Goal: Information Seeking & Learning: Learn about a topic

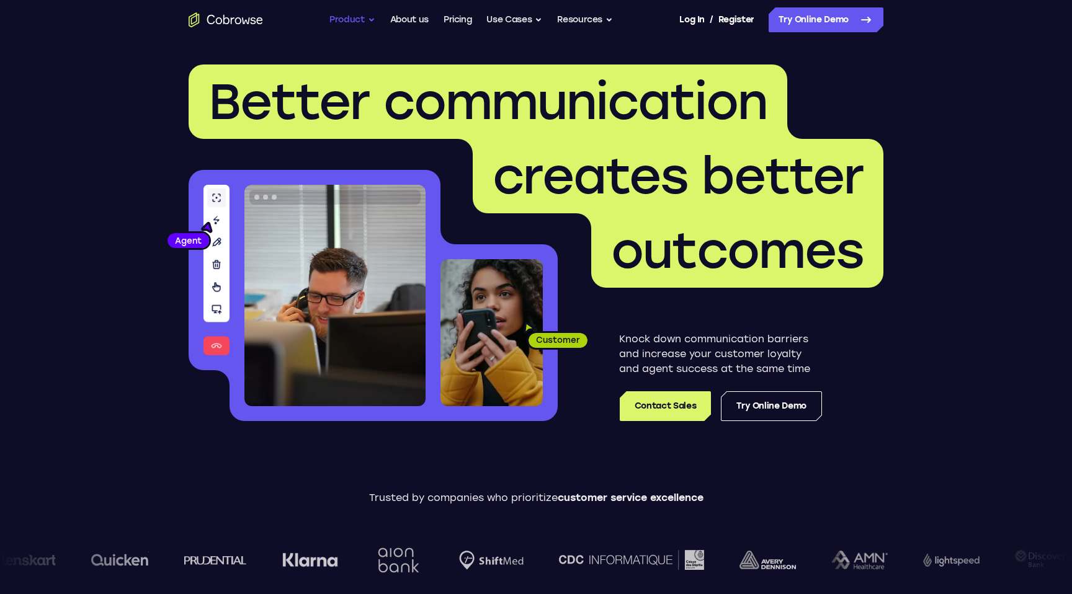
click at [362, 19] on button "Product" at bounding box center [352, 19] width 46 height 25
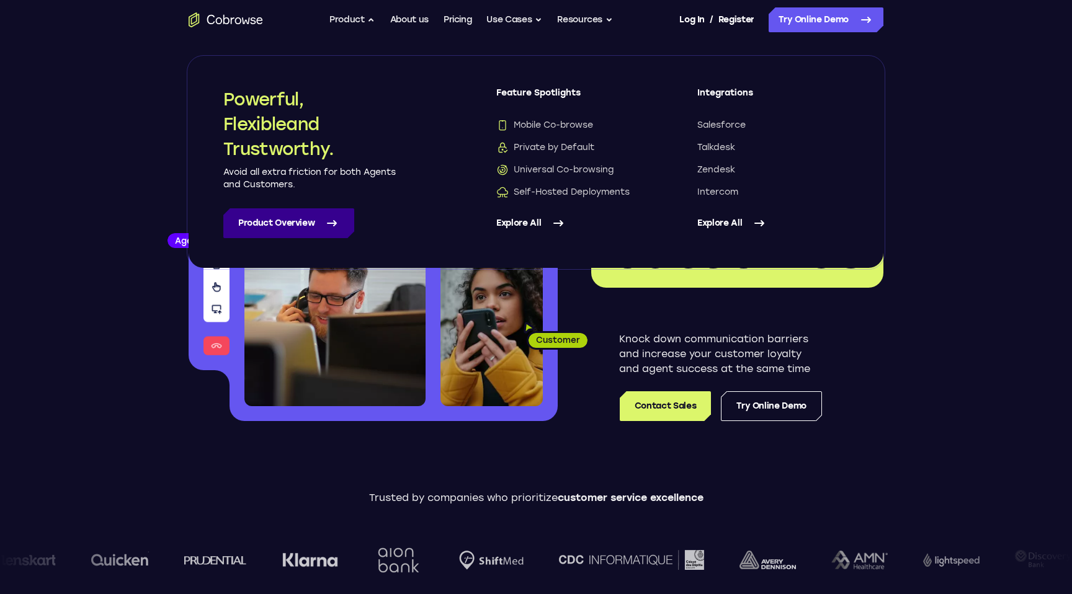
click at [302, 220] on link "Product Overview" at bounding box center [288, 223] width 131 height 30
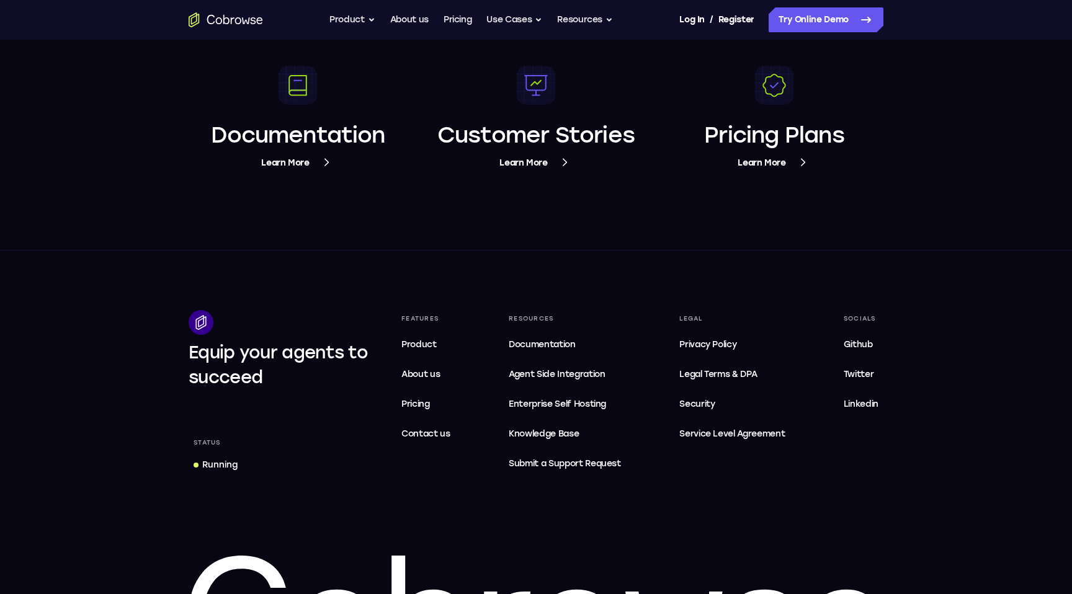
scroll to position [4741, 0]
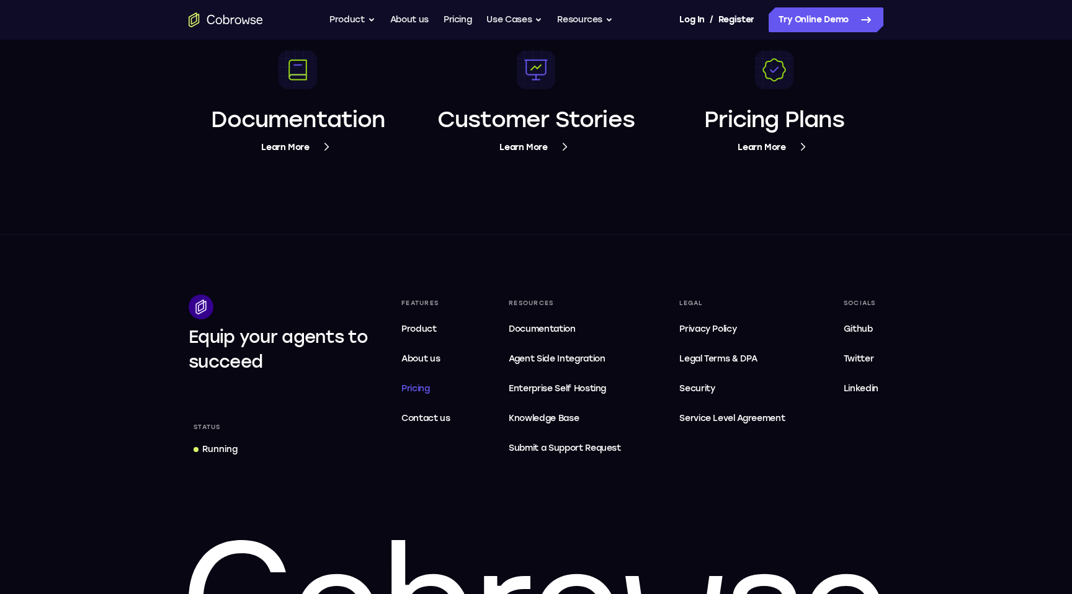
click at [421, 387] on span "Pricing" at bounding box center [415, 388] width 29 height 11
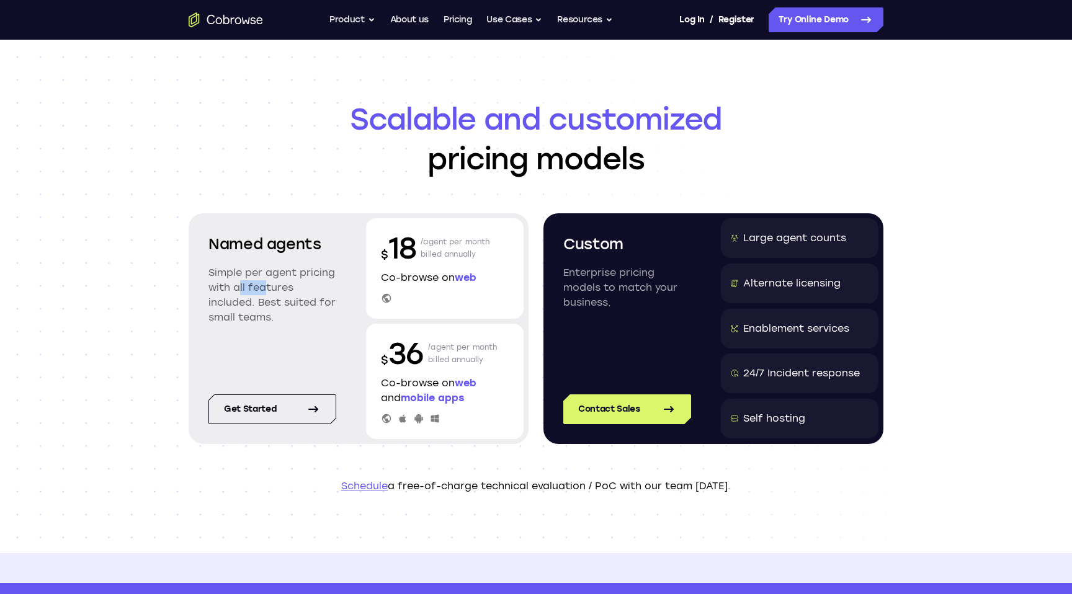
drag, startPoint x: 234, startPoint y: 282, endPoint x: 257, endPoint y: 287, distance: 23.5
click at [257, 287] on p "Simple per agent pricing with all features included. Best suited for small team…" at bounding box center [272, 296] width 128 height 60
click at [266, 302] on p "Simple per agent pricing with all features included. Best suited for small team…" at bounding box center [272, 296] width 128 height 60
drag, startPoint x: 429, startPoint y: 243, endPoint x: 451, endPoint y: 243, distance: 22.3
click at [451, 243] on p "/agent per month billed annually" at bounding box center [455, 248] width 69 height 40
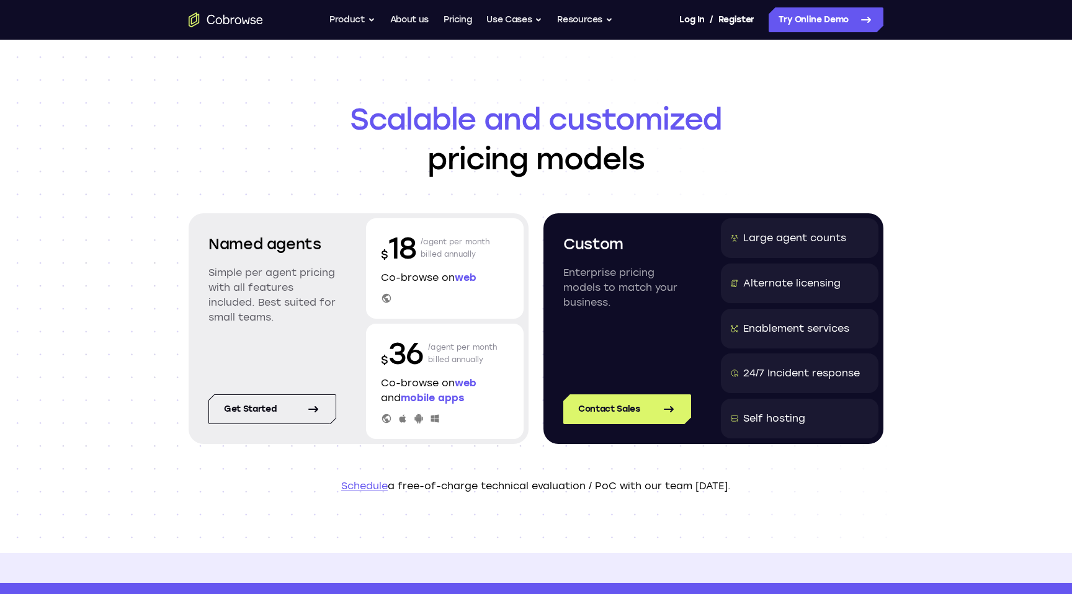
click at [449, 257] on p "/agent per month billed annually" at bounding box center [455, 248] width 69 height 40
click at [798, 238] on div "Large agent counts" at bounding box center [794, 238] width 103 height 15
click at [780, 278] on div "Alternate licensing" at bounding box center [791, 283] width 97 height 15
click at [460, 17] on link "Pricing" at bounding box center [458, 19] width 29 height 25
click at [509, 20] on button "Use Cases" at bounding box center [514, 19] width 56 height 25
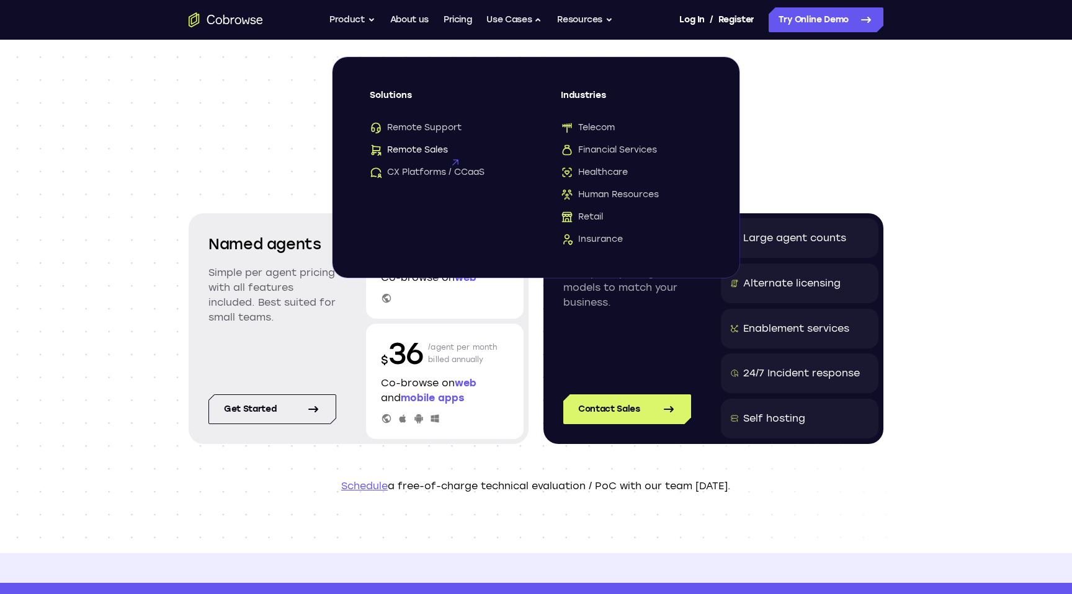
click at [421, 146] on span "Remote Sales" at bounding box center [409, 150] width 78 height 12
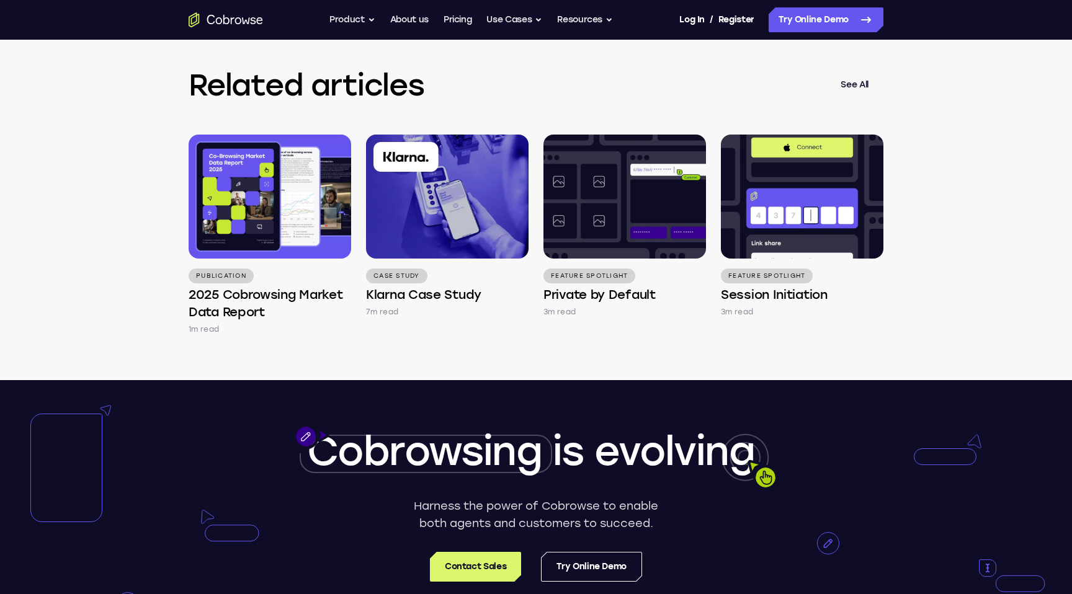
scroll to position [2774, 0]
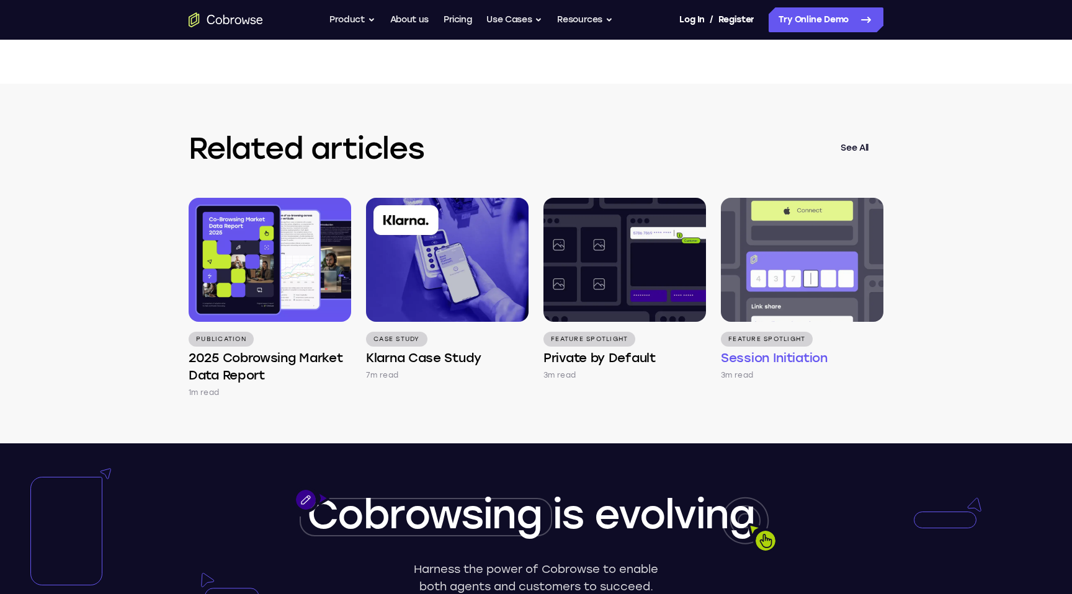
click at [765, 367] on h4 "Session Initiation" at bounding box center [774, 357] width 107 height 17
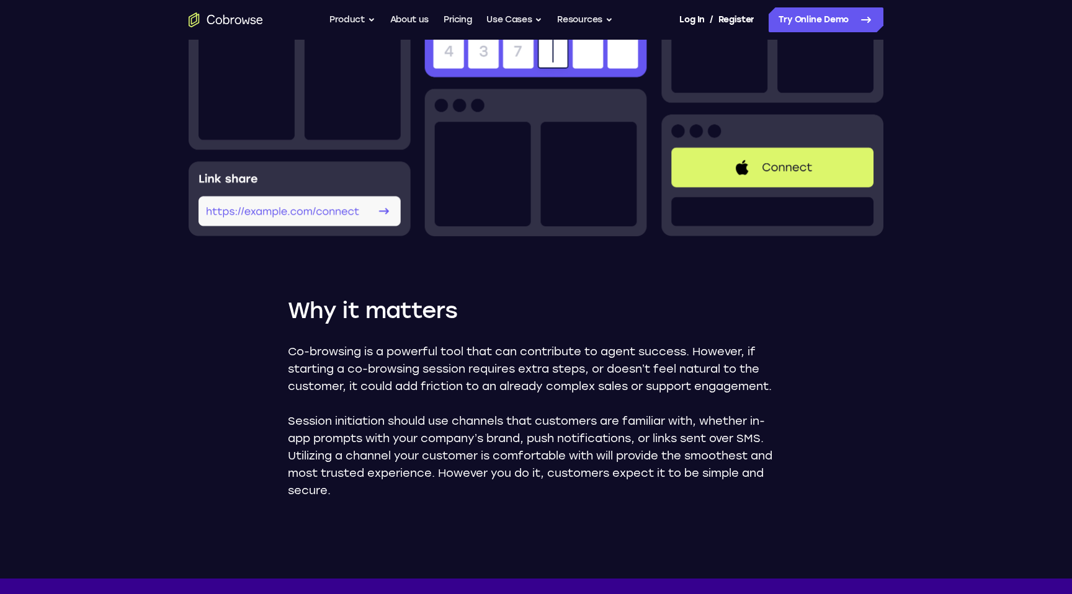
scroll to position [476, 0]
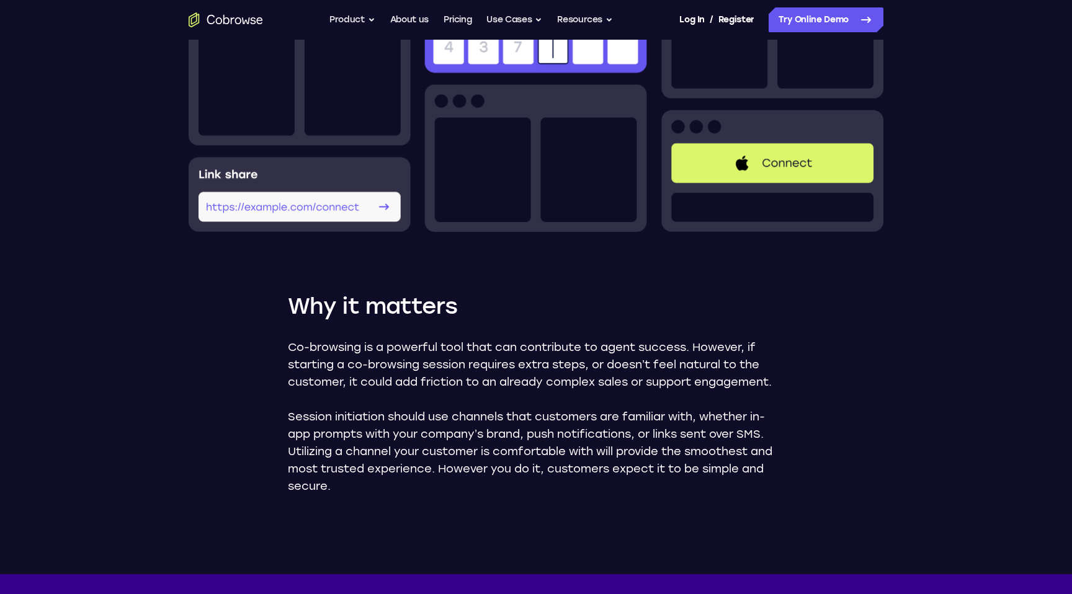
click at [355, 225] on img at bounding box center [536, 112] width 695 height 239
click at [379, 225] on img at bounding box center [536, 112] width 695 height 239
click at [293, 230] on img at bounding box center [536, 112] width 695 height 239
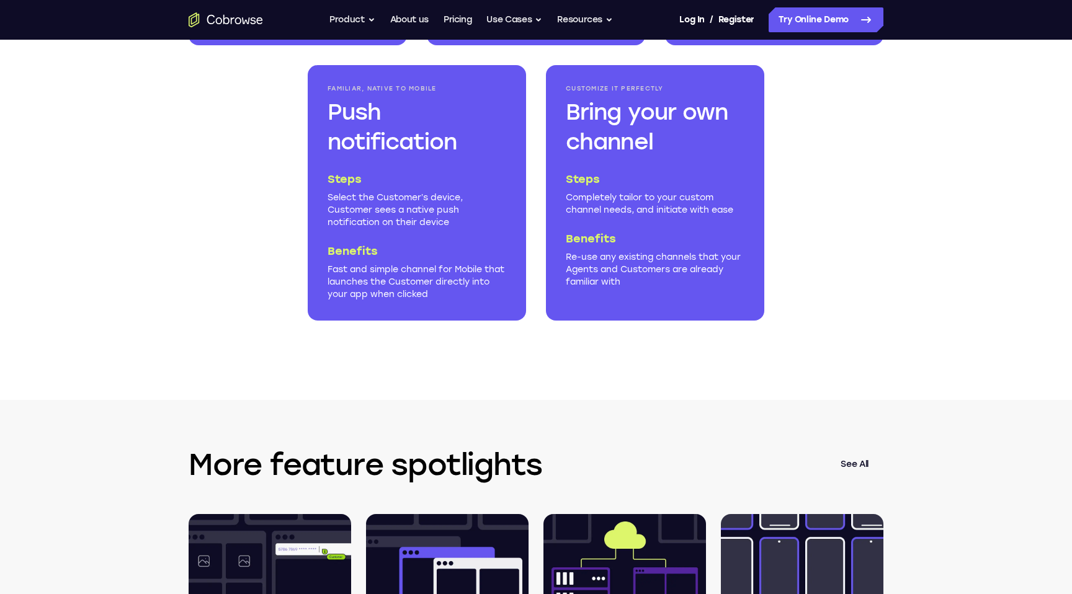
scroll to position [2034, 0]
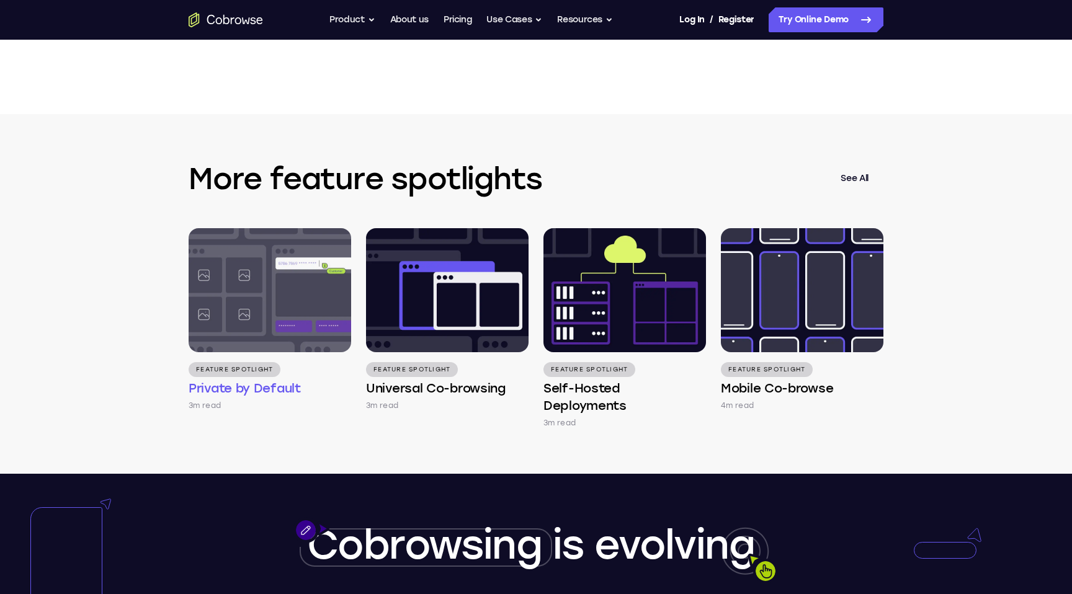
click at [289, 330] on img at bounding box center [270, 290] width 163 height 124
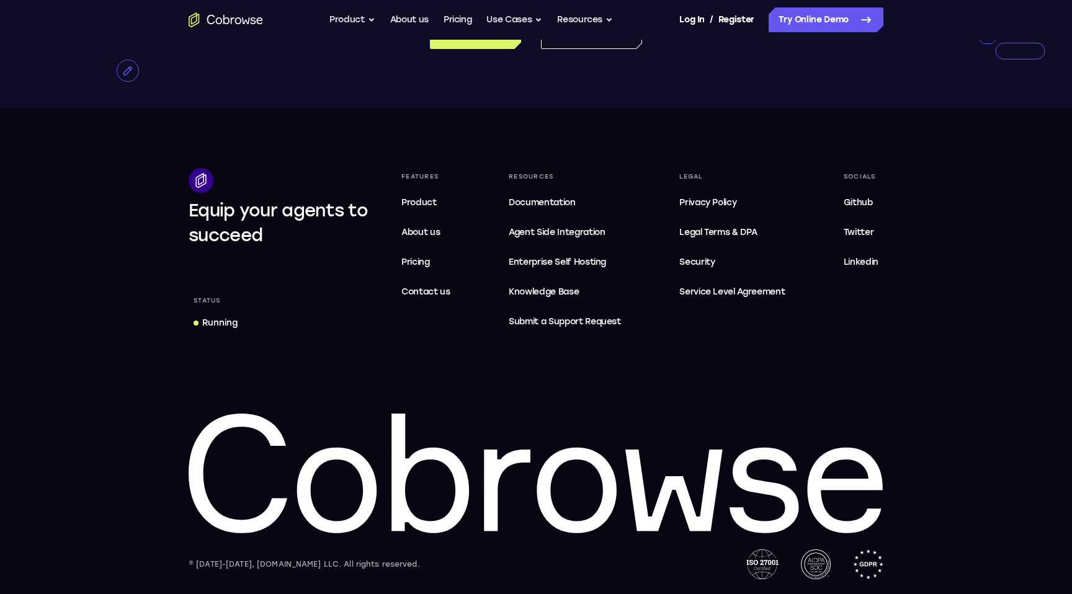
scroll to position [2663, 0]
click at [540, 240] on span "Agent Side Integration" at bounding box center [565, 232] width 112 height 15
click at [496, 14] on button "Use Cases" at bounding box center [514, 19] width 56 height 25
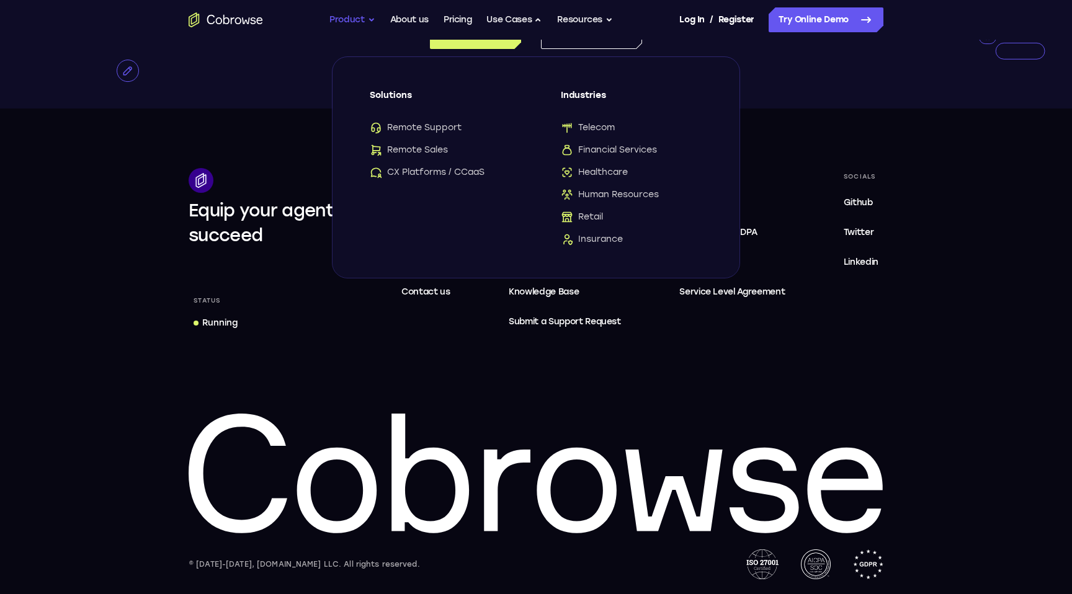
click at [367, 14] on button "Product" at bounding box center [352, 19] width 46 height 25
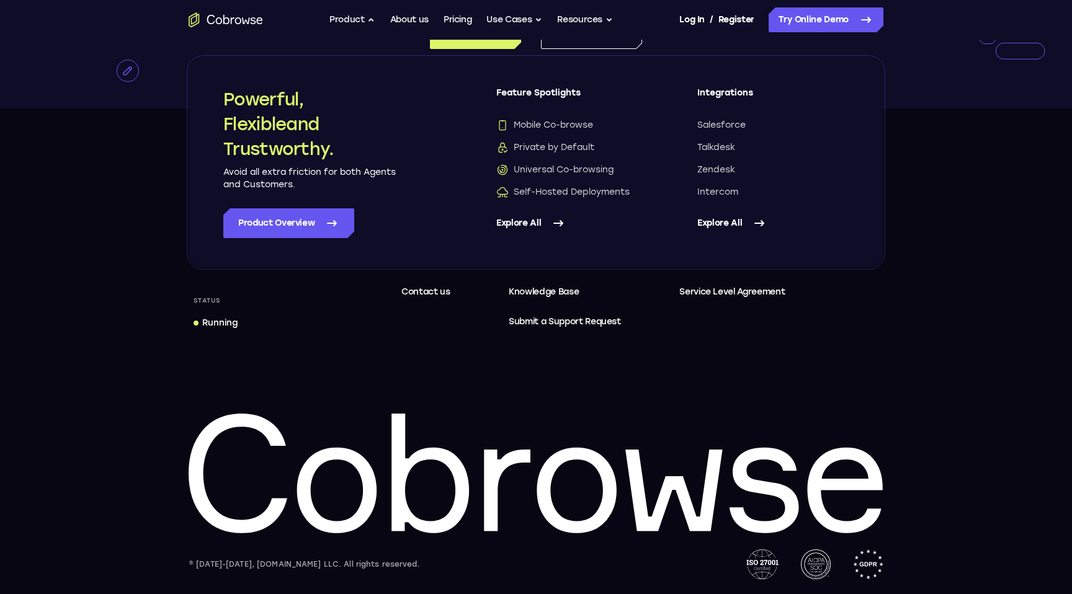
click at [545, 223] on link "Explore All" at bounding box center [571, 223] width 151 height 30
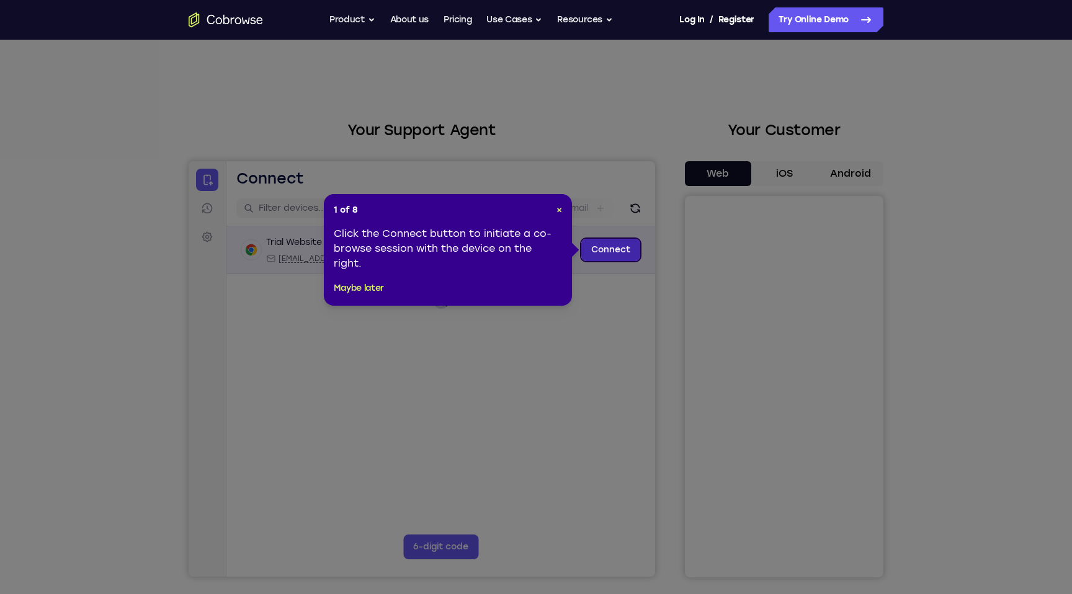
click at [593, 252] on link "Connect" at bounding box center [610, 250] width 59 height 22
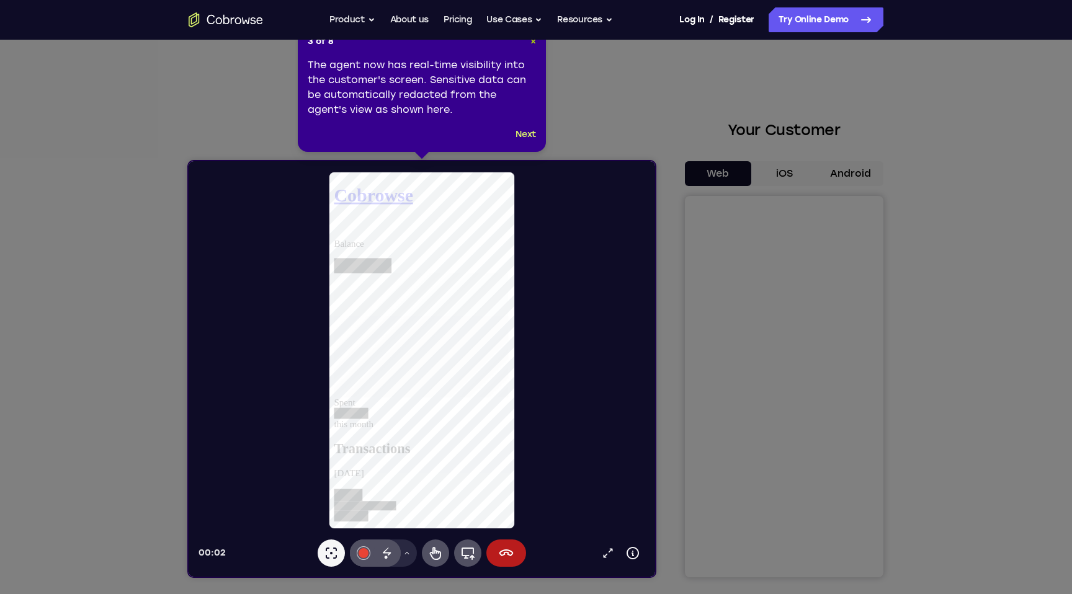
click at [532, 41] on span "×" at bounding box center [533, 41] width 6 height 11
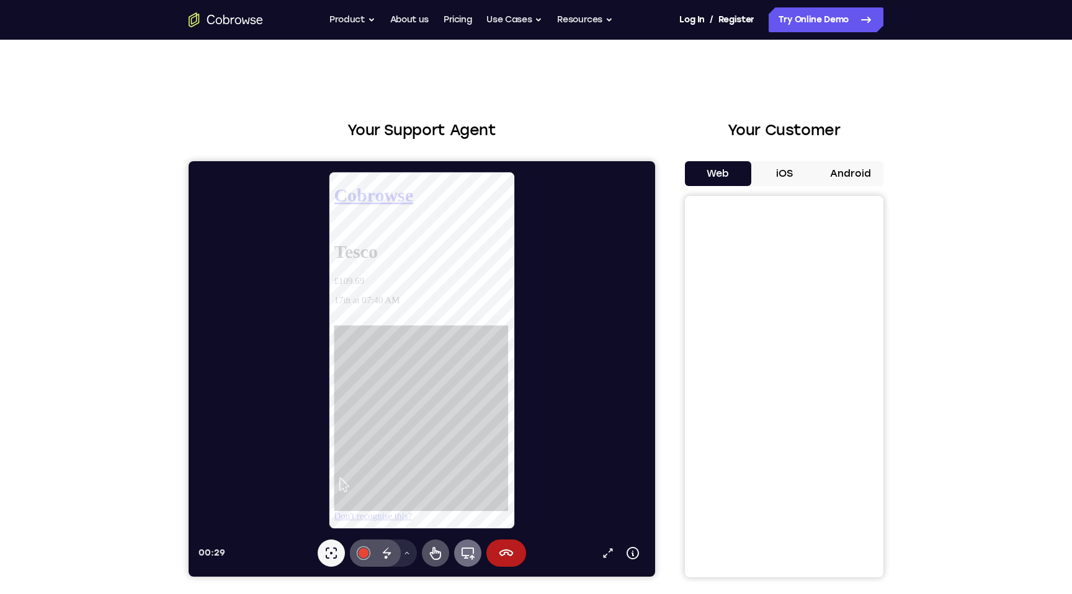
click at [382, 283] on icon at bounding box center [288, 277] width 189 height 11
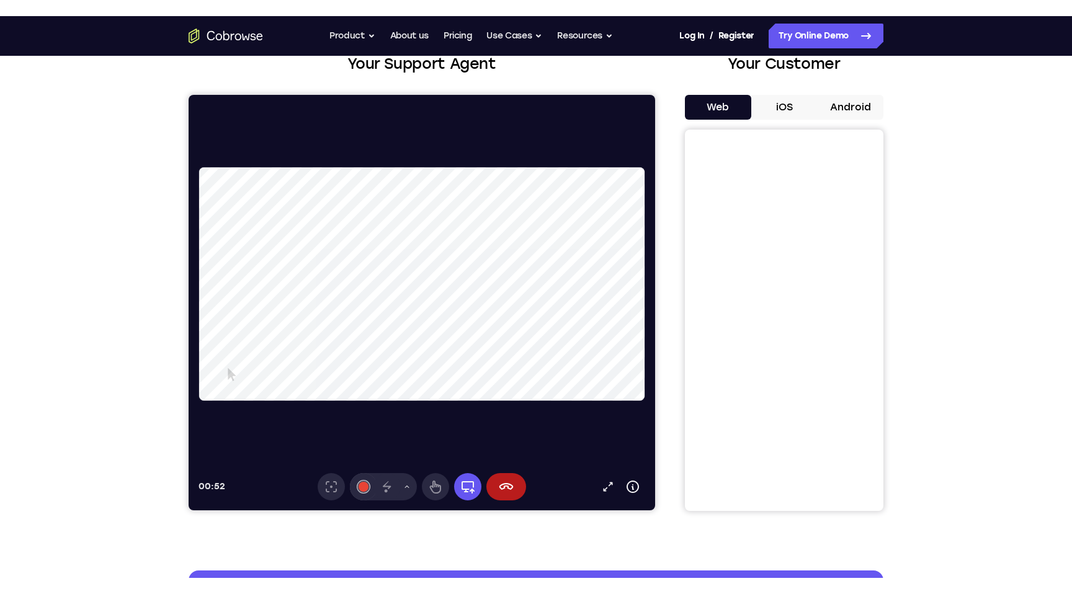
scroll to position [68, 0]
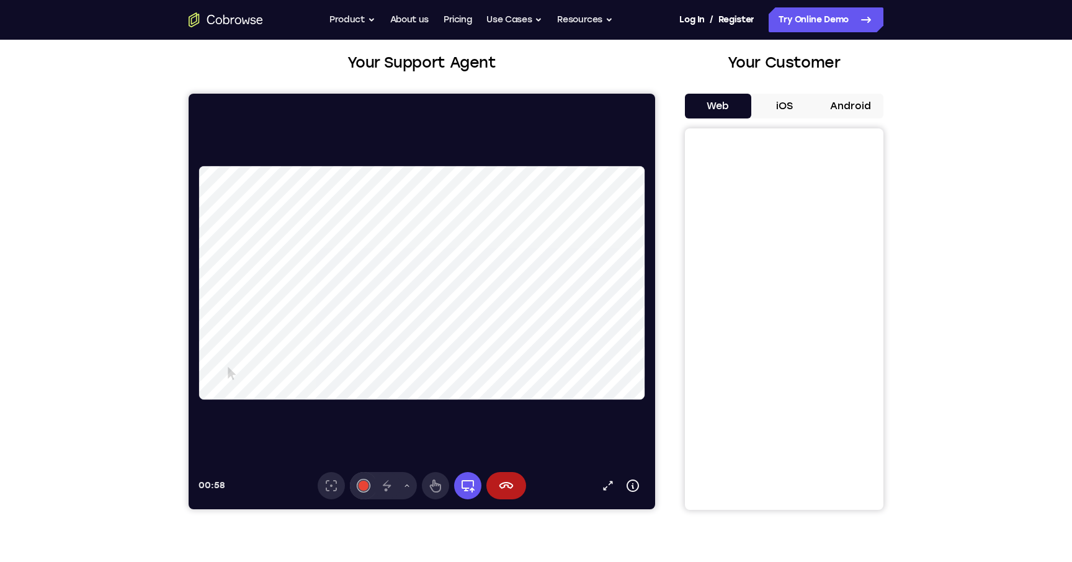
click at [436, 278] on video at bounding box center [433, 283] width 468 height 234
click at [472, 485] on icon at bounding box center [467, 485] width 15 height 15
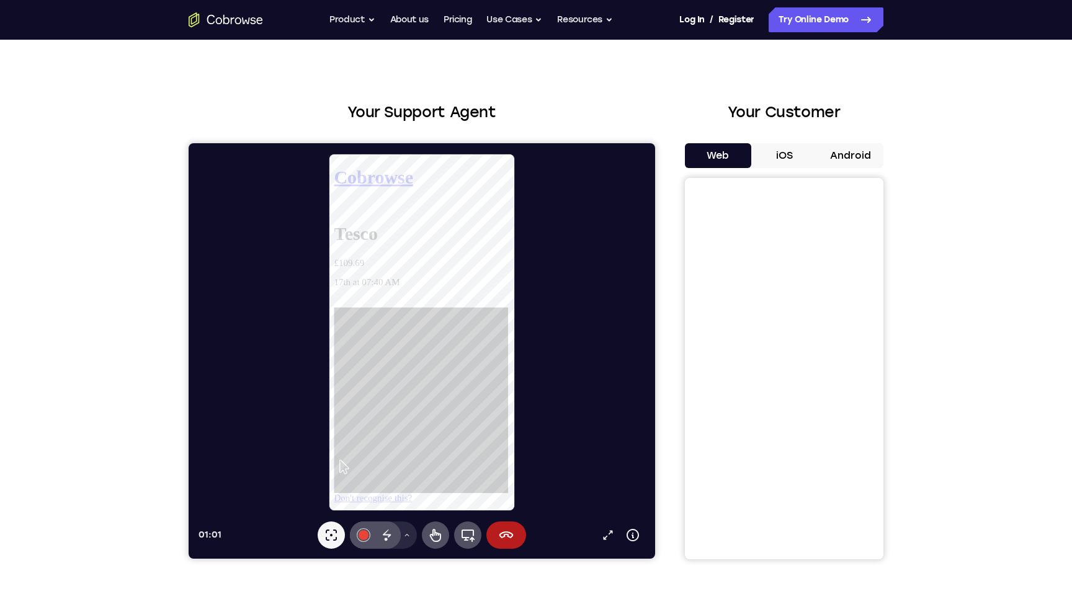
scroll to position [13, 0]
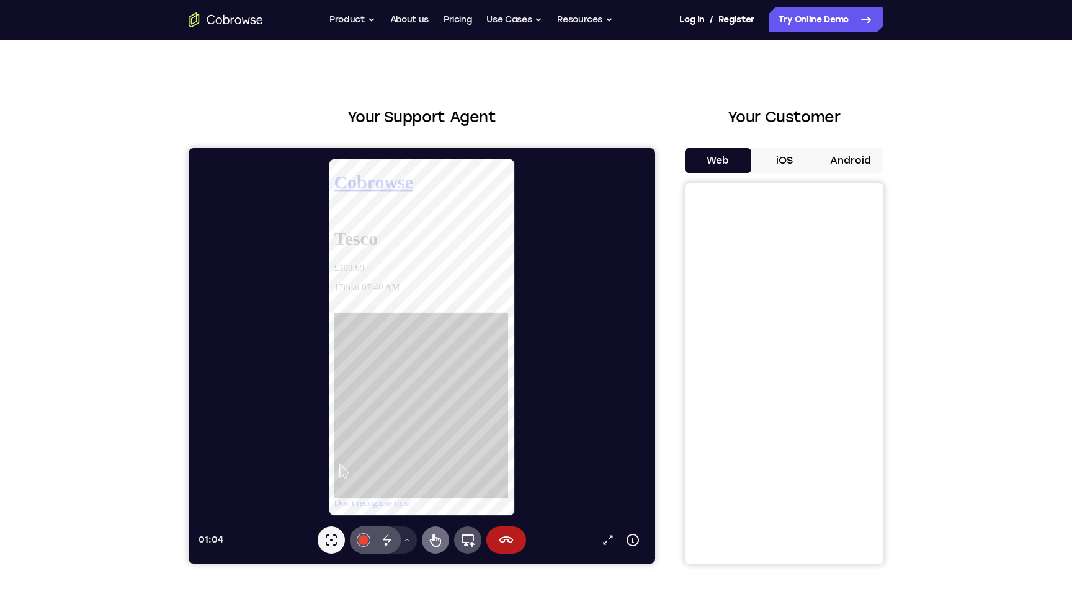
click at [409, 499] on div "Tesco £109.69 17th at 07:40 AM Don't recognise this?" at bounding box center [428, 382] width 189 height 299
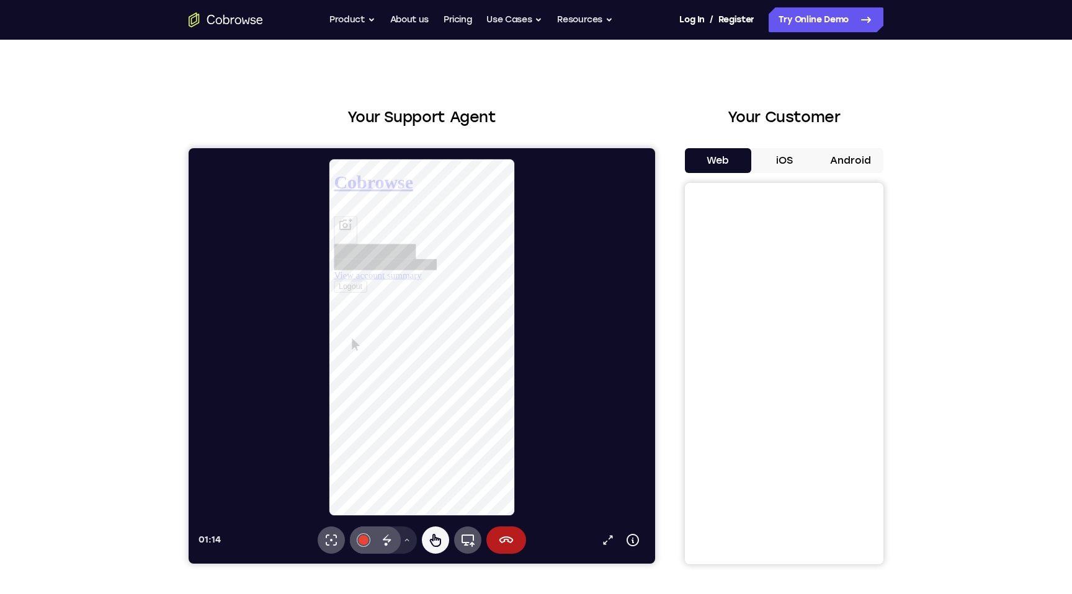
click at [412, 288] on link "View account summary" at bounding box center [381, 282] width 94 height 11
select select "1"
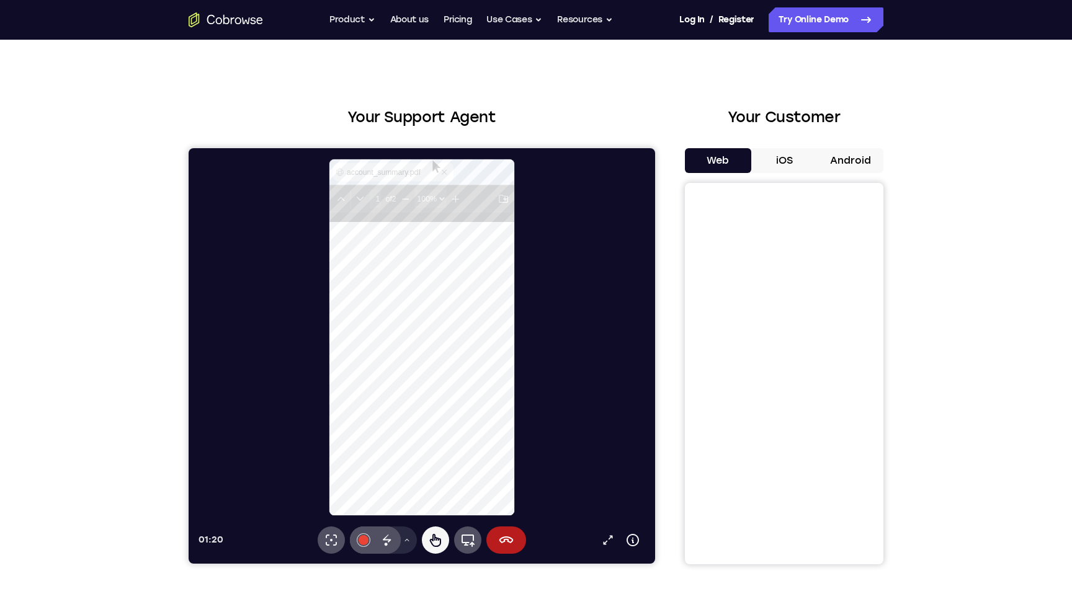
click at [789, 160] on button "iOS" at bounding box center [784, 160] width 66 height 25
click at [846, 159] on button "Android" at bounding box center [850, 160] width 66 height 25
click at [728, 165] on button "Web" at bounding box center [718, 160] width 66 height 25
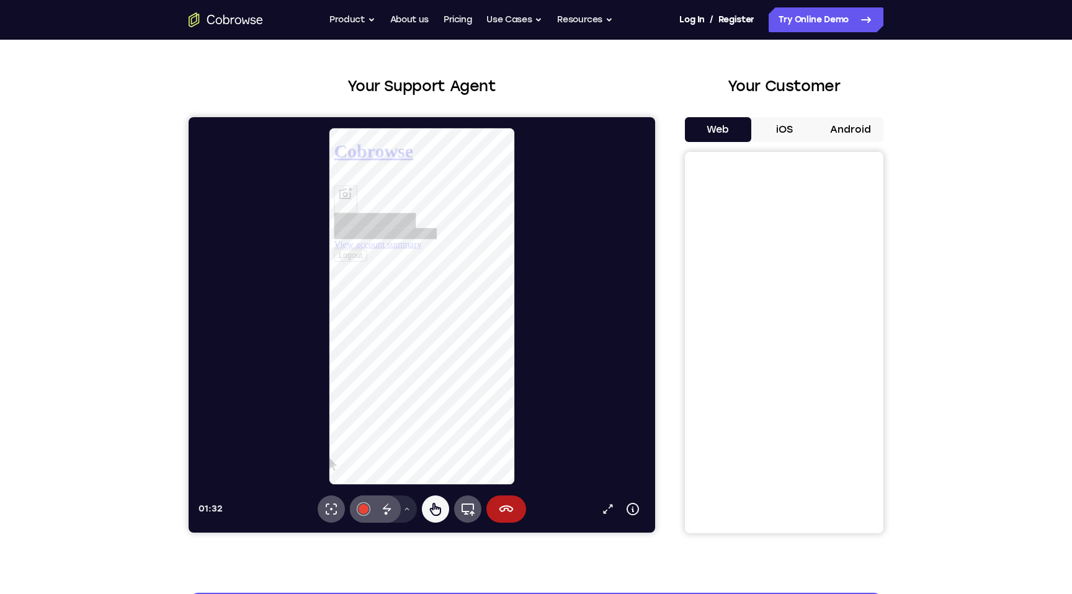
scroll to position [37, 0]
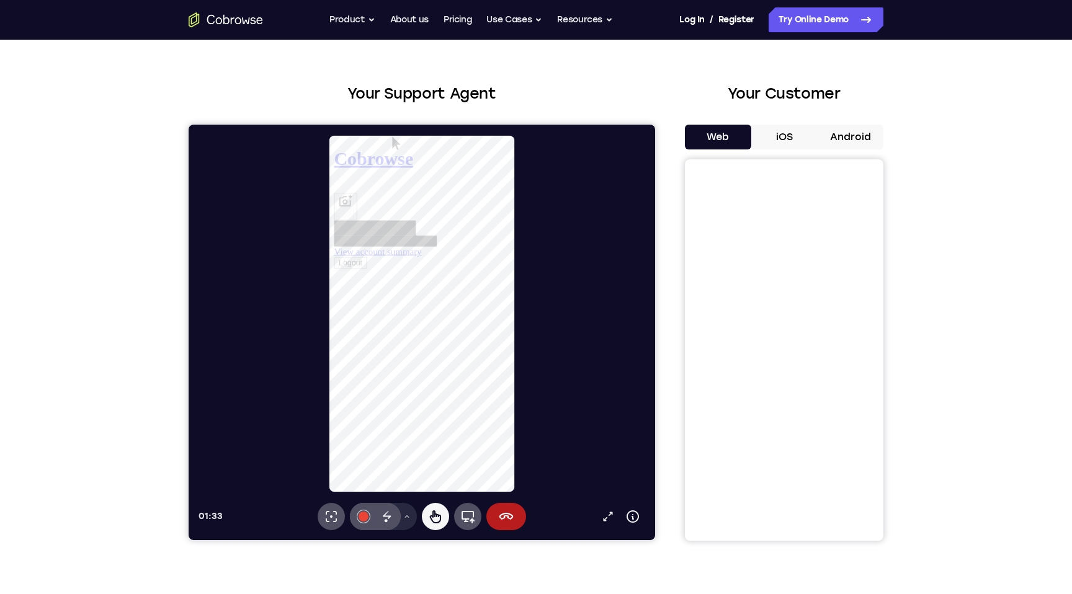
click at [771, 140] on button "iOS" at bounding box center [784, 137] width 66 height 25
click at [723, 139] on button "Web" at bounding box center [718, 137] width 66 height 25
click at [383, 514] on icon at bounding box center [387, 516] width 15 height 15
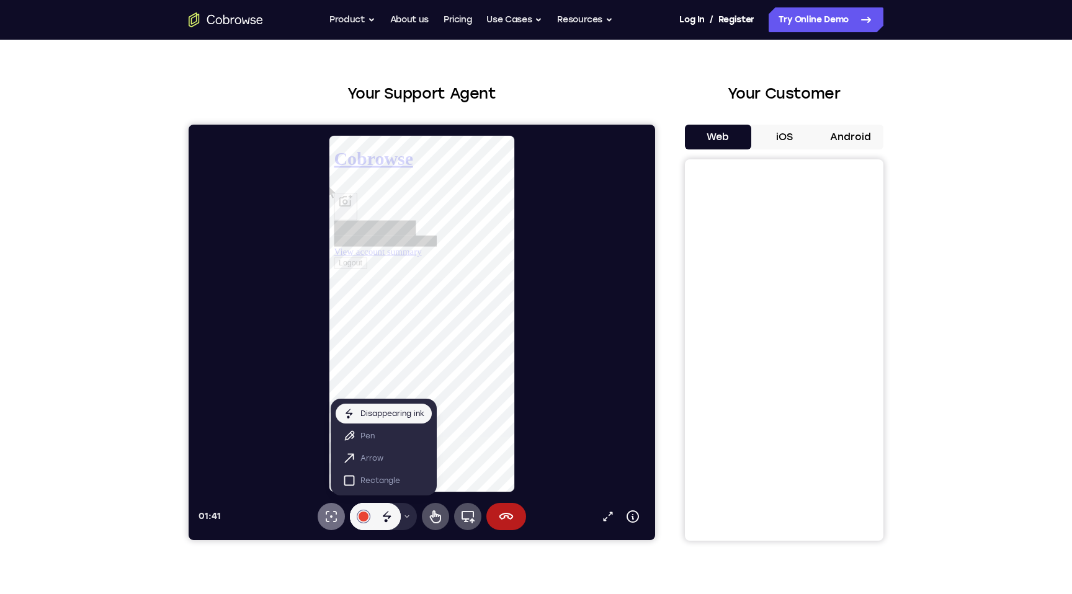
click at [334, 512] on icon at bounding box center [331, 516] width 15 height 15
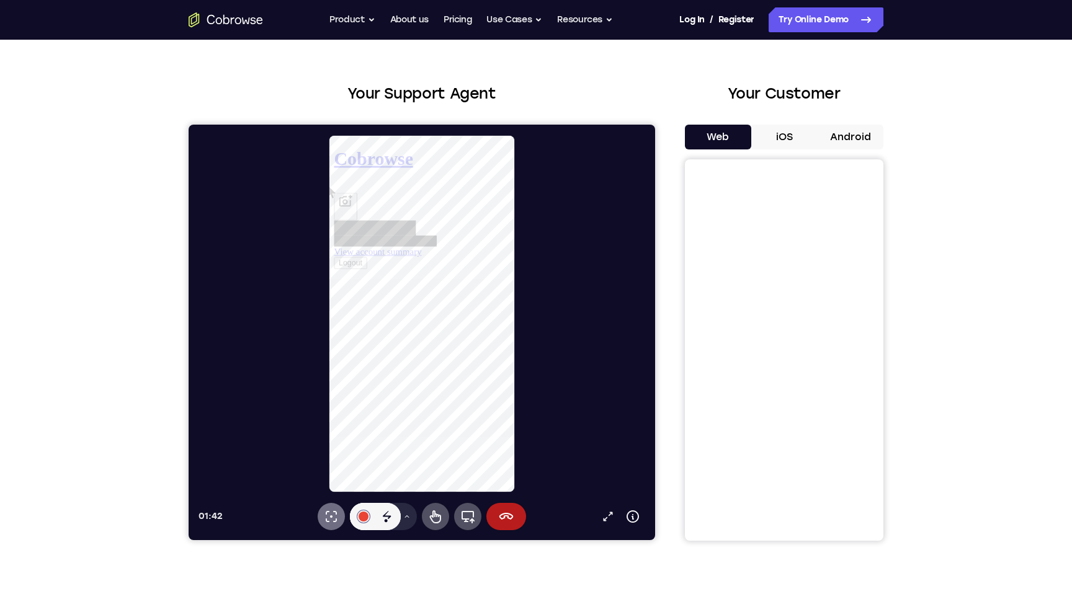
click at [332, 519] on icon at bounding box center [331, 516] width 15 height 15
click at [636, 514] on icon at bounding box center [632, 516] width 15 height 15
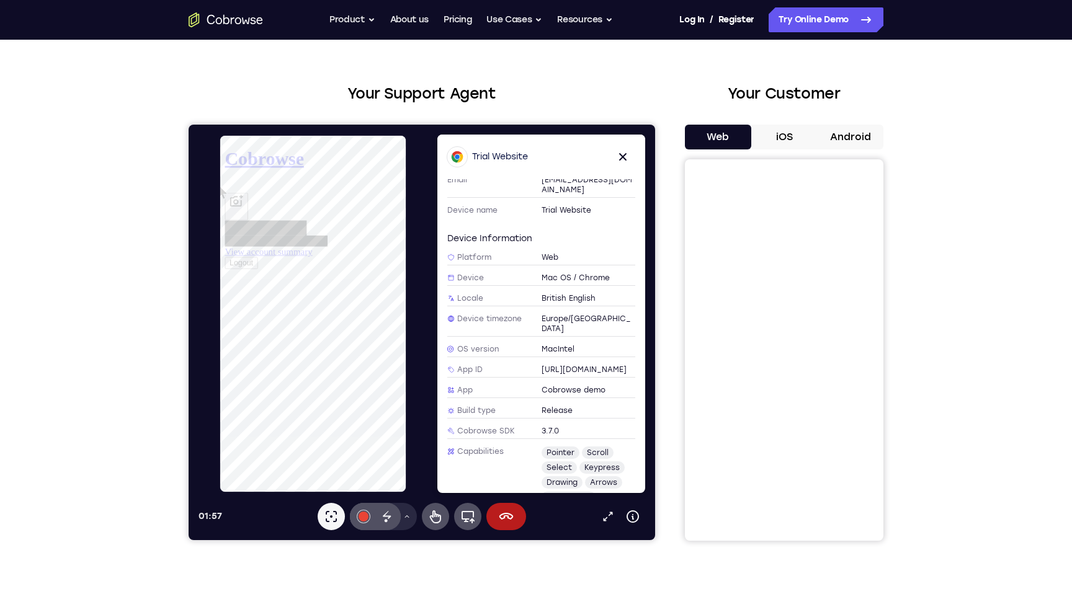
scroll to position [82, 0]
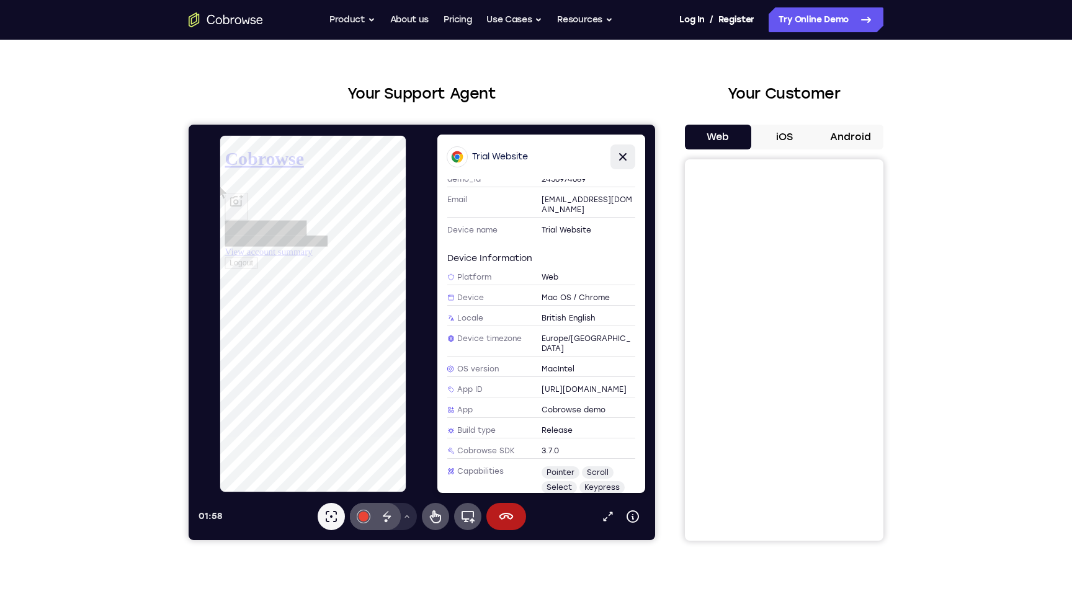
click at [625, 156] on icon at bounding box center [622, 157] width 15 height 15
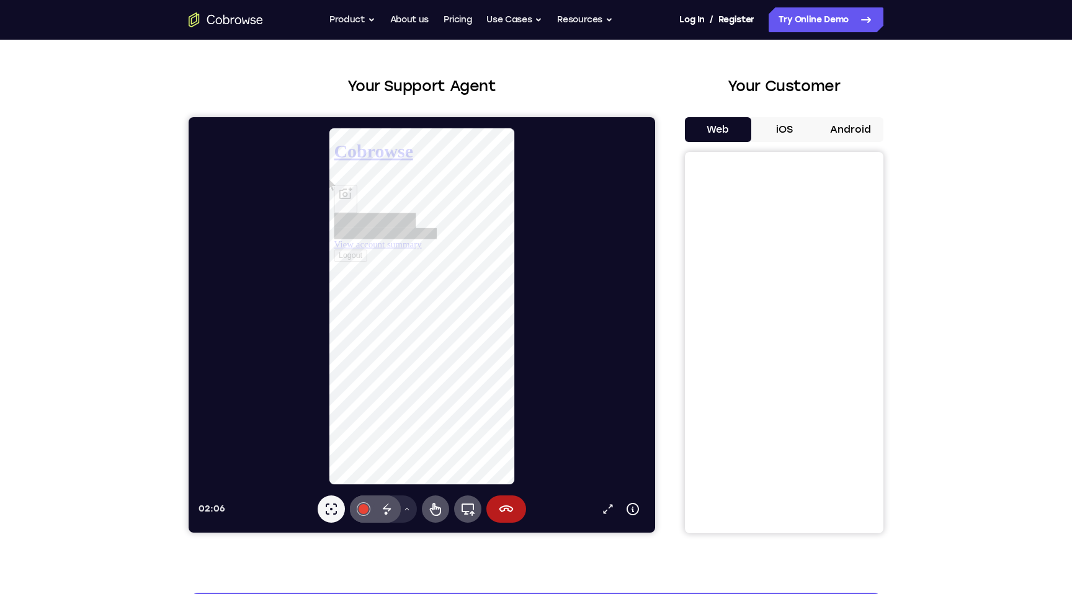
scroll to position [36, 0]
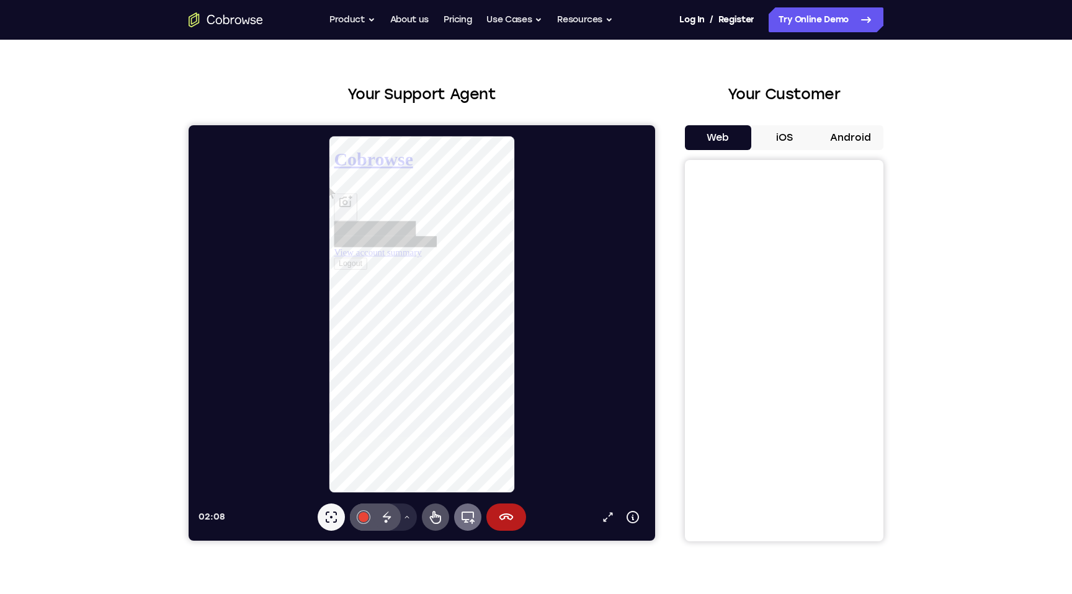
click at [466, 529] on button "Full device" at bounding box center [467, 517] width 27 height 27
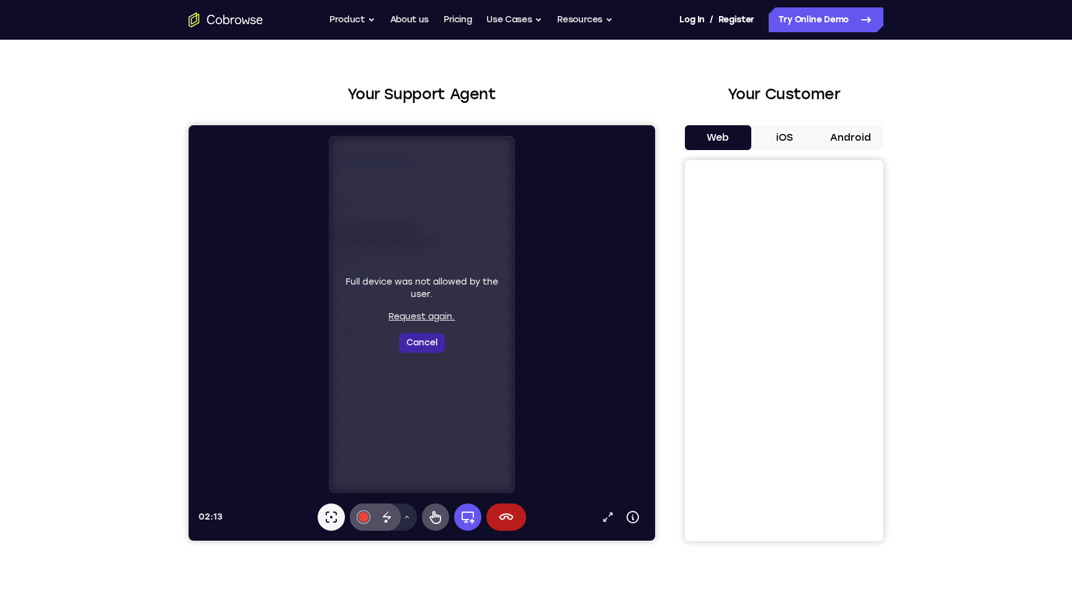
click at [411, 342] on button "Cancel" at bounding box center [422, 343] width 46 height 20
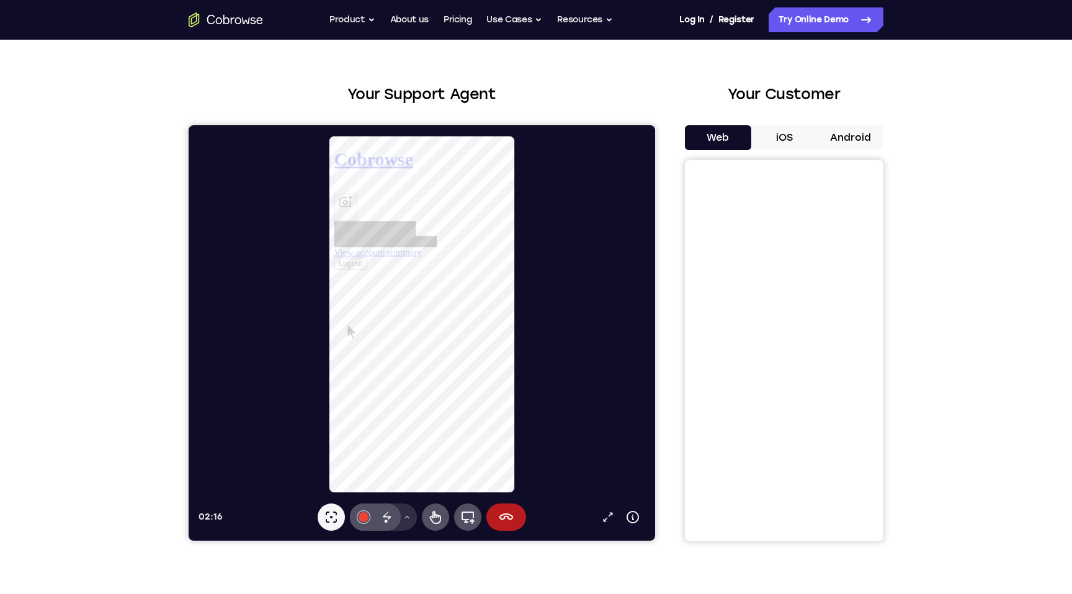
click at [409, 516] on icon at bounding box center [406, 517] width 7 height 7
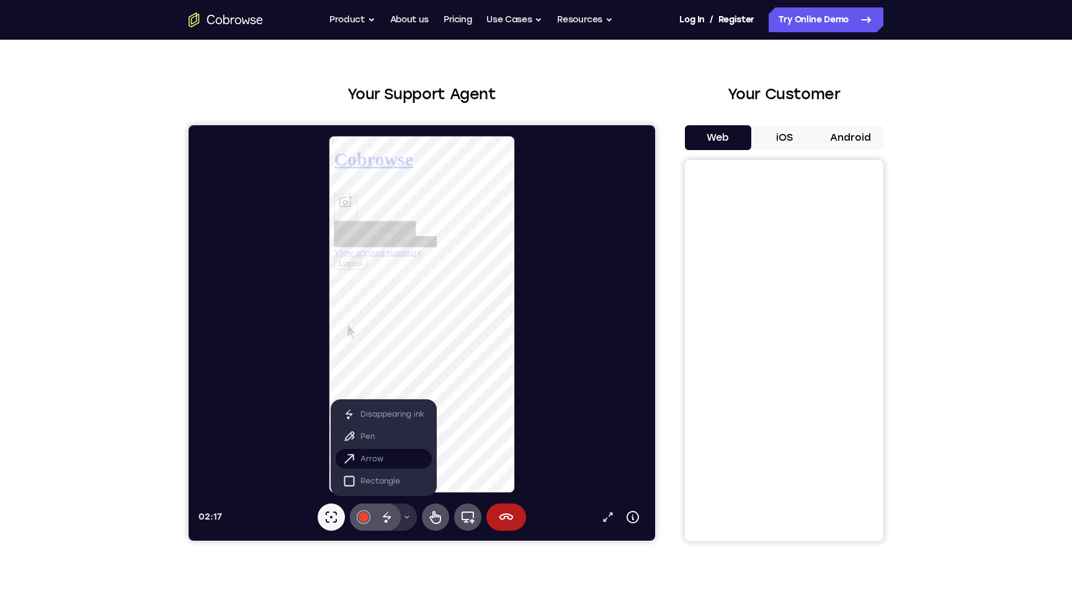
click at [388, 463] on button "Arrow" at bounding box center [384, 459] width 96 height 20
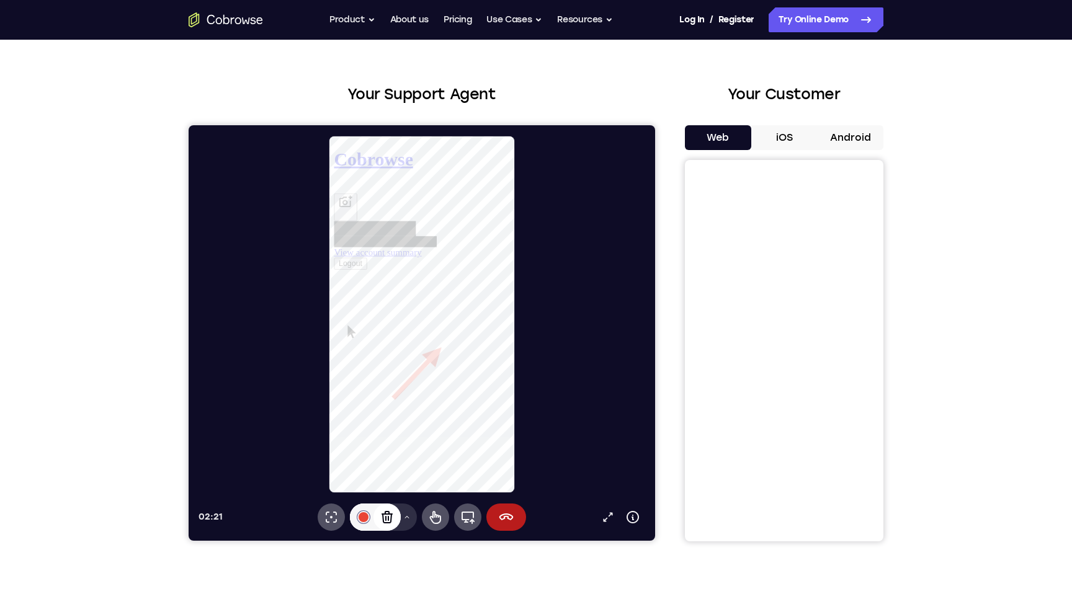
click at [390, 517] on icon at bounding box center [387, 517] width 15 height 15
click at [609, 513] on icon at bounding box center [608, 517] width 12 height 12
select select "1"
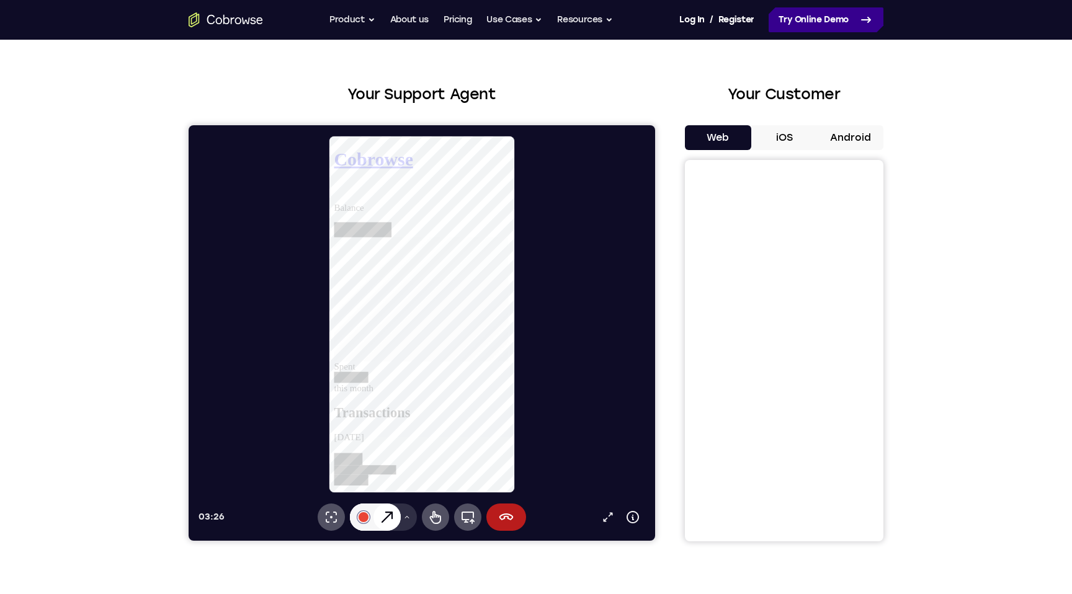
click at [803, 16] on link "Try Online Demo" at bounding box center [826, 19] width 115 height 25
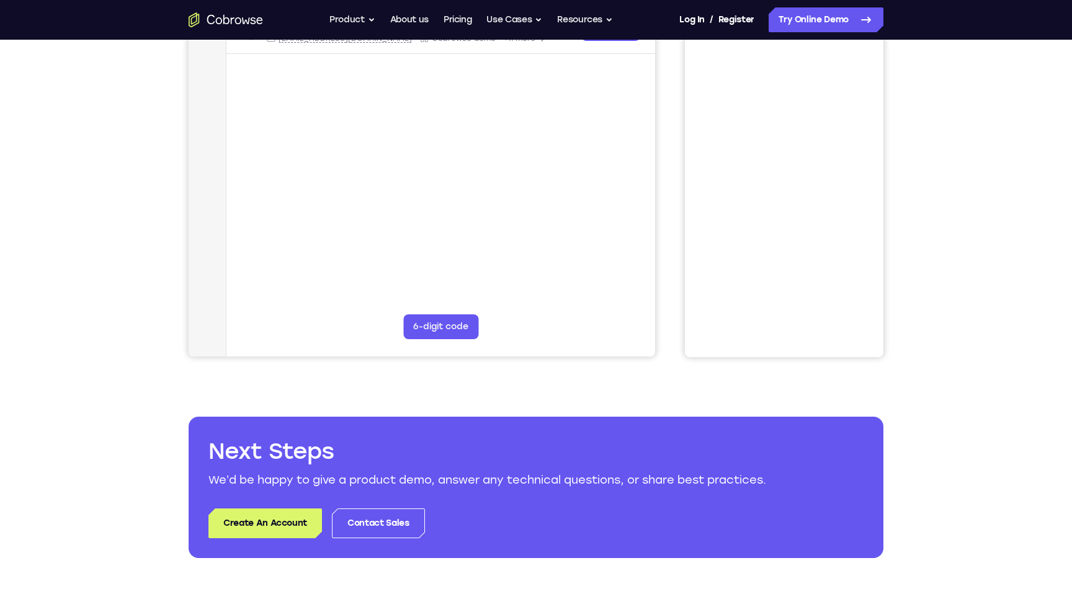
scroll to position [147, 0]
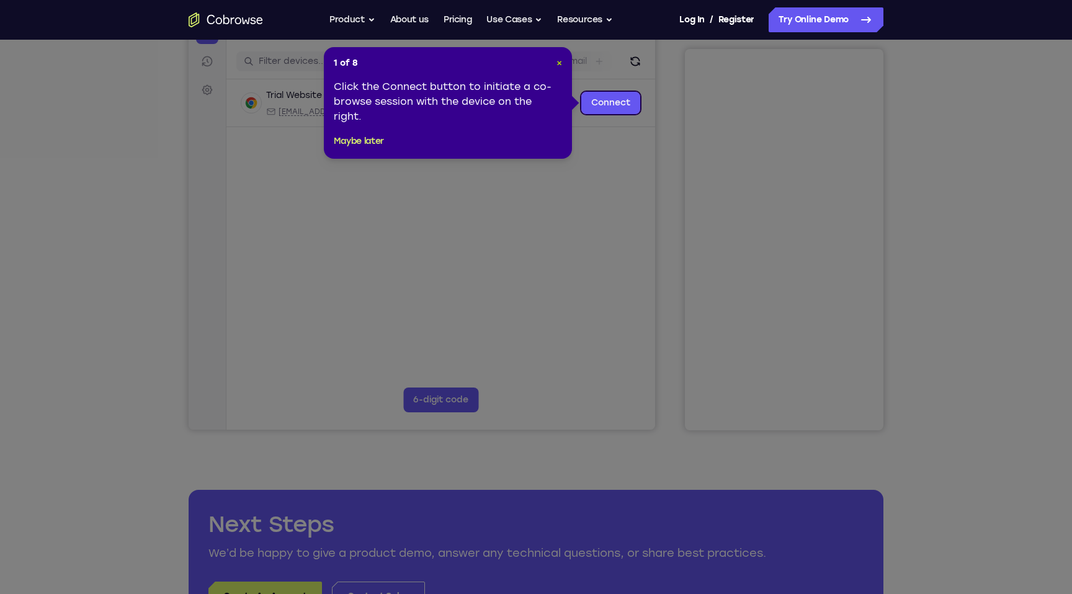
click at [558, 64] on span "×" at bounding box center [560, 63] width 6 height 11
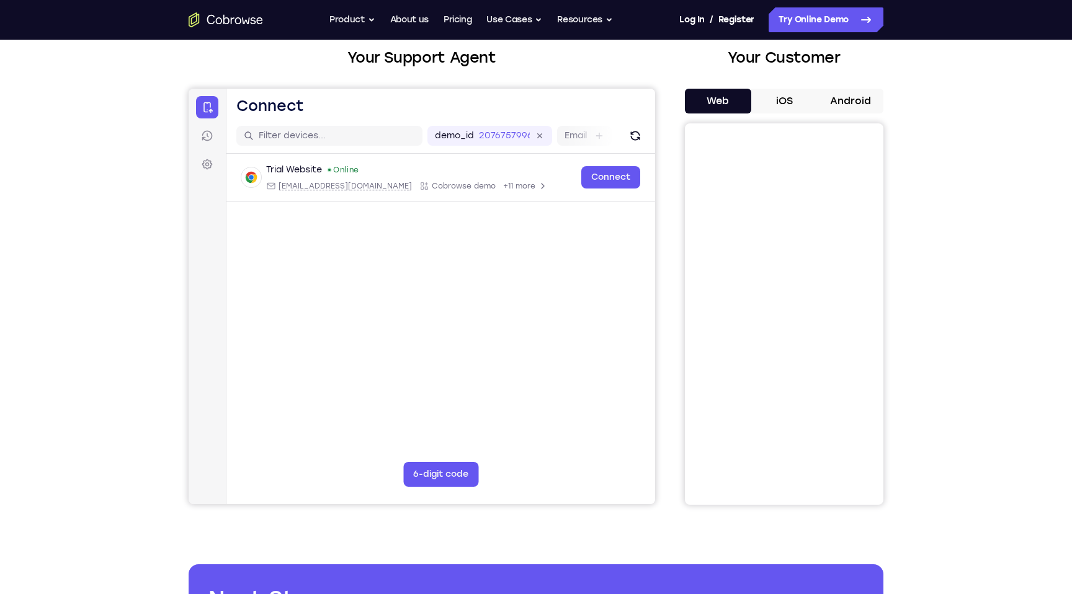
scroll to position [18, 0]
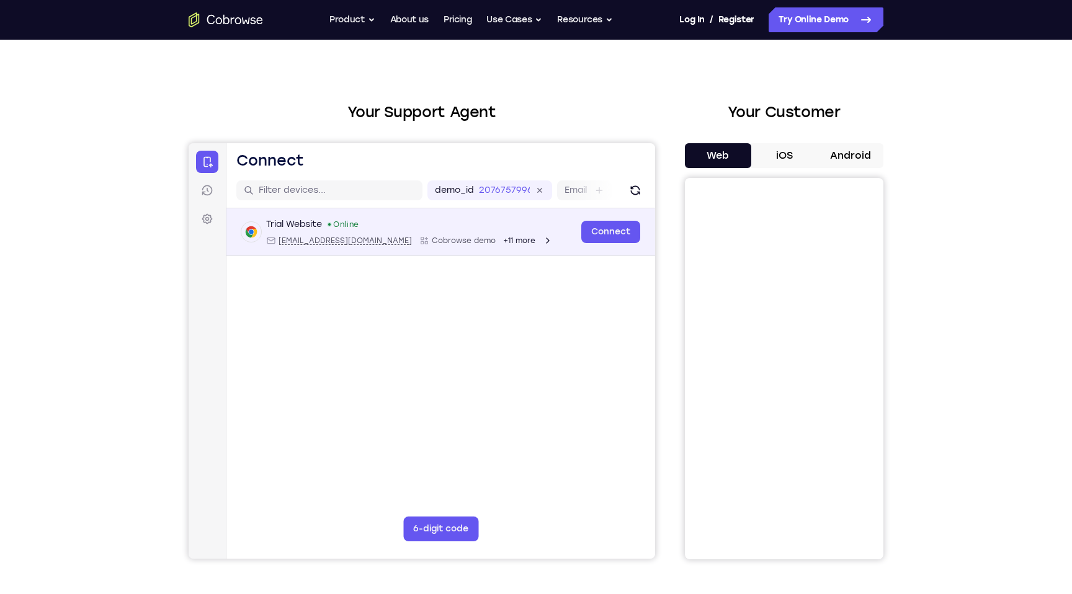
click at [543, 238] on icon "Open device details" at bounding box center [548, 241] width 10 height 10
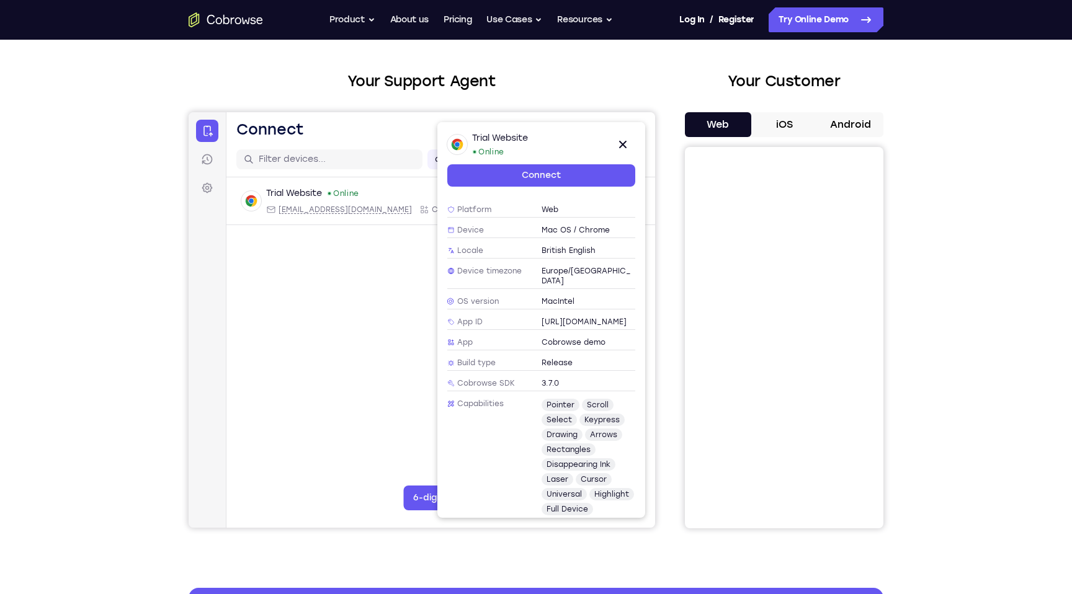
scroll to position [56, 0]
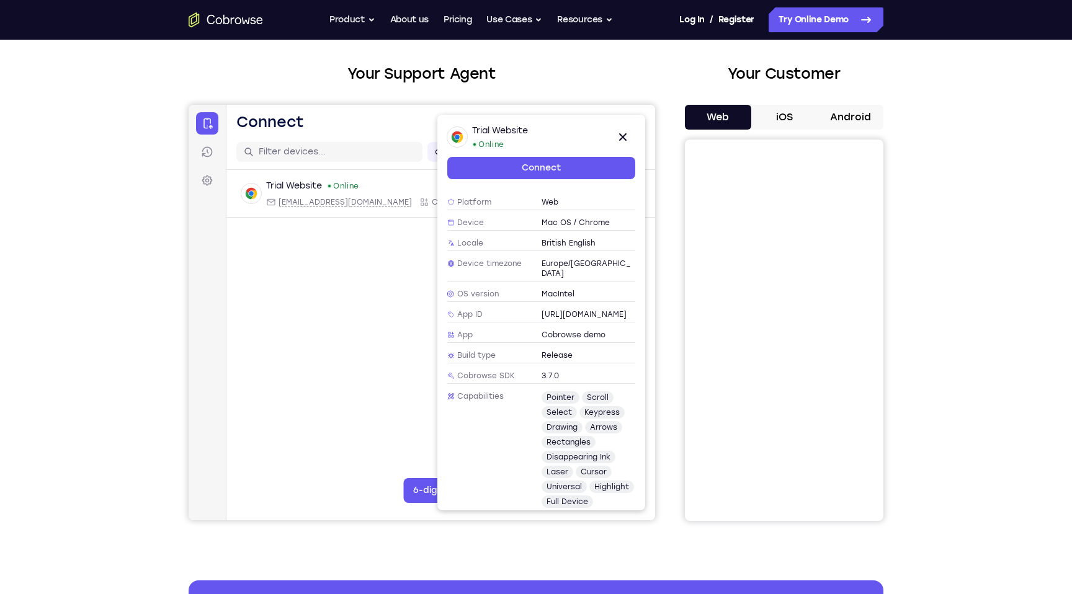
click at [550, 371] on span "3.7.0" at bounding box center [550, 376] width 17 height 10
click at [550, 395] on div "pointer scroll select keypress drawing arrows rectangles disappearing ink laser…" at bounding box center [589, 449] width 94 height 117
click at [552, 423] on span "drawing" at bounding box center [562, 427] width 41 height 12
click at [622, 133] on icon at bounding box center [622, 137] width 15 height 15
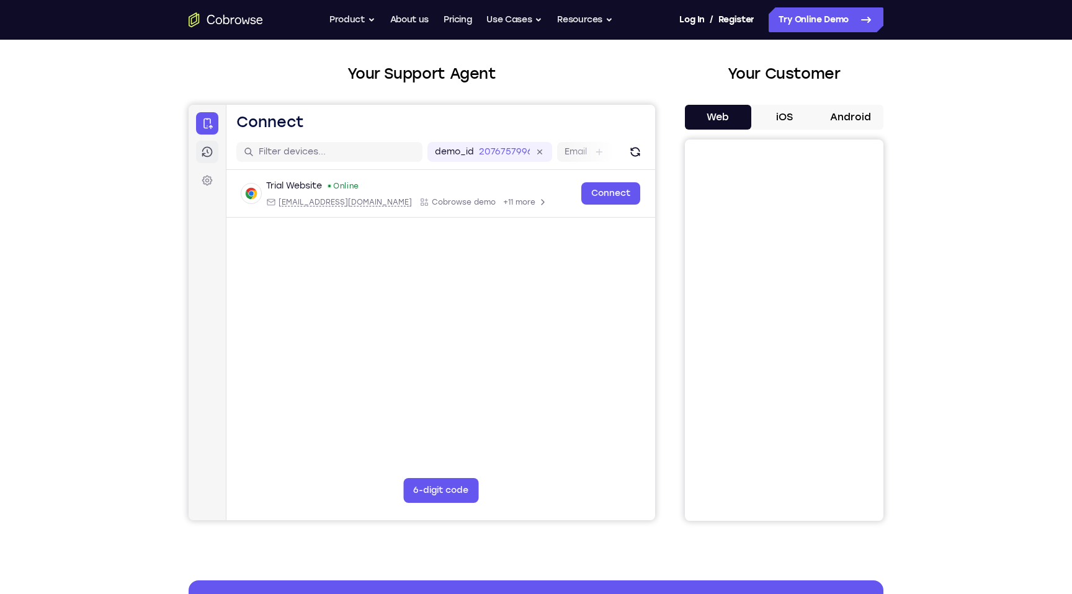
click at [212, 153] on icon at bounding box center [207, 152] width 11 height 11
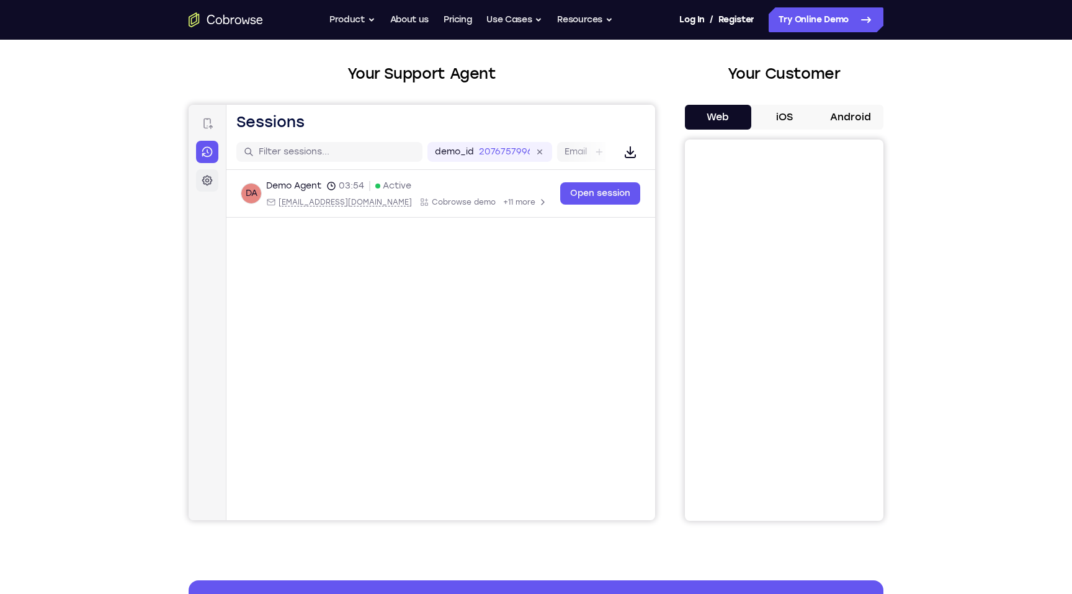
click at [210, 174] on icon at bounding box center [207, 180] width 12 height 12
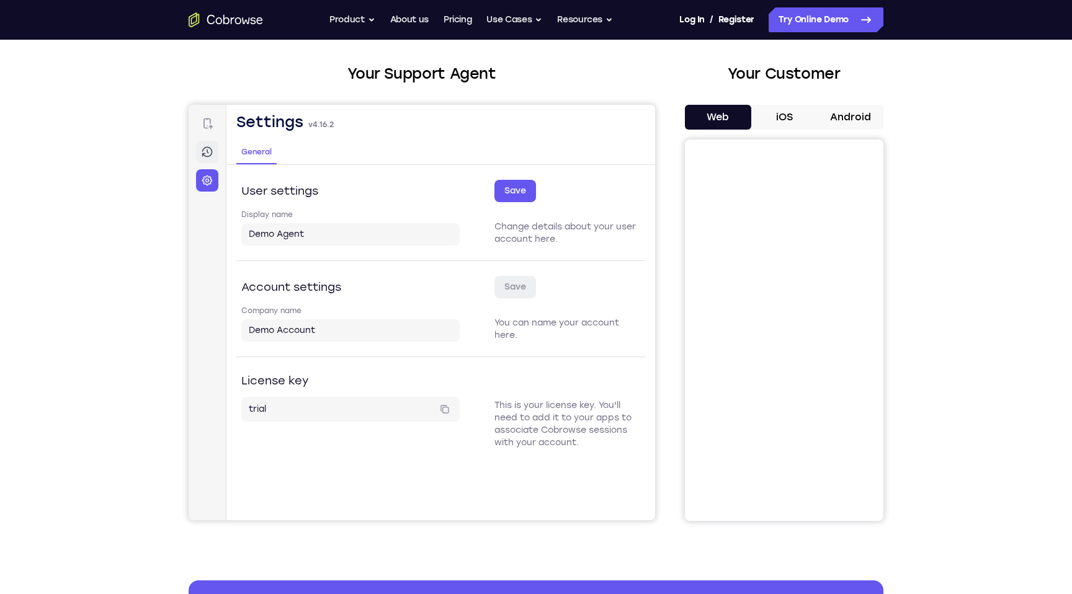
click at [206, 151] on icon at bounding box center [207, 152] width 12 height 12
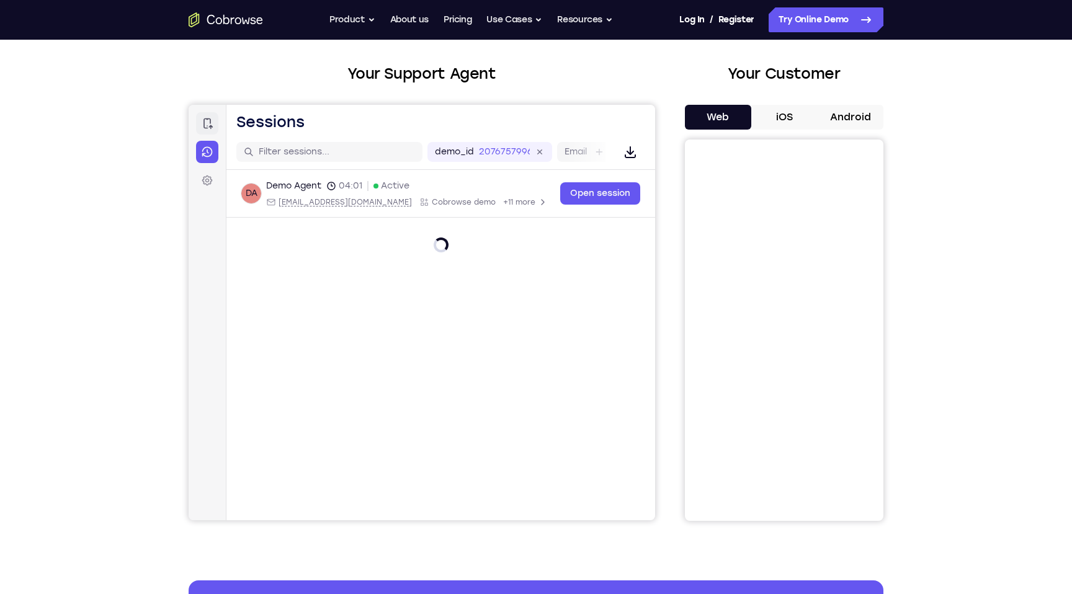
click at [206, 126] on icon at bounding box center [207, 123] width 12 height 12
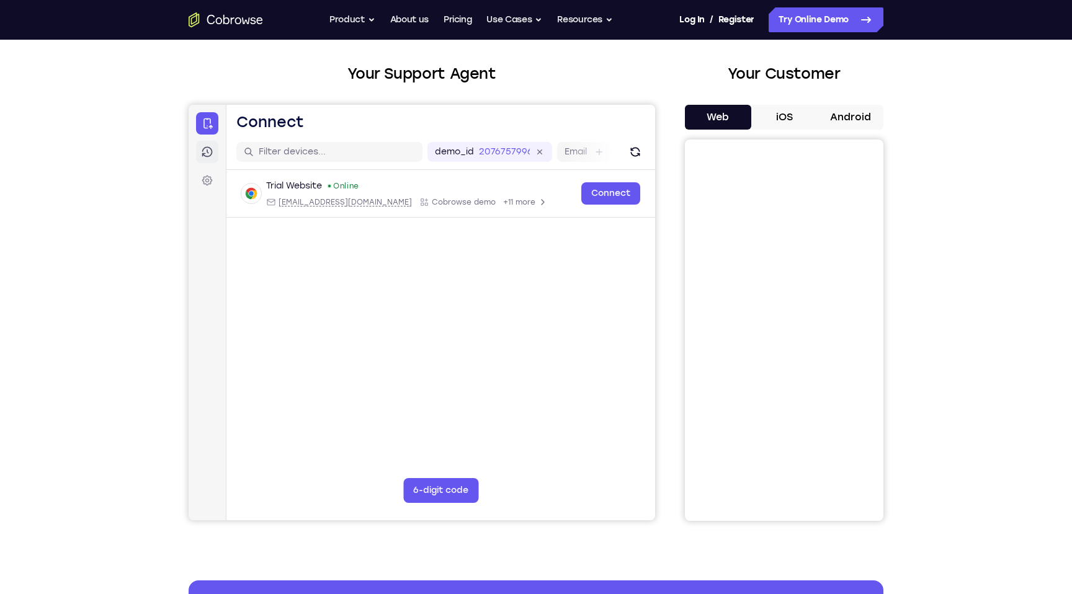
click at [203, 152] on icon at bounding box center [207, 152] width 12 height 12
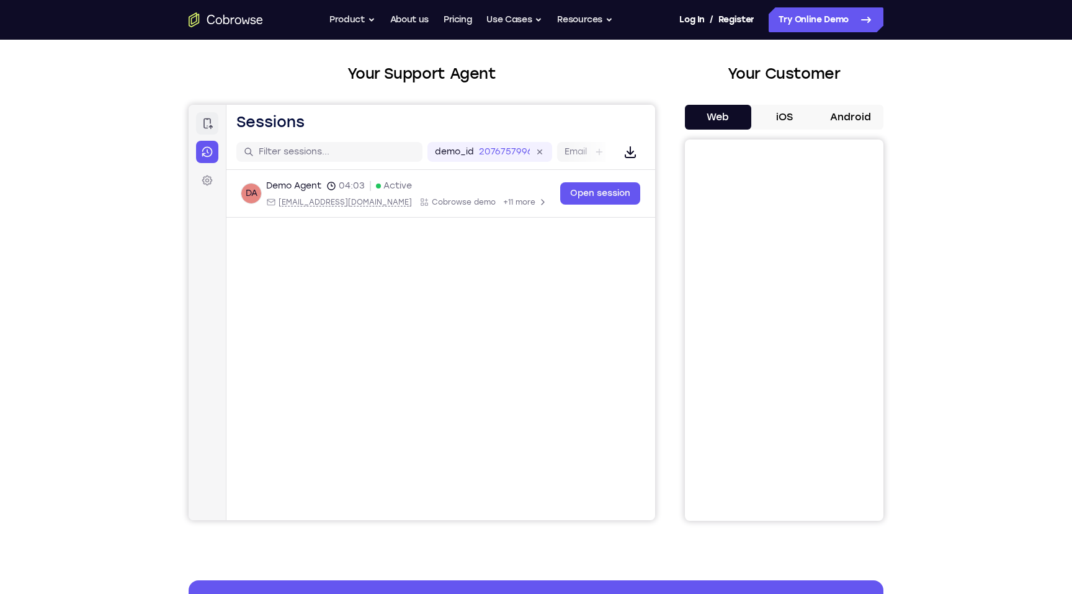
click at [203, 117] on icon at bounding box center [207, 123] width 12 height 12
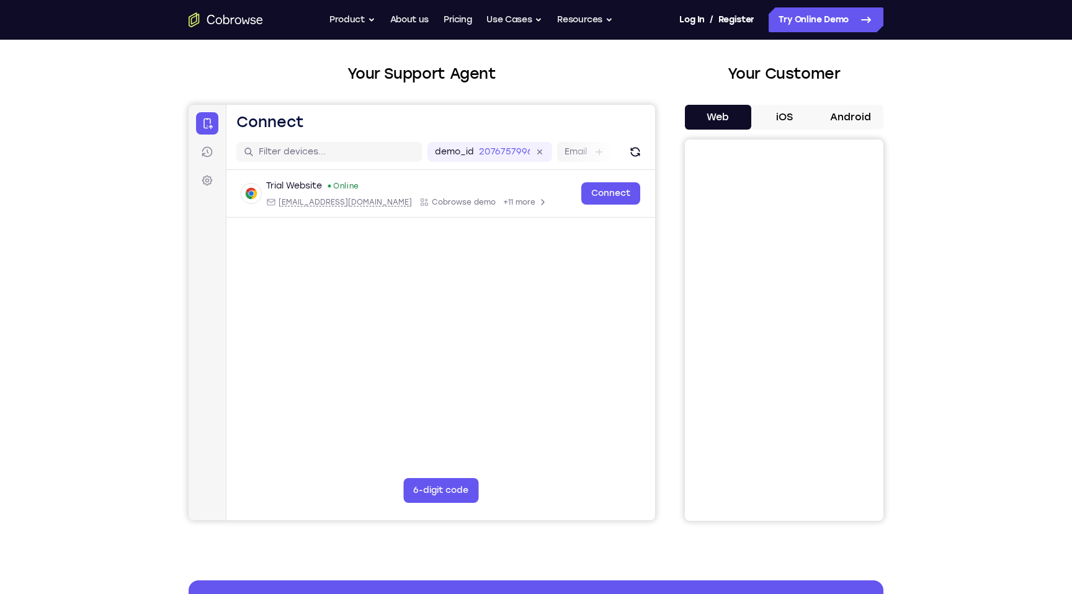
click at [731, 122] on button "Web" at bounding box center [718, 117] width 66 height 25
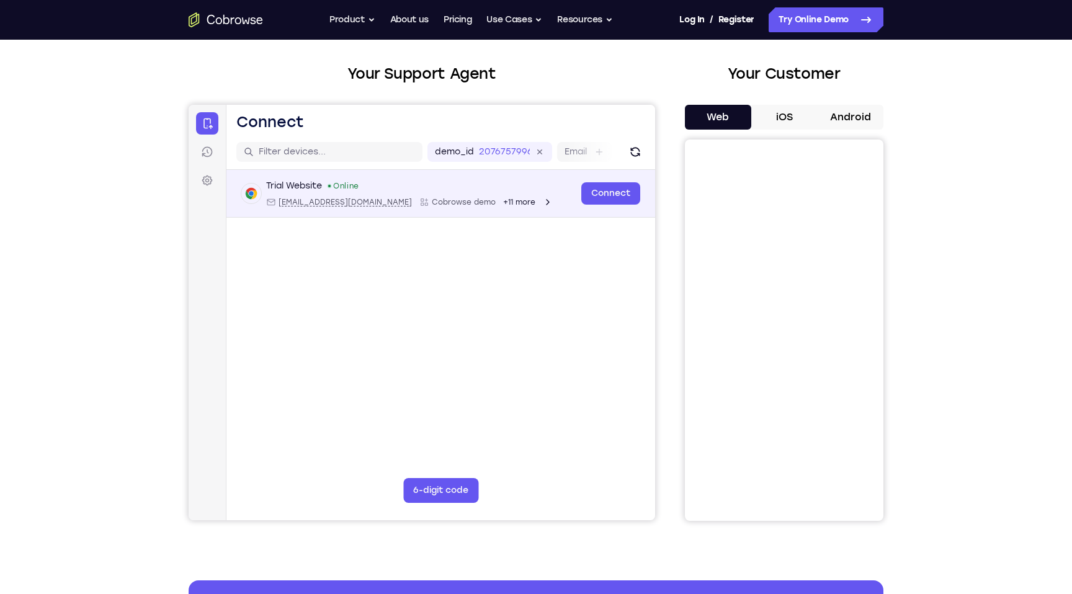
click at [606, 180] on div "Connect" at bounding box center [610, 193] width 59 height 27
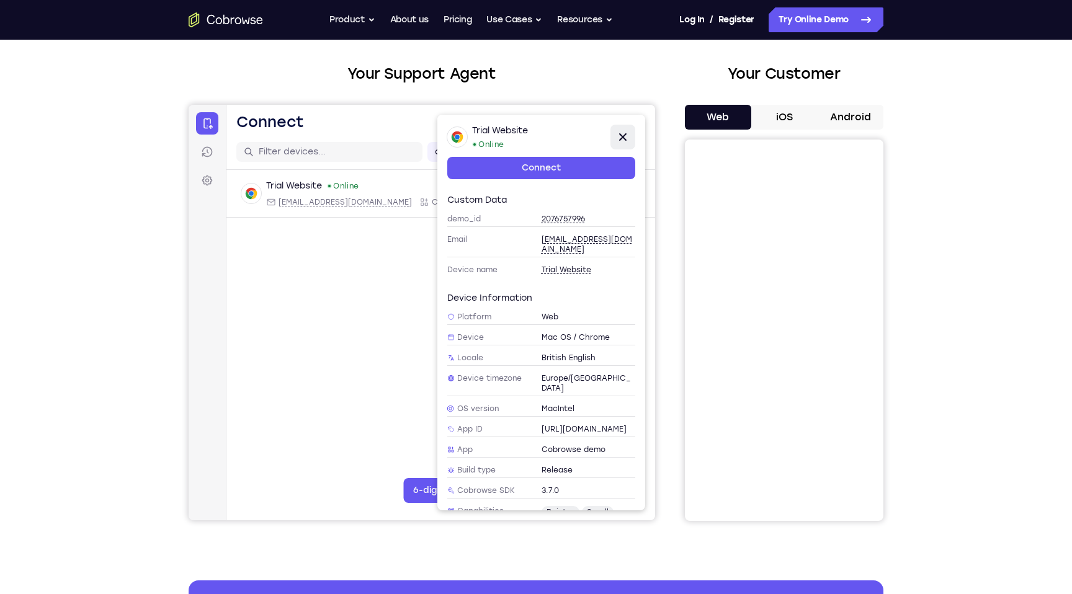
click at [619, 141] on icon at bounding box center [622, 137] width 15 height 15
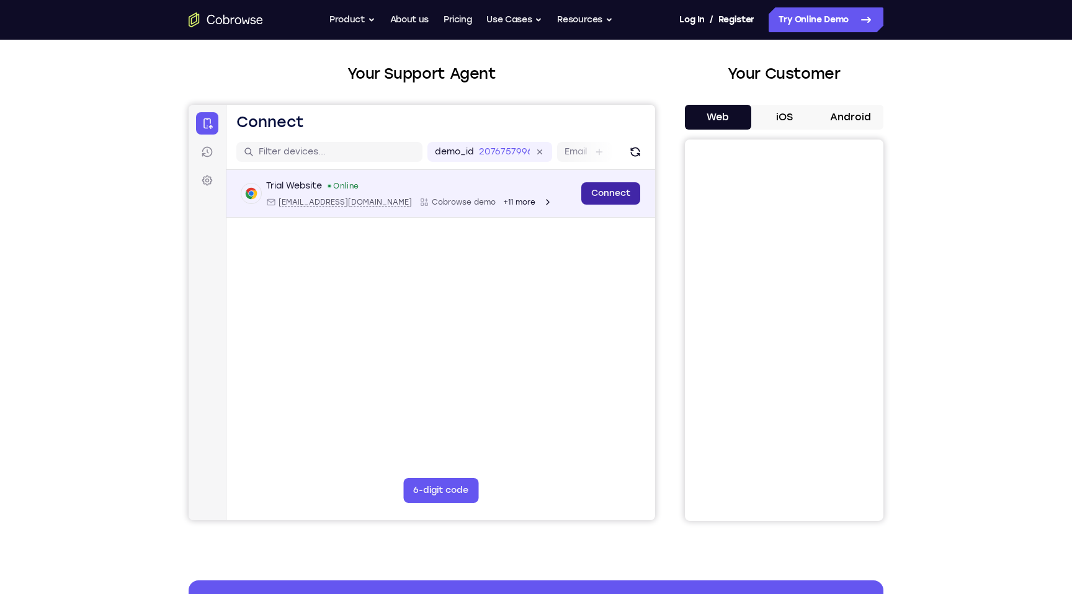
click at [615, 194] on link "Connect" at bounding box center [610, 193] width 59 height 22
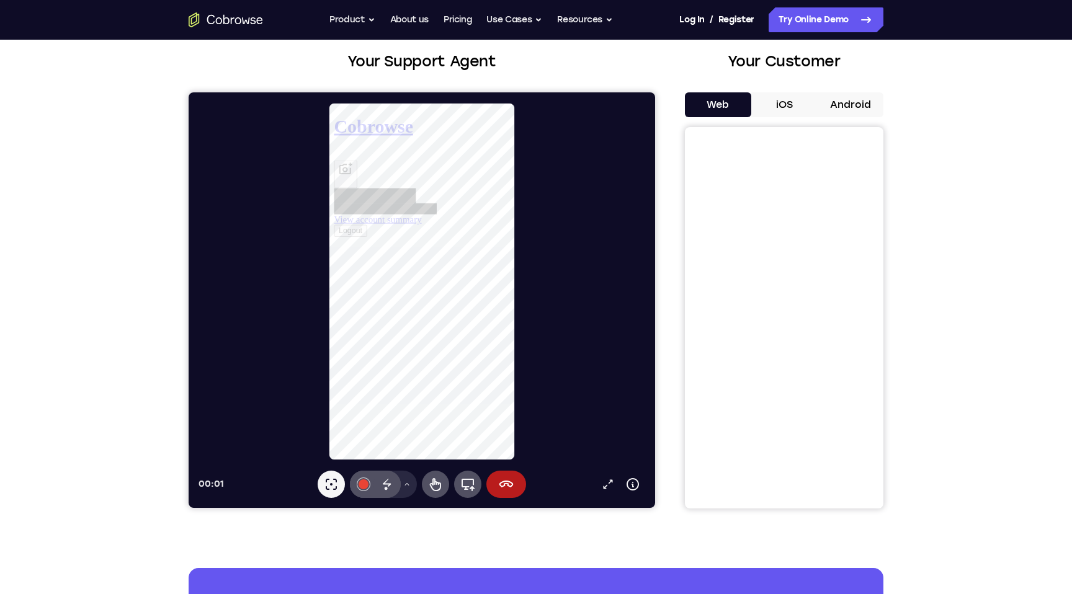
scroll to position [0, 0]
click at [441, 486] on icon at bounding box center [435, 484] width 15 height 15
click at [427, 232] on link "View account summary" at bounding box center [381, 226] width 94 height 11
select select "1"
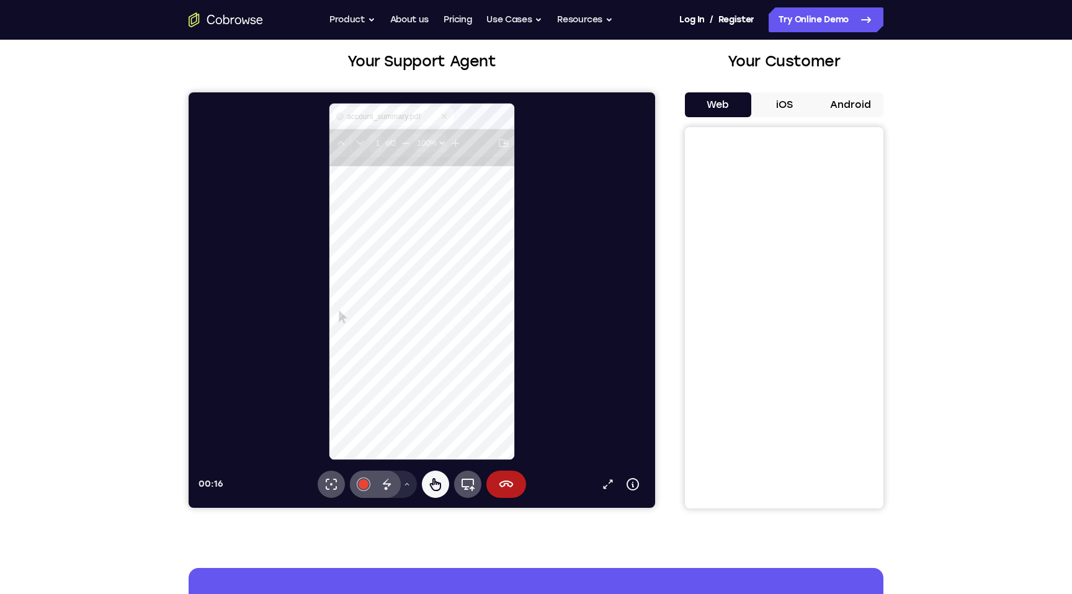
click at [454, 115] on icon at bounding box center [452, 117] width 10 height 10
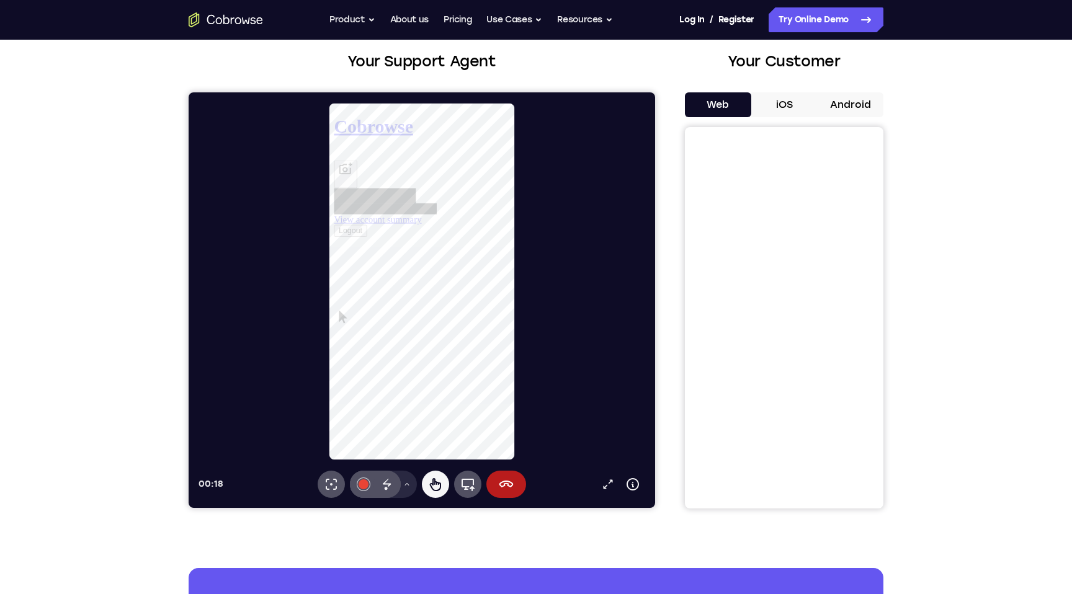
click at [352, 127] on h1 "Cobrowse" at bounding box center [428, 127] width 189 height 23
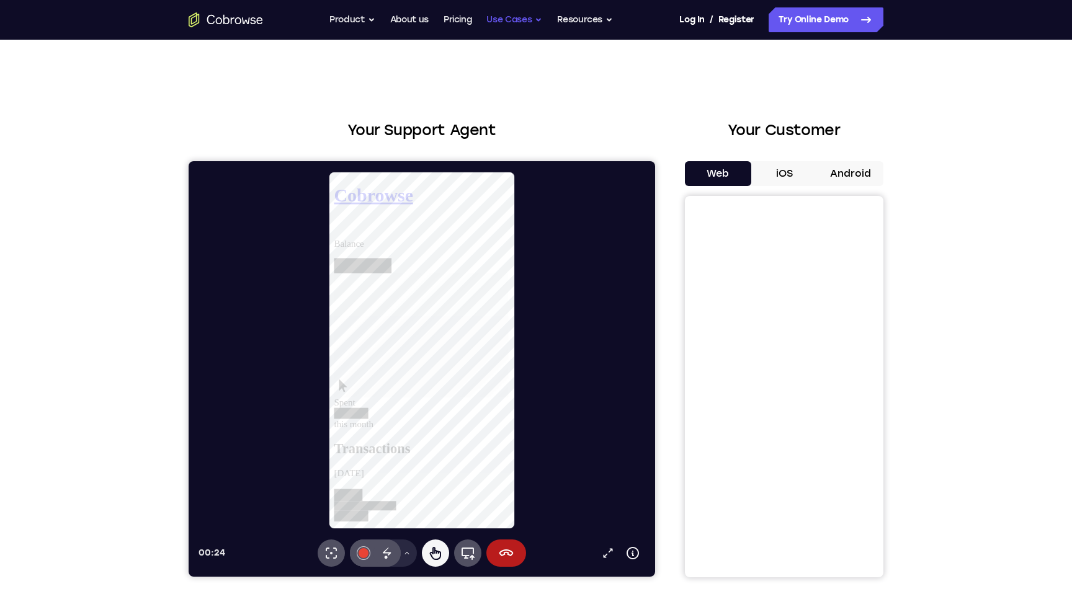
click at [507, 23] on button "Use Cases" at bounding box center [514, 19] width 56 height 25
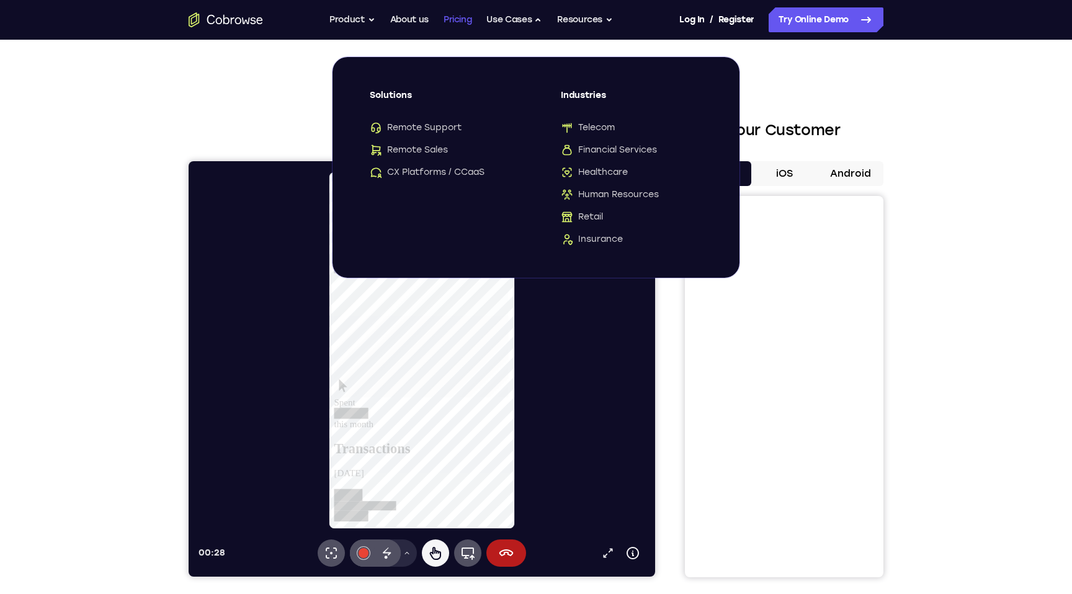
click at [460, 20] on link "Pricing" at bounding box center [458, 19] width 29 height 25
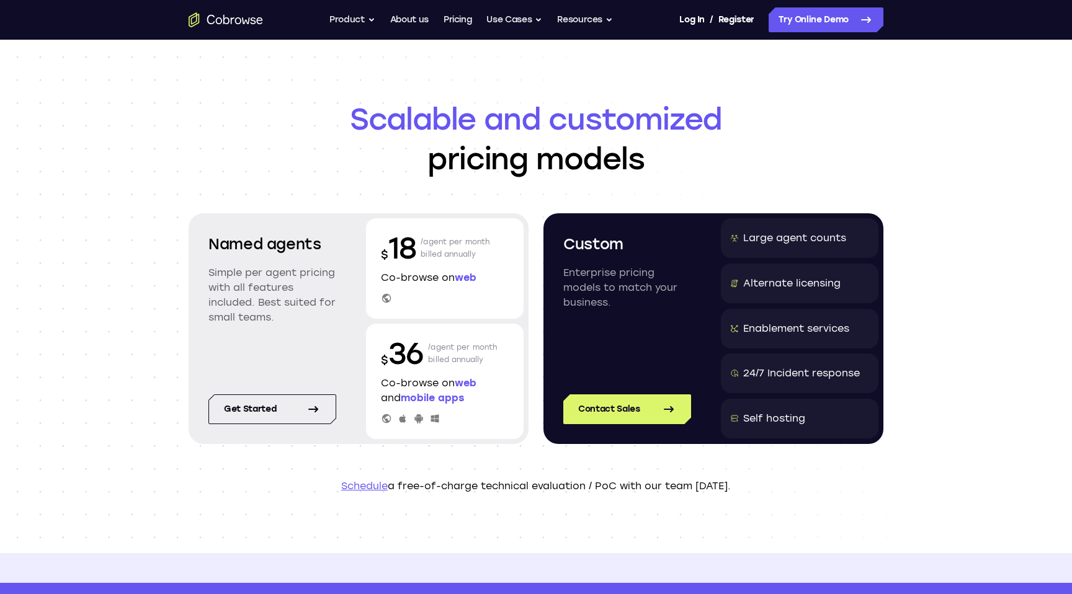
click at [413, 288] on div "$ 18 /agent per month billed annually Co-browse on web" at bounding box center [445, 268] width 158 height 101
click at [395, 296] on div at bounding box center [445, 298] width 128 height 11
click at [419, 22] on link "About us" at bounding box center [409, 19] width 38 height 25
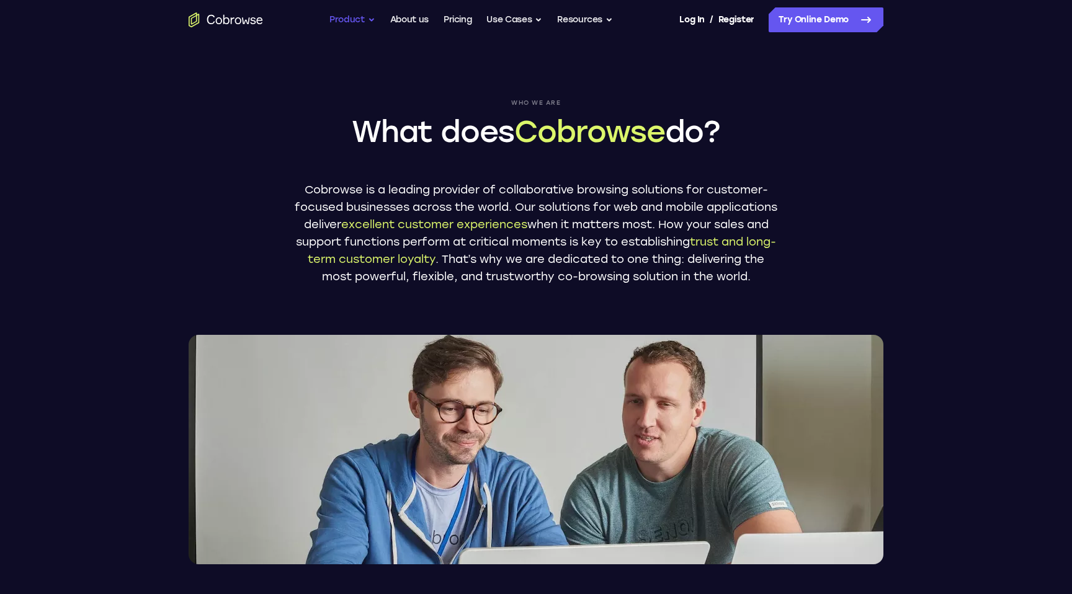
click at [361, 24] on button "Product" at bounding box center [352, 19] width 46 height 25
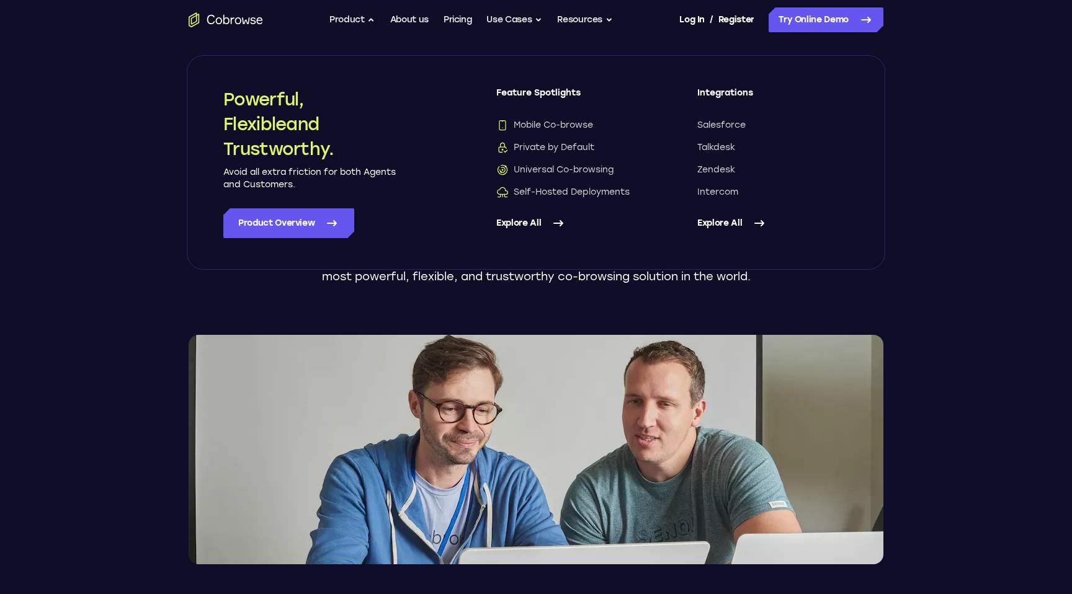
click at [540, 224] on link "Explore All" at bounding box center [571, 223] width 151 height 30
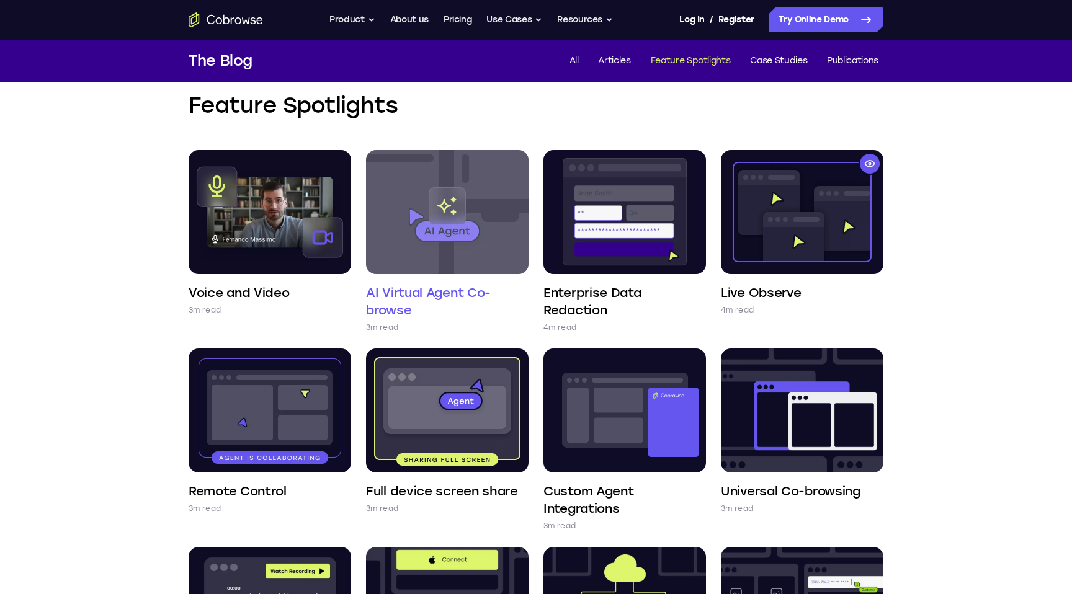
scroll to position [40, 0]
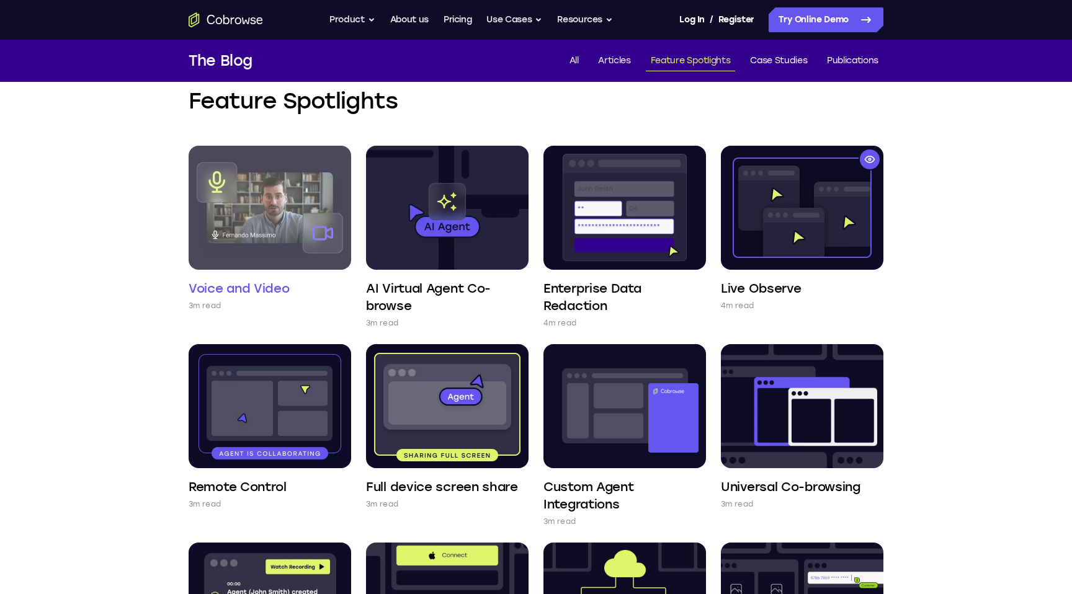
click at [267, 226] on img at bounding box center [270, 208] width 163 height 124
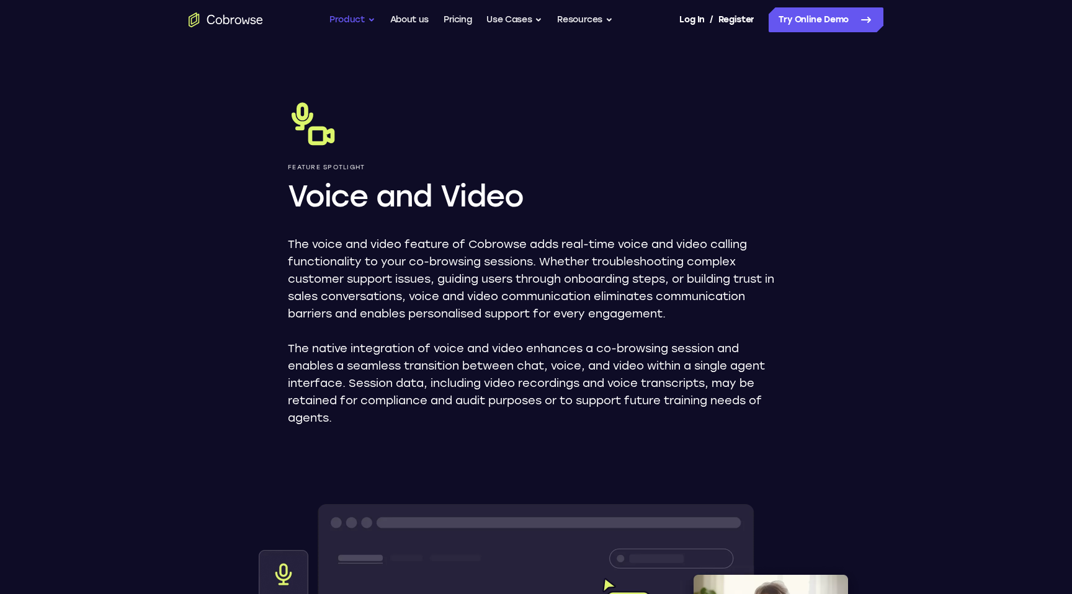
click at [360, 22] on button "Product" at bounding box center [352, 19] width 46 height 25
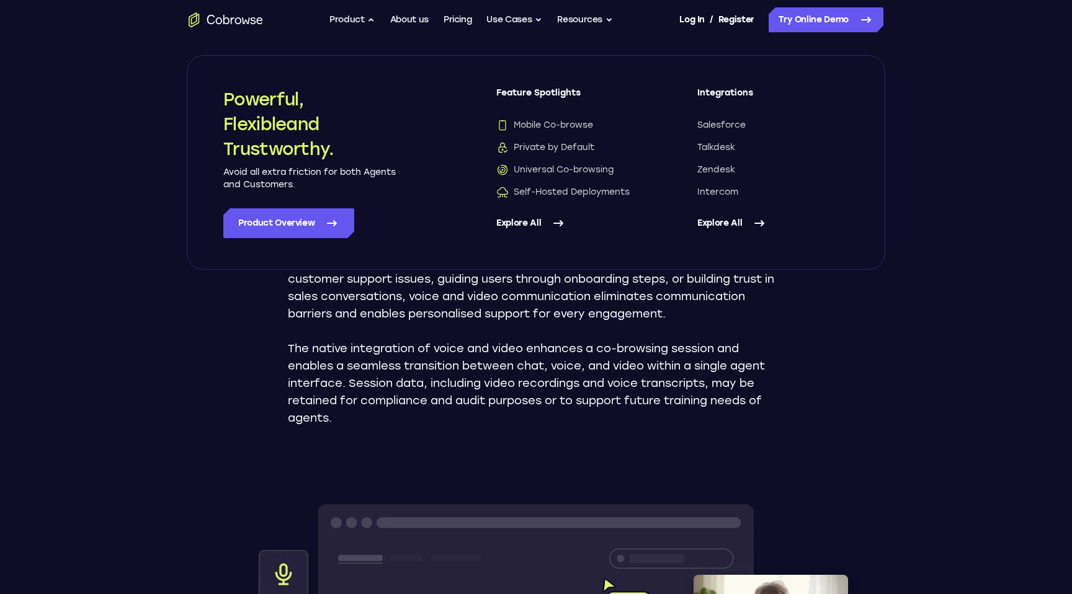
click at [516, 221] on link "Explore All" at bounding box center [571, 223] width 151 height 30
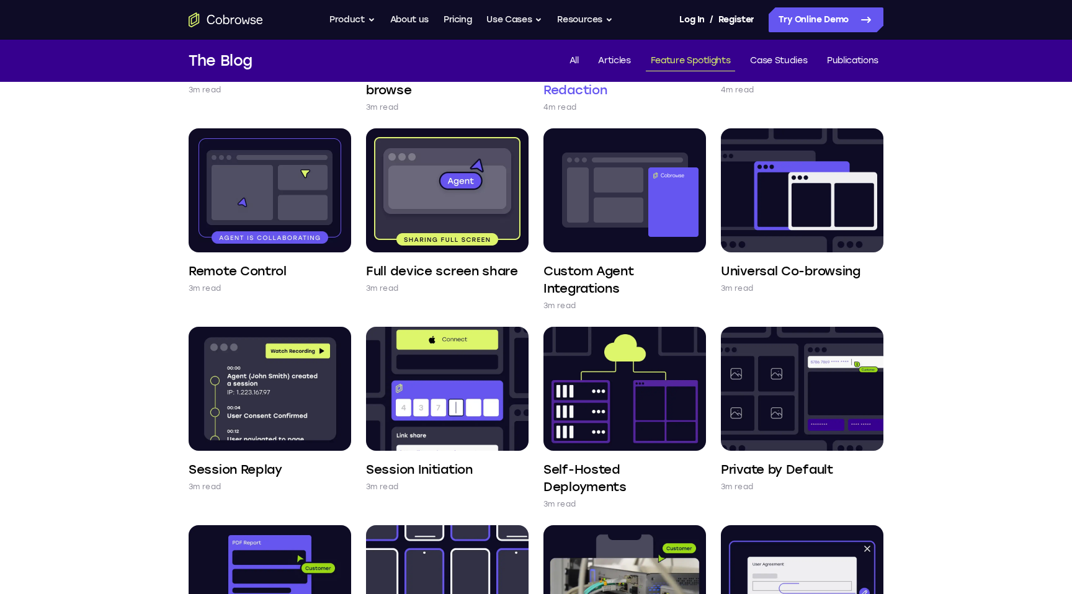
scroll to position [257, 0]
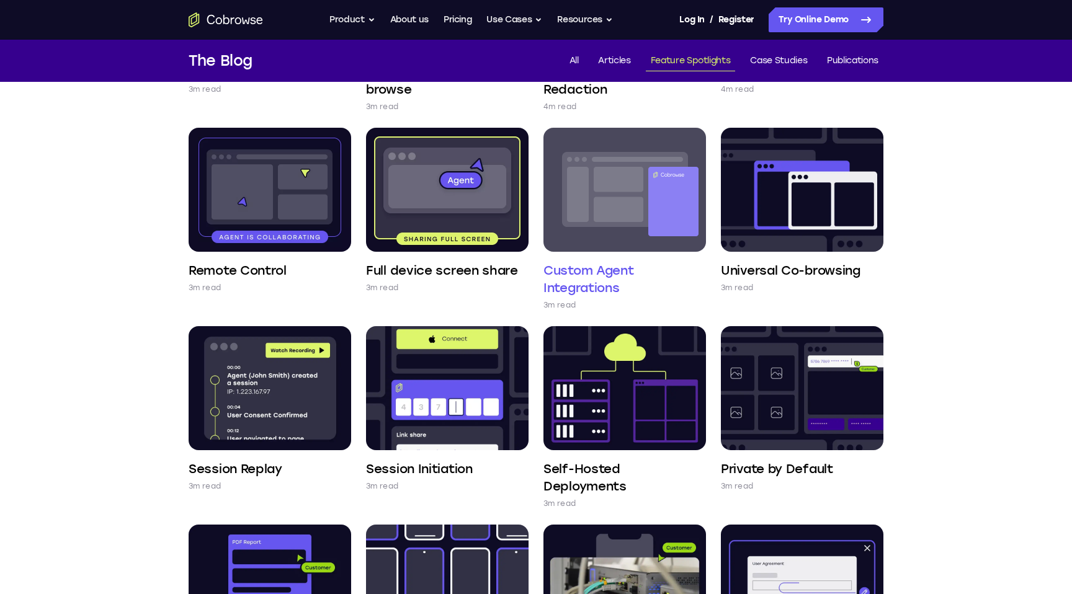
click at [577, 266] on h4 "Custom Agent Integrations" at bounding box center [624, 279] width 163 height 35
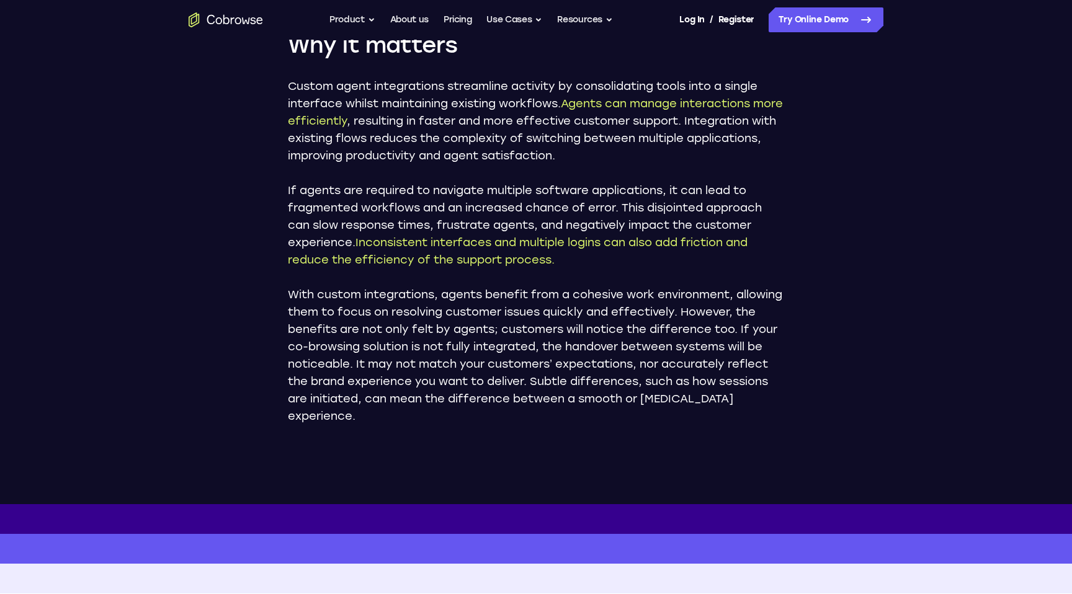
scroll to position [661, 0]
click at [412, 150] on p "Custom agent integrations streamline activity by consolidating tools into a sin…" at bounding box center [536, 120] width 496 height 87
click at [411, 185] on p "If agents are required to navigate multiple software applications, it can lead …" at bounding box center [536, 224] width 496 height 87
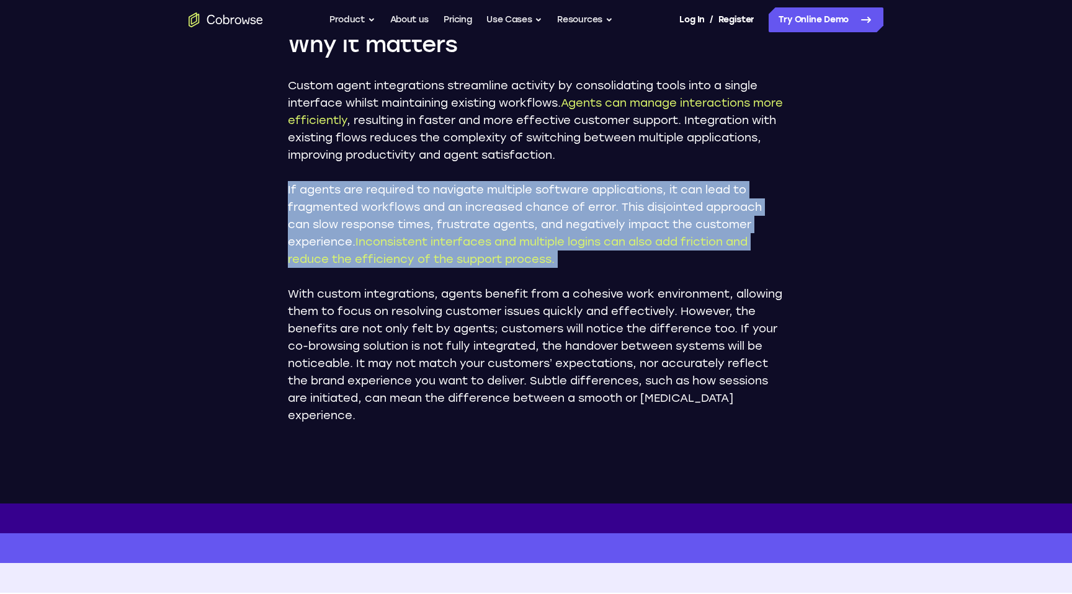
click at [411, 185] on p "If agents are required to navigate multiple software applications, it can lead …" at bounding box center [536, 224] width 496 height 87
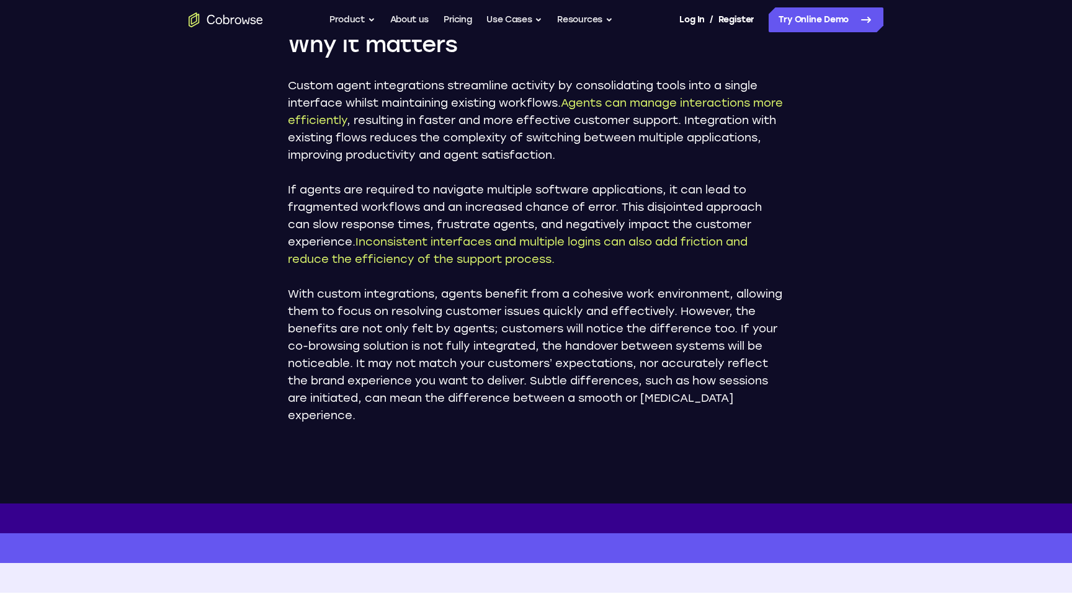
click at [389, 332] on p "With custom integrations, agents benefit from a cohesive work environment, allo…" at bounding box center [536, 354] width 496 height 139
click at [382, 212] on p "If agents are required to navigate multiple software applications, it can lead …" at bounding box center [536, 224] width 496 height 87
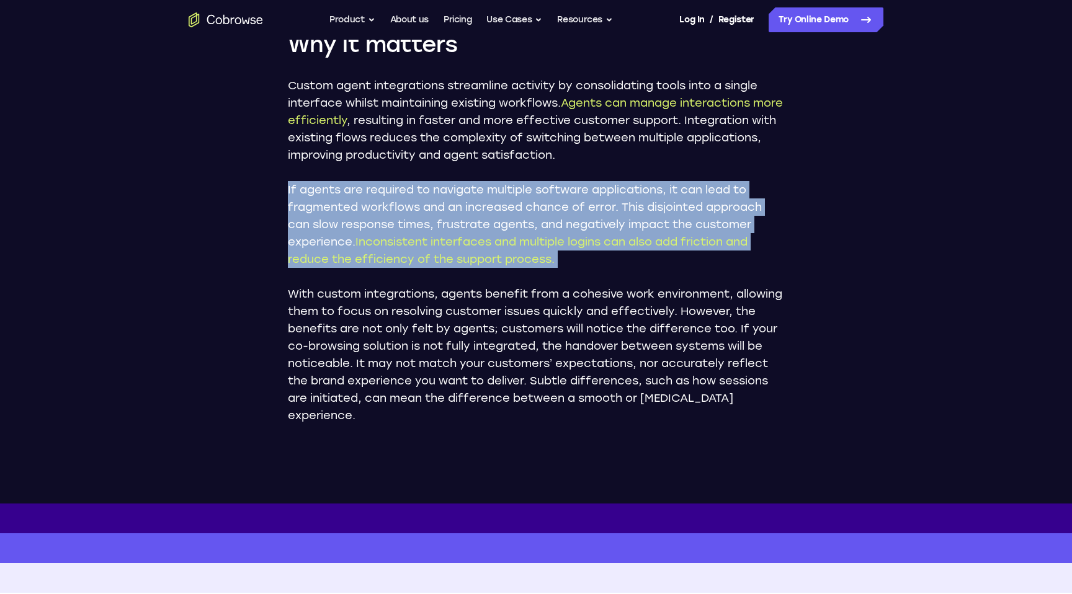
click at [382, 212] on p "If agents are required to navigate multiple software applications, it can lead …" at bounding box center [536, 224] width 496 height 87
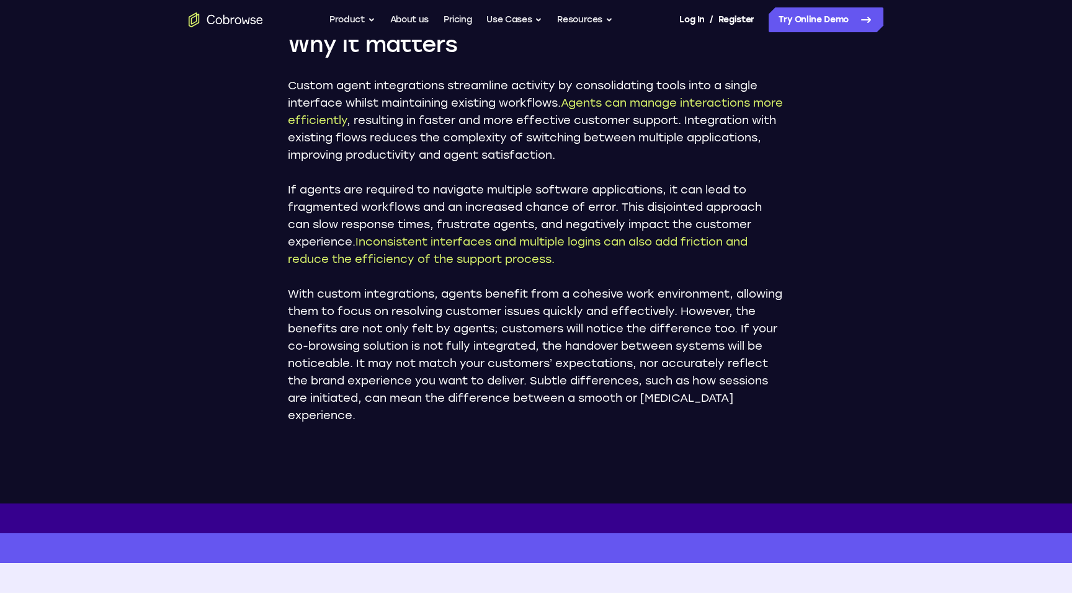
click at [370, 304] on p "With custom integrations, agents benefit from a cohesive work environment, allo…" at bounding box center [536, 354] width 496 height 139
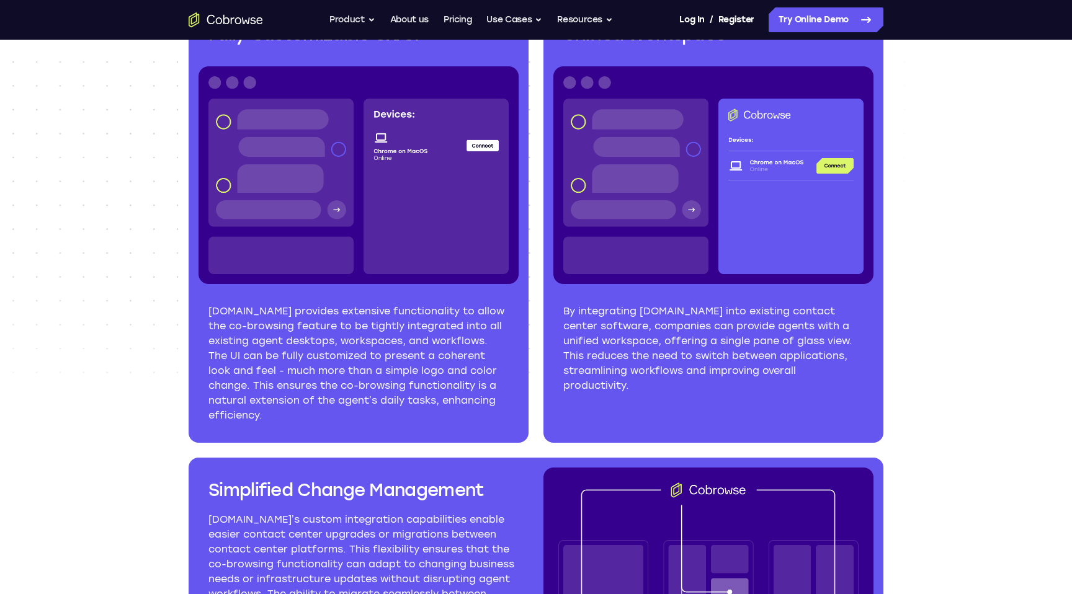
scroll to position [1423, 0]
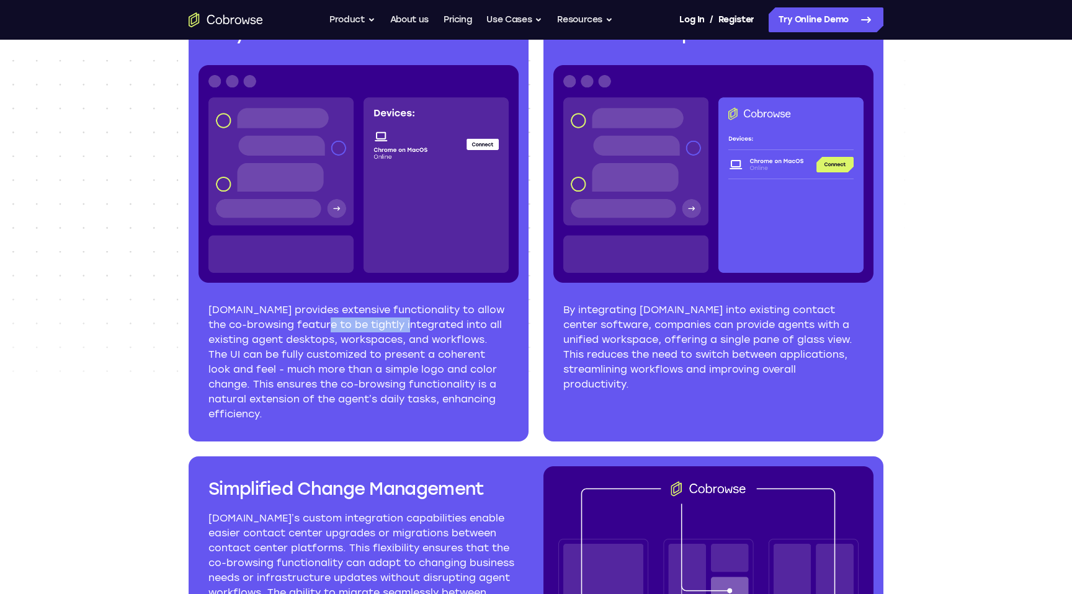
drag, startPoint x: 316, startPoint y: 329, endPoint x: 400, endPoint y: 330, distance: 83.1
click at [400, 330] on p "Cobrowse.io provides extensive functionality to allow the co-browsing feature t…" at bounding box center [358, 362] width 300 height 119
click at [378, 349] on p "Cobrowse.io provides extensive functionality to allow the co-browsing feature t…" at bounding box center [358, 362] width 300 height 119
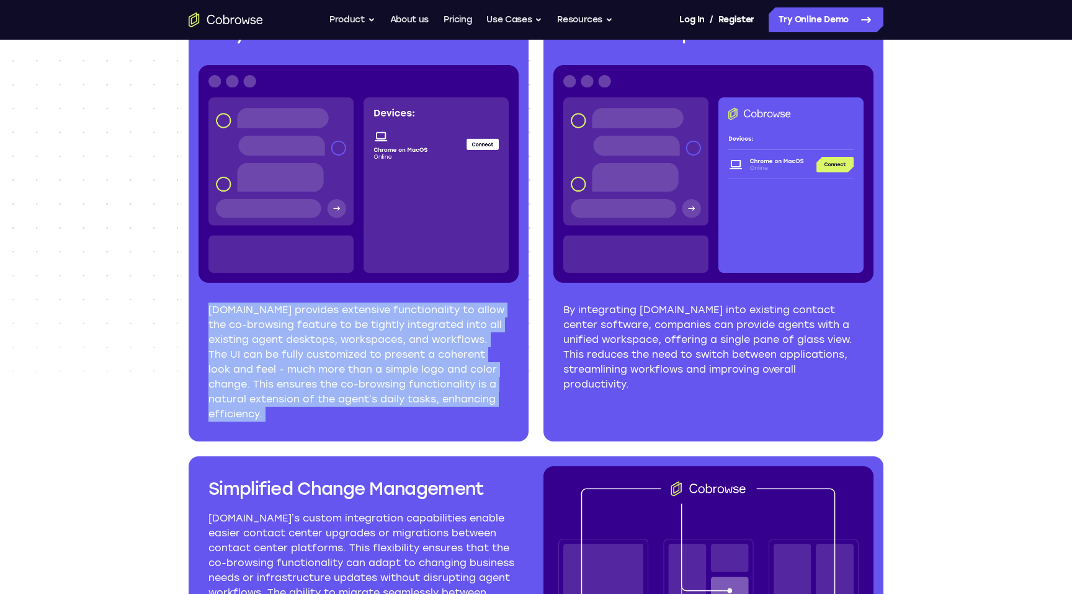
click at [378, 349] on p "Cobrowse.io provides extensive functionality to allow the co-browsing feature t…" at bounding box center [358, 362] width 300 height 119
click at [377, 362] on p "Cobrowse.io provides extensive functionality to allow the co-browsing feature t…" at bounding box center [358, 362] width 300 height 119
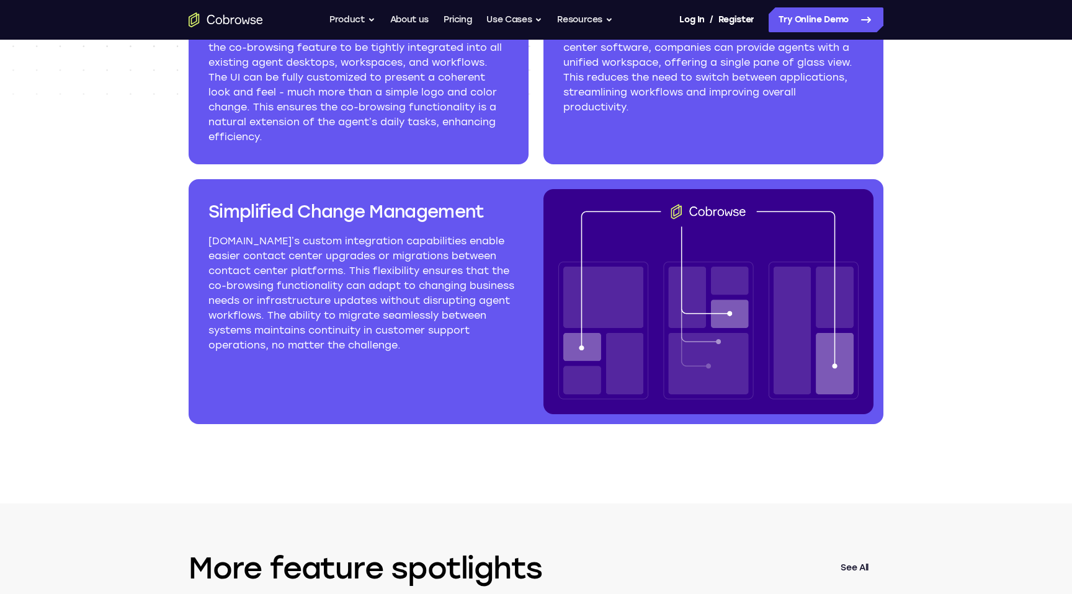
scroll to position [1707, 0]
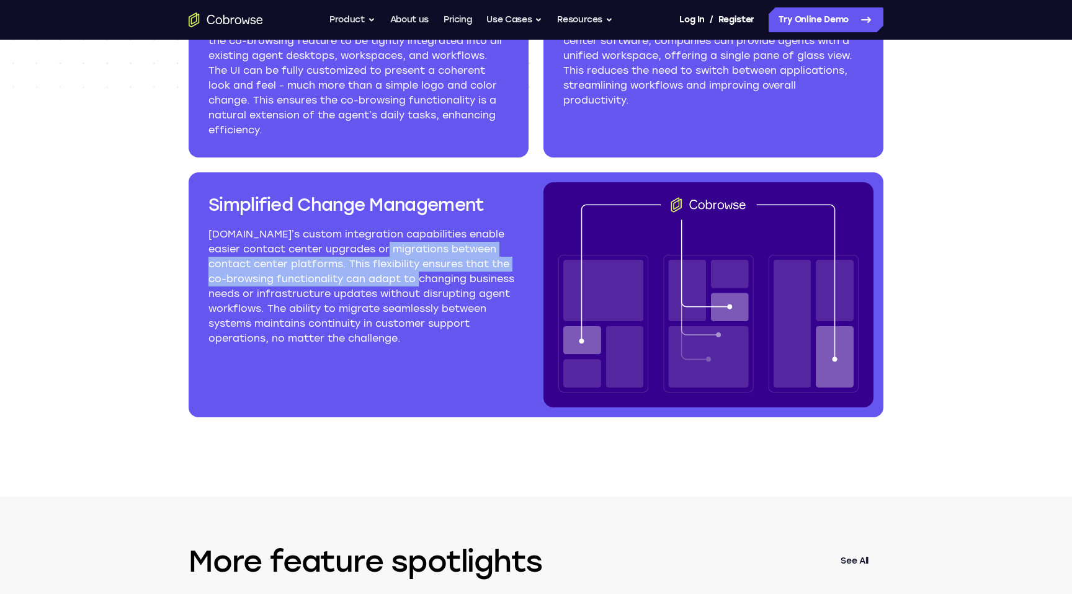
drag, startPoint x: 365, startPoint y: 253, endPoint x: 414, endPoint y: 275, distance: 53.3
click at [414, 275] on p "Cobrowse.io’s custom integration capabilities enable easier contact center upgr…" at bounding box center [363, 286] width 310 height 119
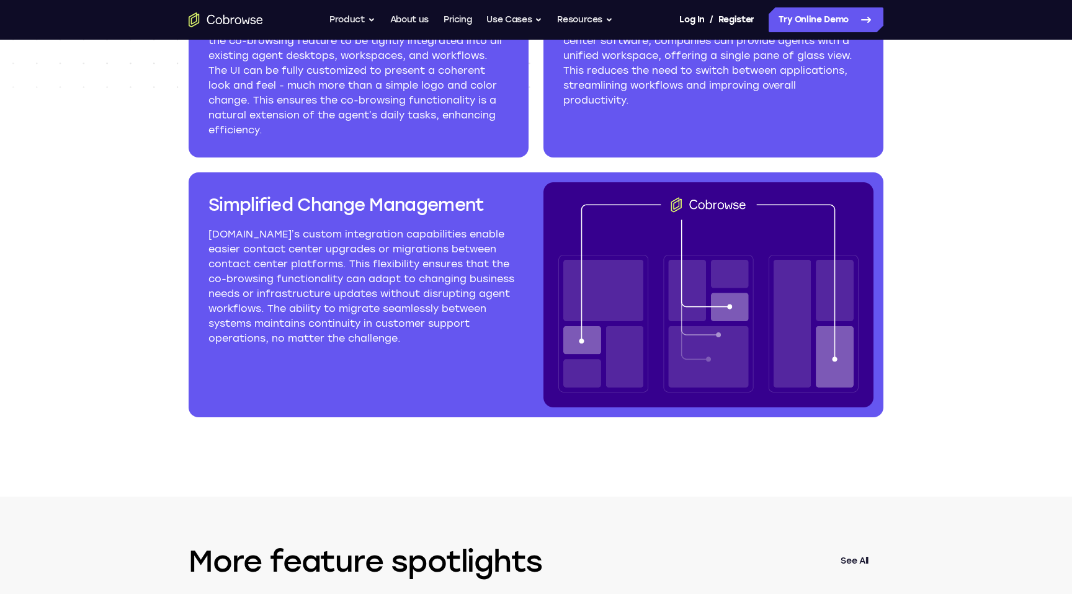
click at [408, 287] on p "Cobrowse.io’s custom integration capabilities enable easier contact center upgr…" at bounding box center [363, 286] width 310 height 119
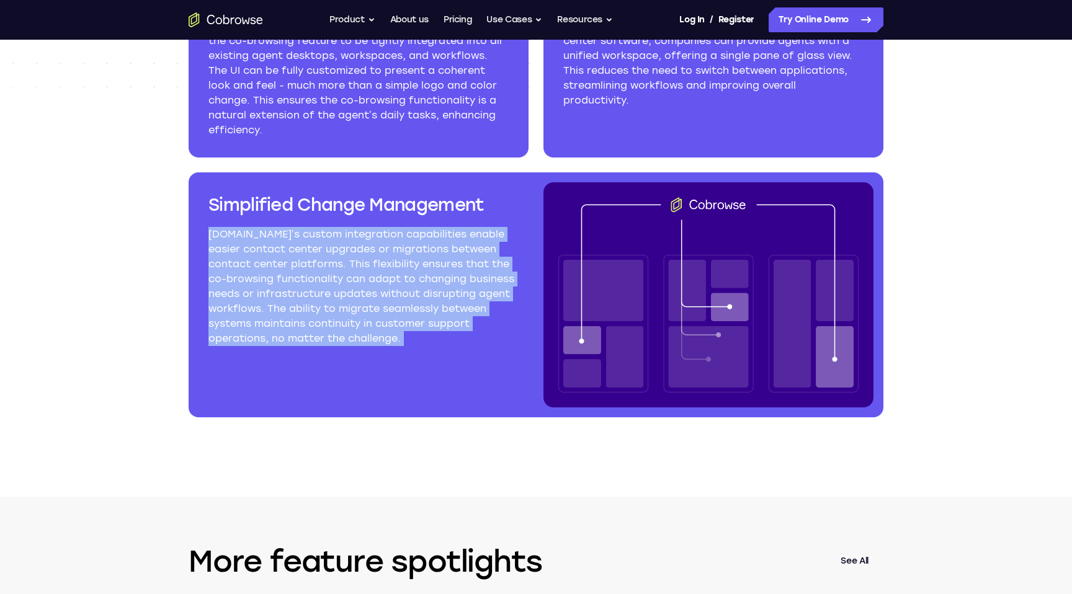
click at [408, 287] on p "Cobrowse.io’s custom integration capabilities enable easier contact center upgr…" at bounding box center [363, 286] width 310 height 119
click at [408, 293] on p "Cobrowse.io’s custom integration capabilities enable easier contact center upgr…" at bounding box center [363, 286] width 310 height 119
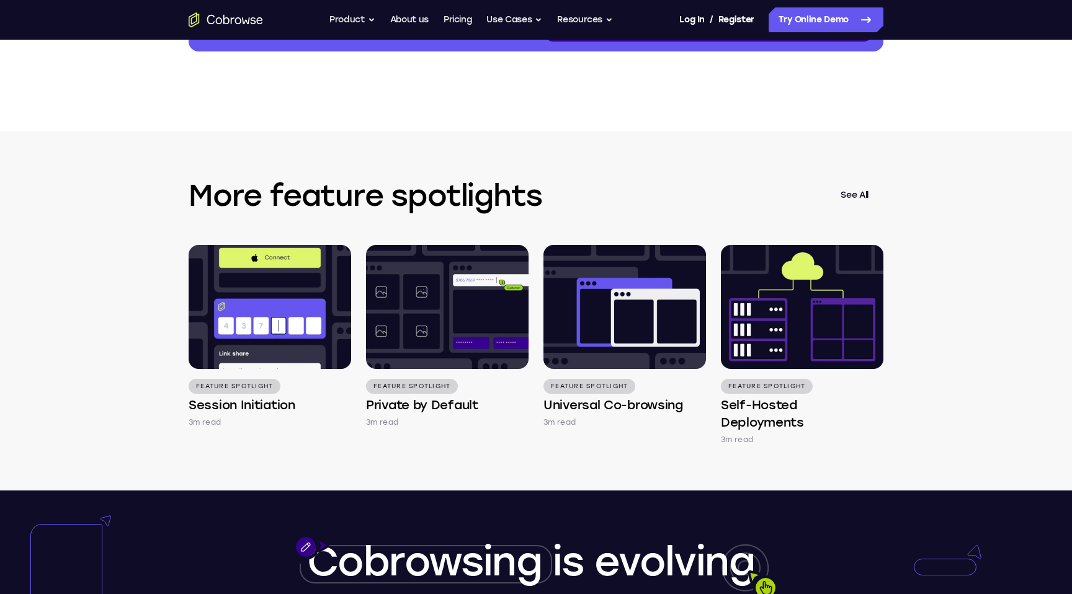
scroll to position [2110, 0]
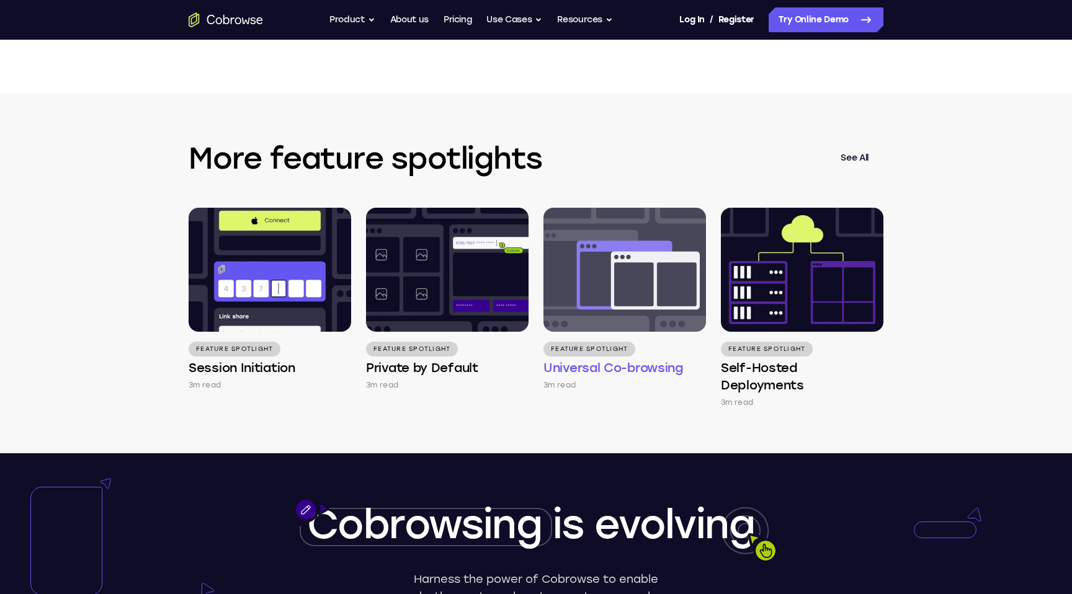
click at [596, 309] on img at bounding box center [624, 270] width 163 height 124
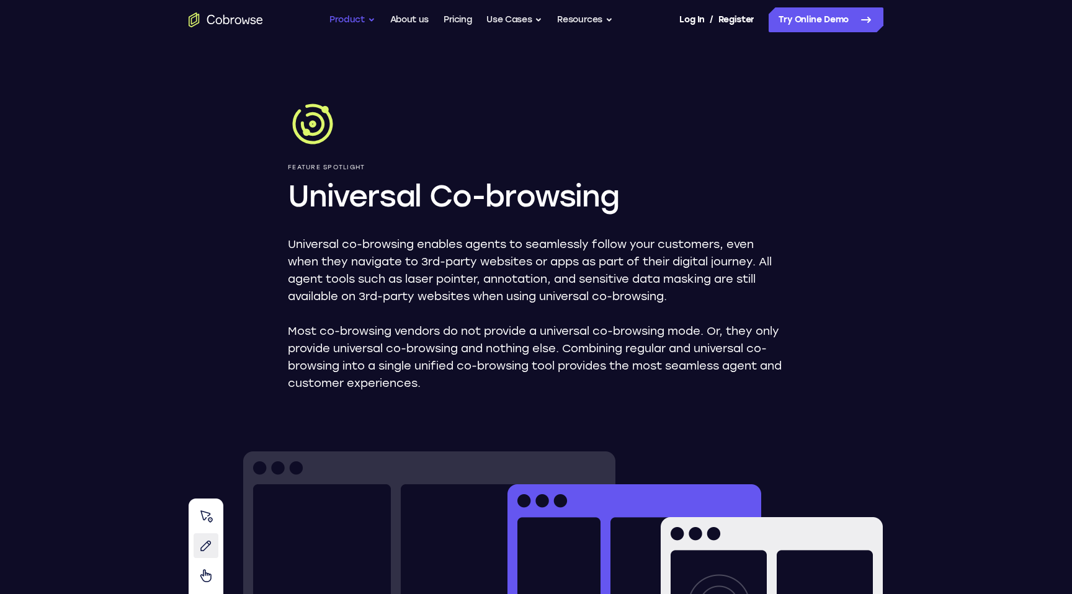
click at [357, 17] on button "Product" at bounding box center [352, 19] width 46 height 25
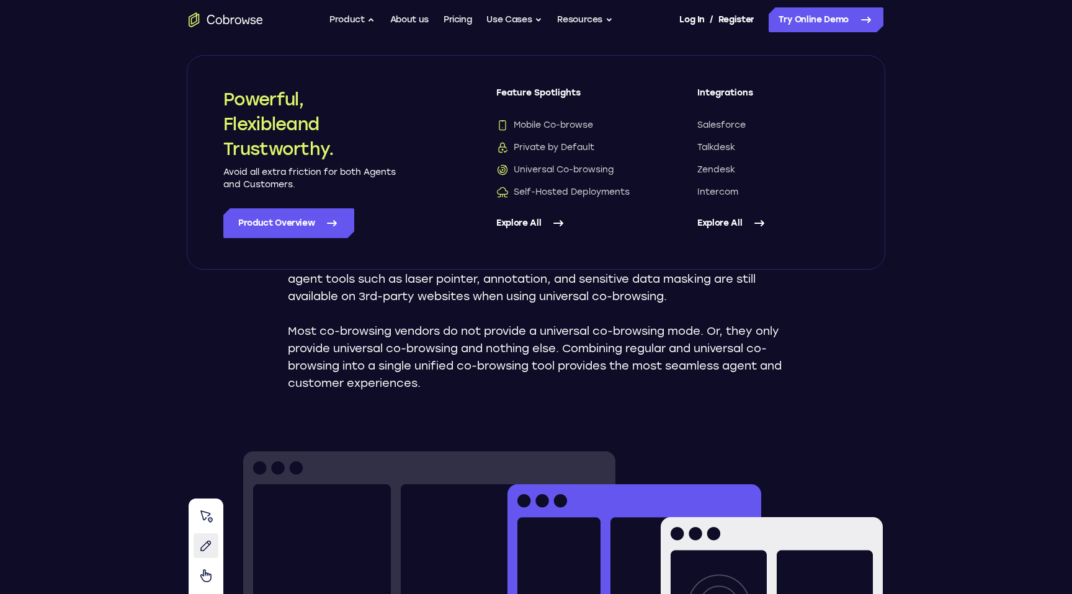
click at [551, 229] on icon at bounding box center [558, 223] width 15 height 15
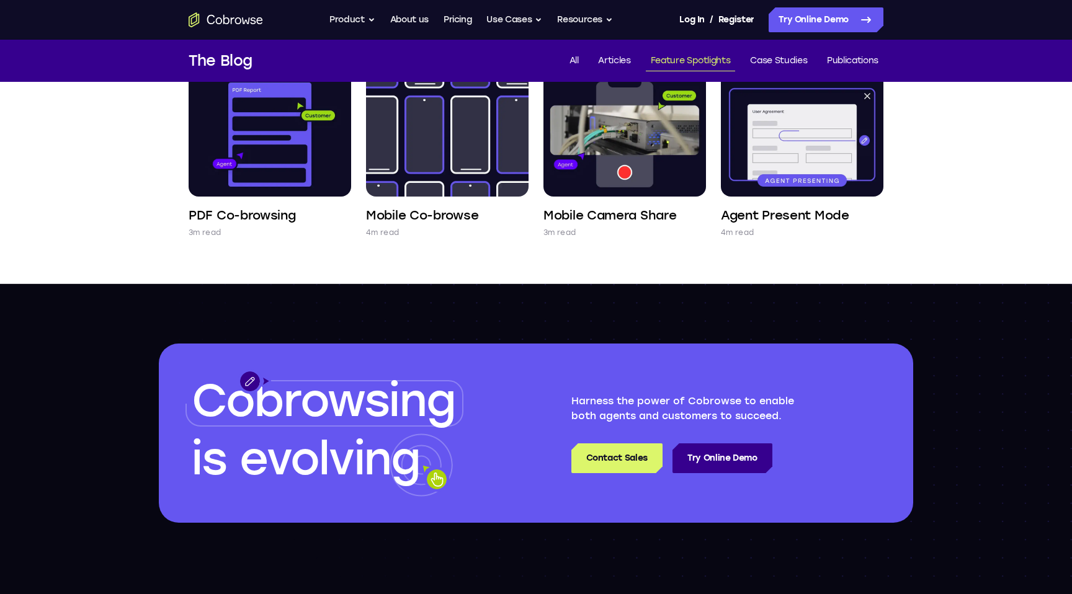
scroll to position [676, 0]
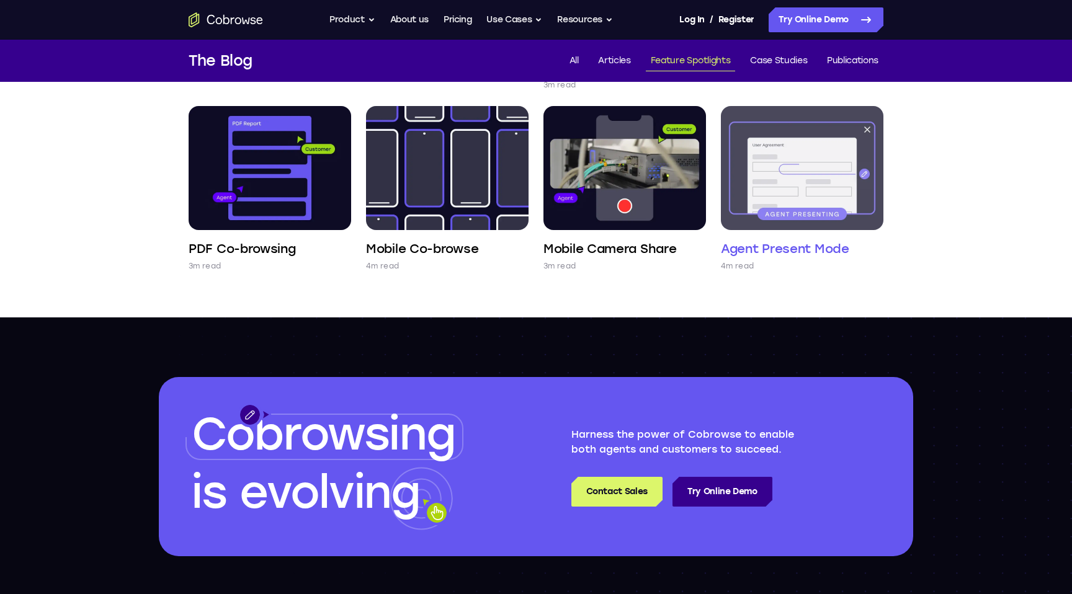
click at [780, 182] on img at bounding box center [802, 168] width 163 height 124
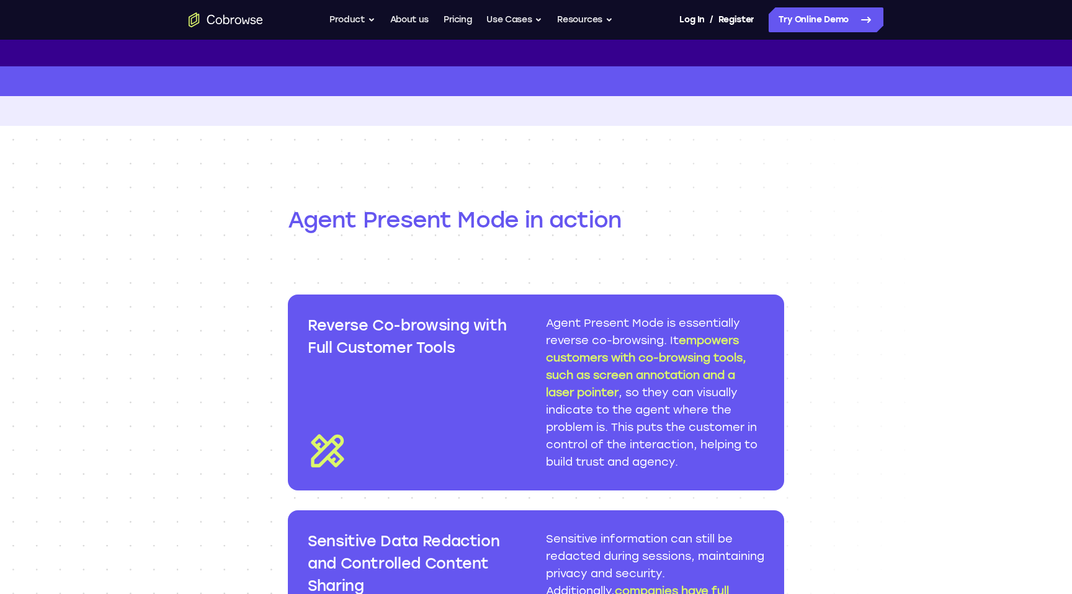
scroll to position [1113, 0]
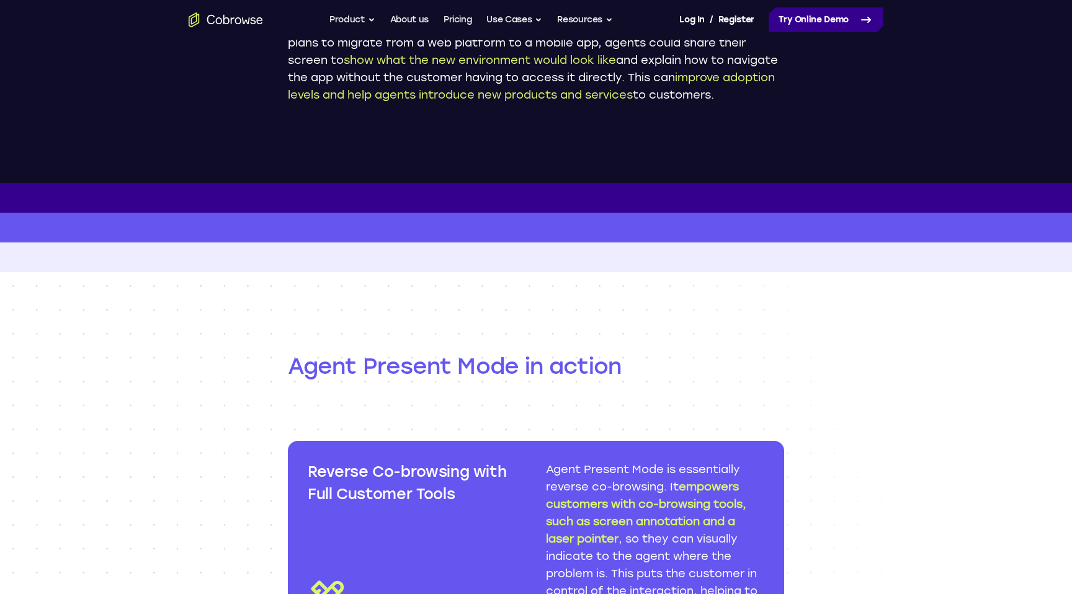
click at [784, 24] on link "Try Online Demo" at bounding box center [826, 19] width 115 height 25
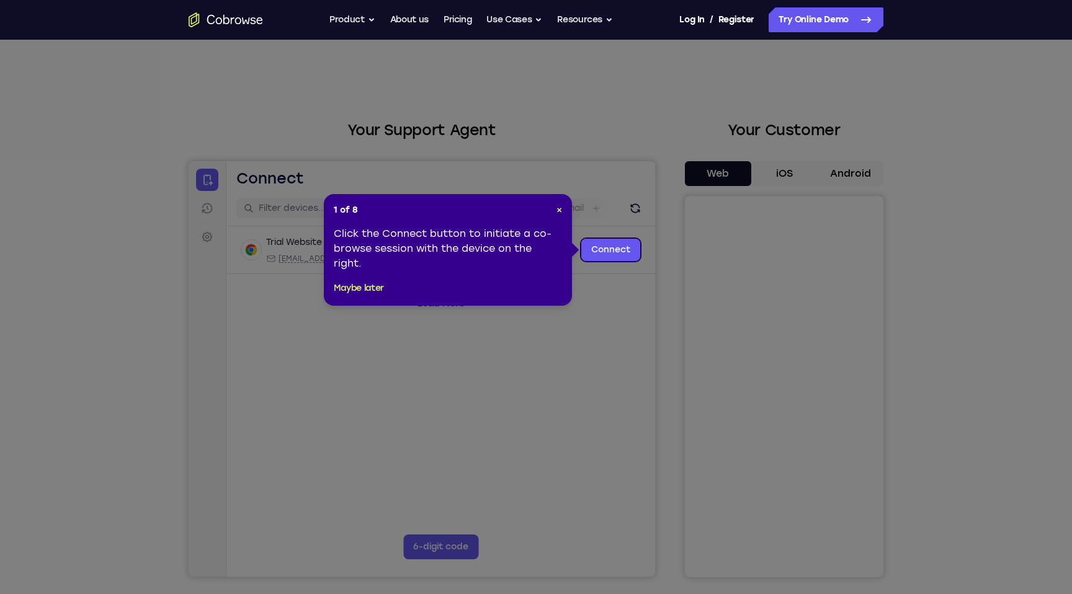
click at [596, 224] on icon at bounding box center [536, 297] width 1072 height 594
click at [377, 287] on button "Maybe later" at bounding box center [359, 288] width 50 height 15
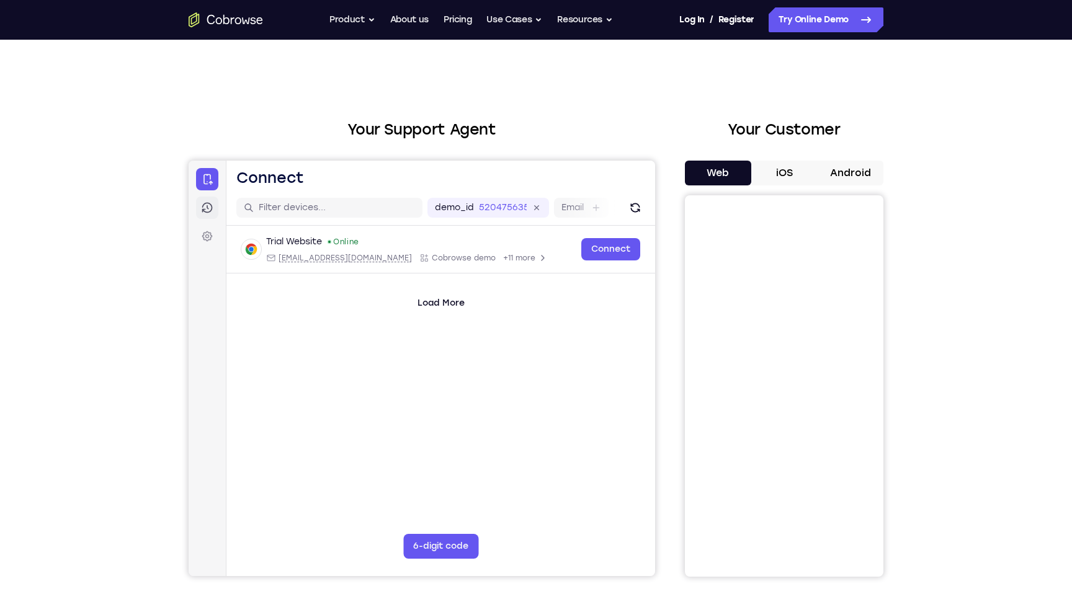
click at [210, 205] on icon at bounding box center [207, 208] width 12 height 12
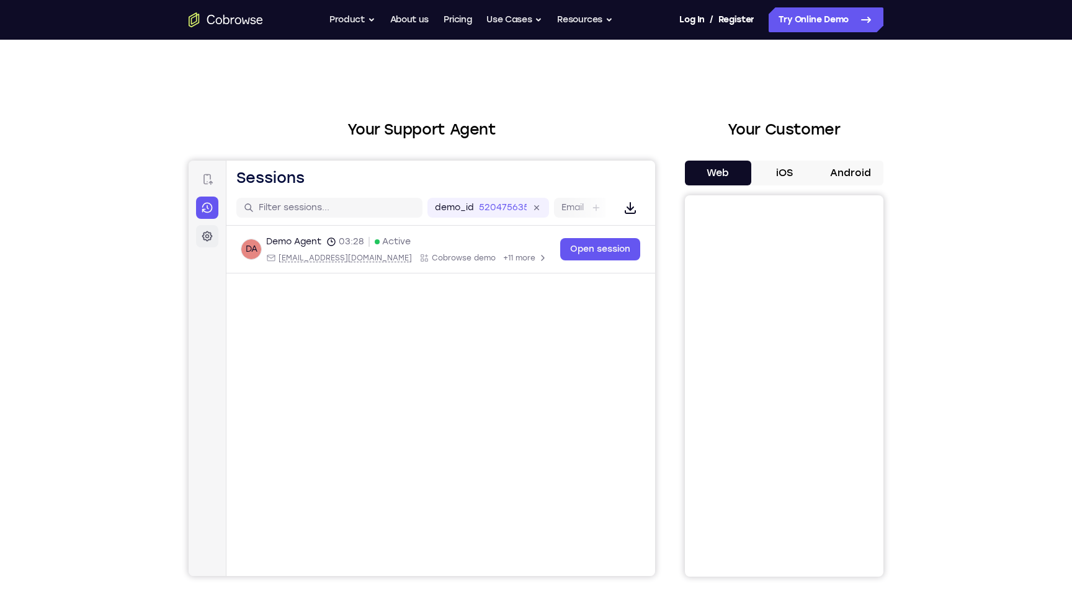
click at [206, 233] on icon at bounding box center [207, 236] width 12 height 12
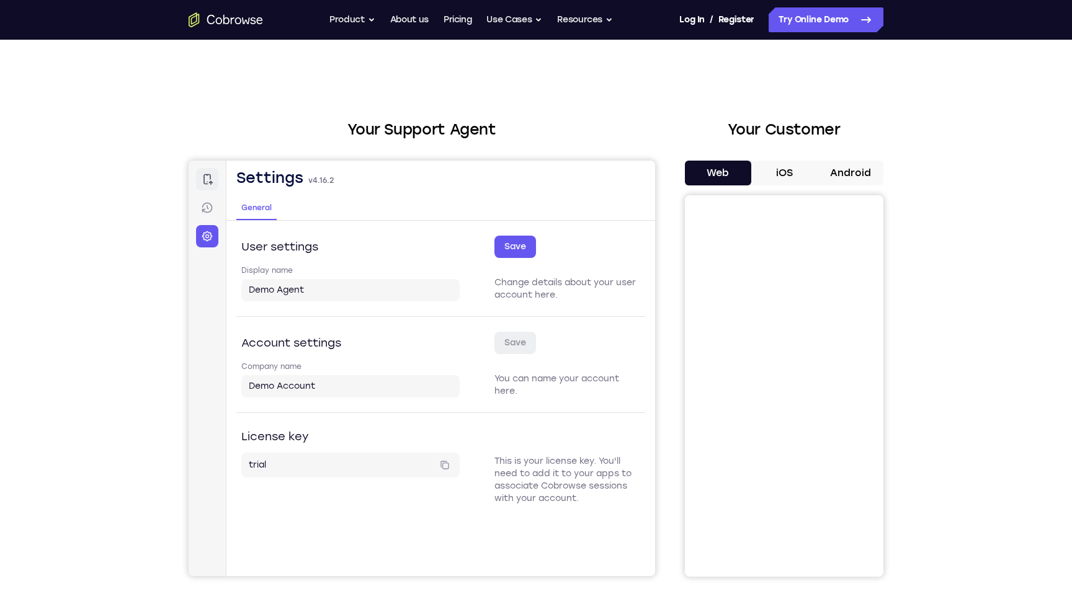
click at [205, 187] on link "Connect" at bounding box center [207, 179] width 22 height 22
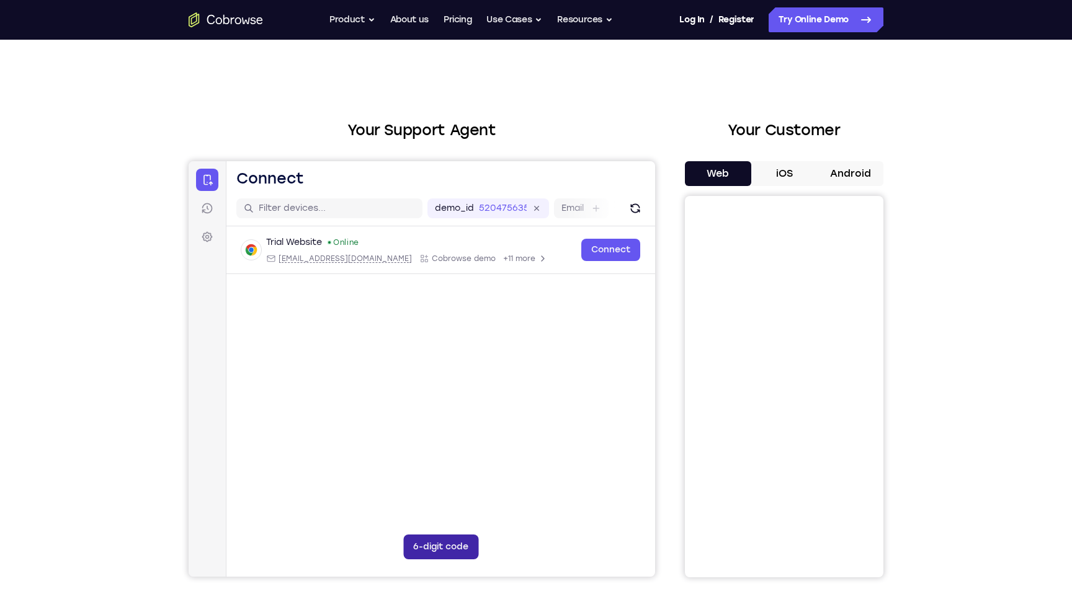
click at [446, 548] on button "6-digit code" at bounding box center [440, 547] width 75 height 25
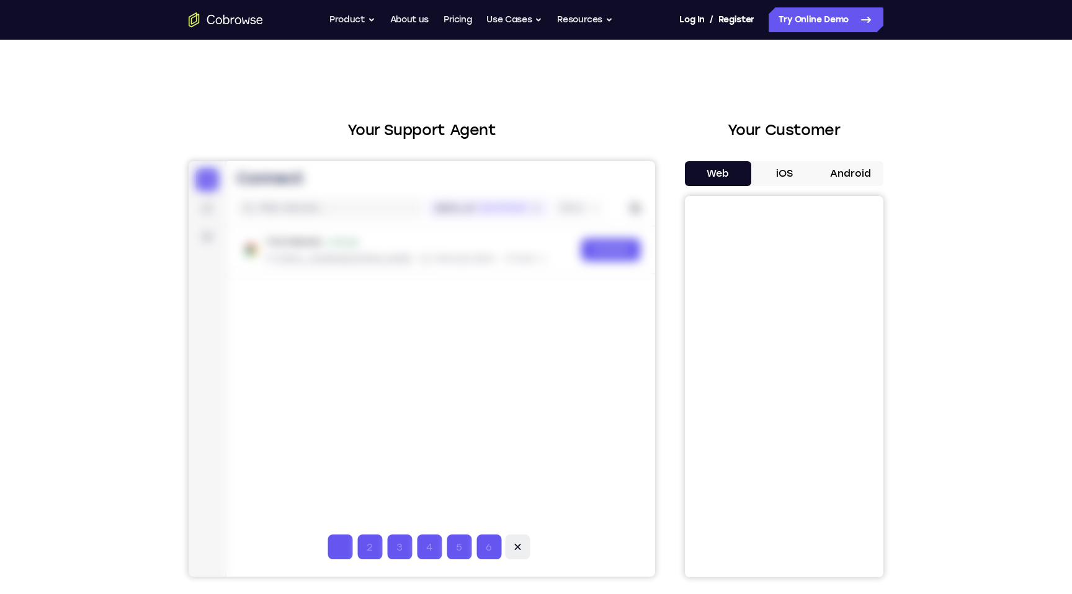
click at [519, 543] on icon at bounding box center [517, 547] width 12 height 12
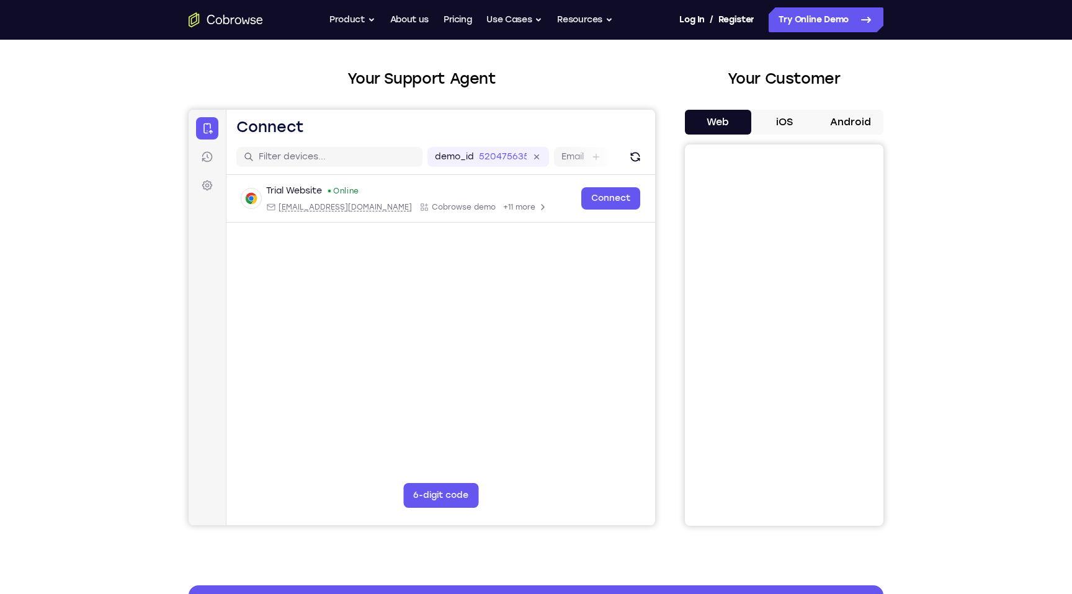
scroll to position [35, 0]
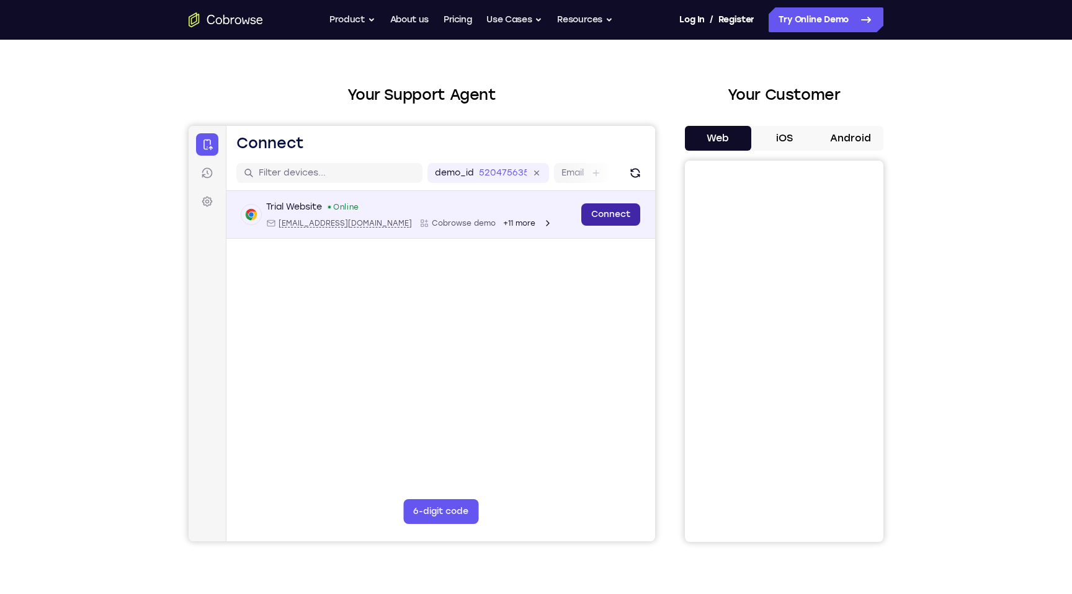
click at [602, 210] on link "Connect" at bounding box center [610, 214] width 59 height 22
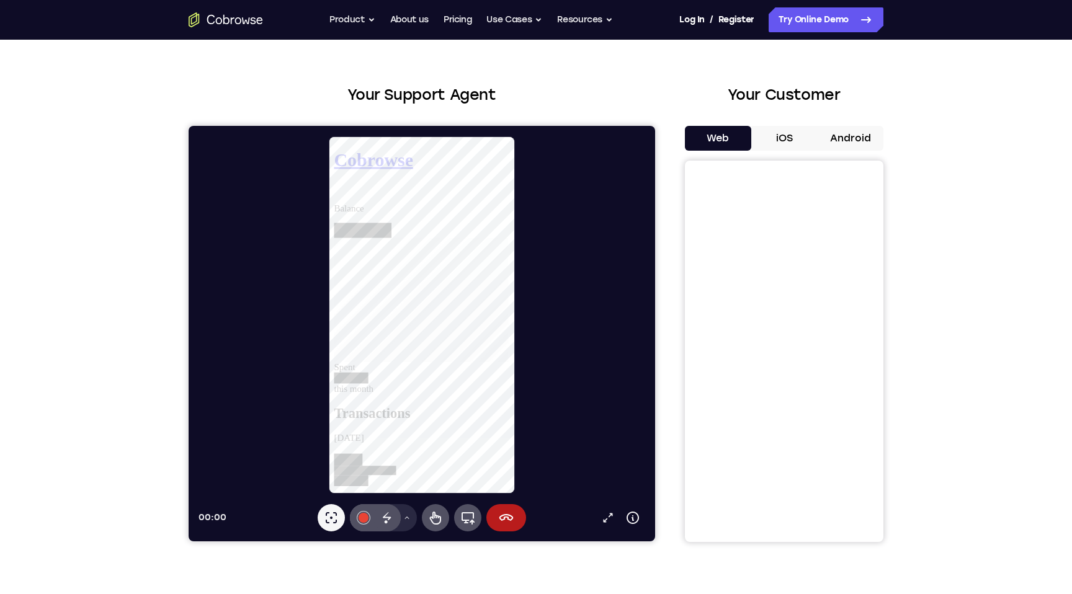
scroll to position [0, 0]
click at [433, 521] on icon at bounding box center [435, 518] width 15 height 15
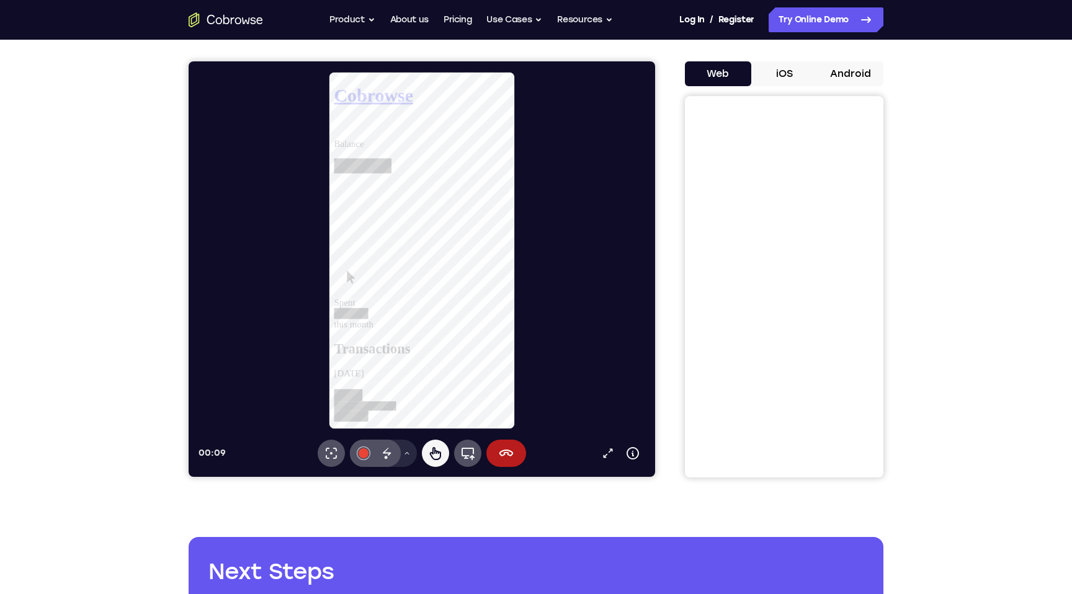
scroll to position [146, 0]
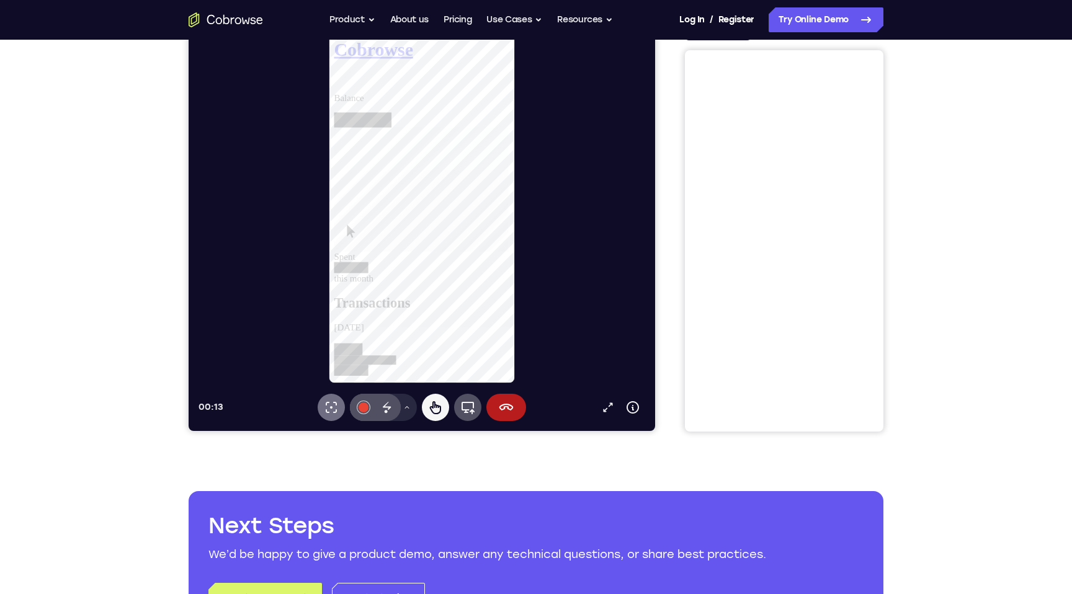
click at [328, 406] on icon at bounding box center [331, 407] width 15 height 15
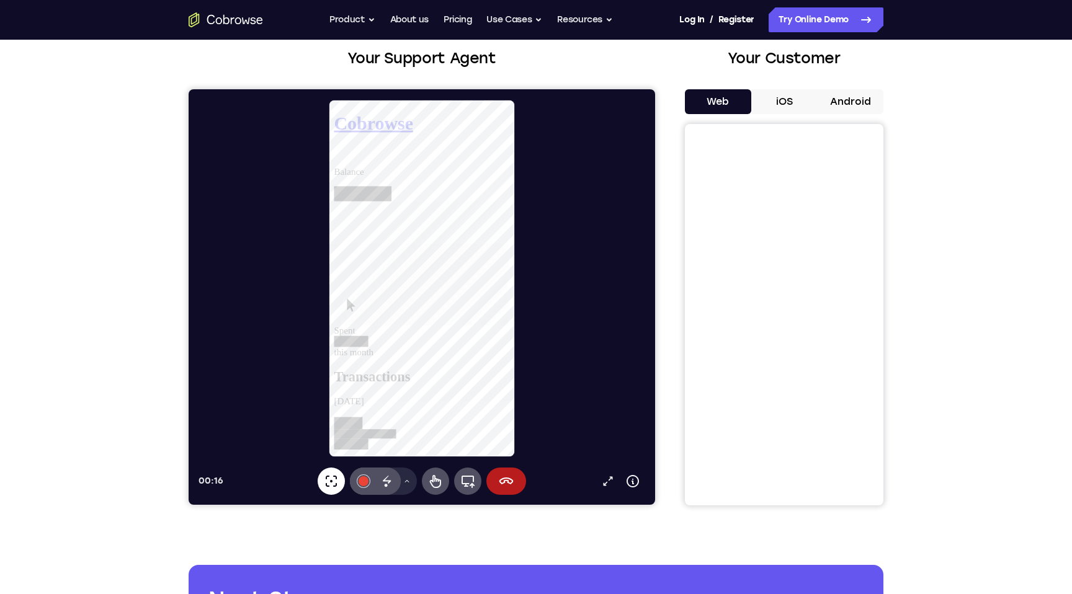
scroll to position [40, 0]
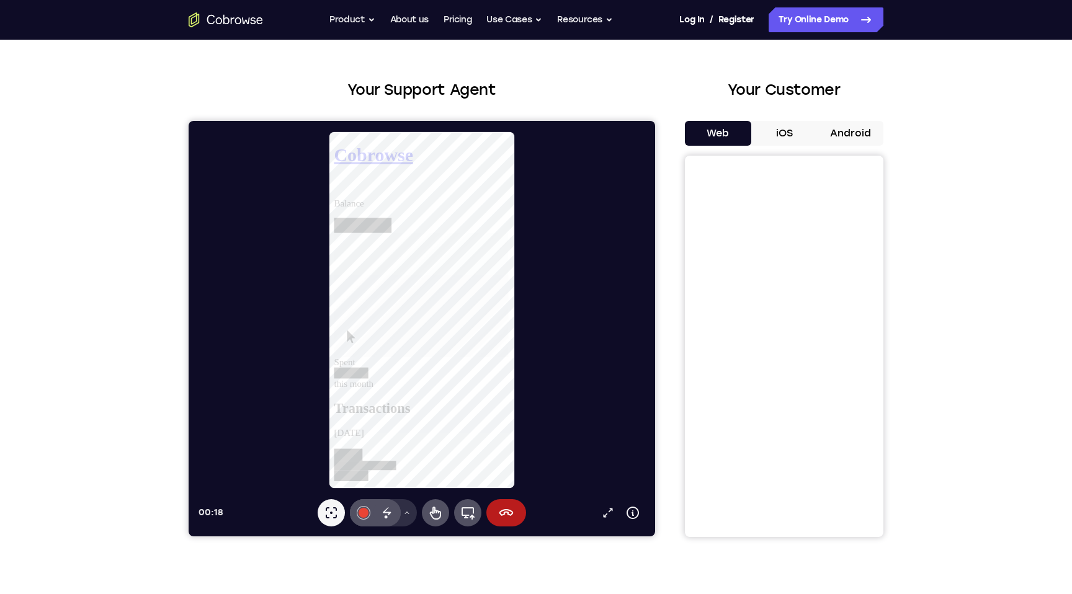
click at [411, 511] on button "Drawing tools menu" at bounding box center [407, 512] width 20 height 27
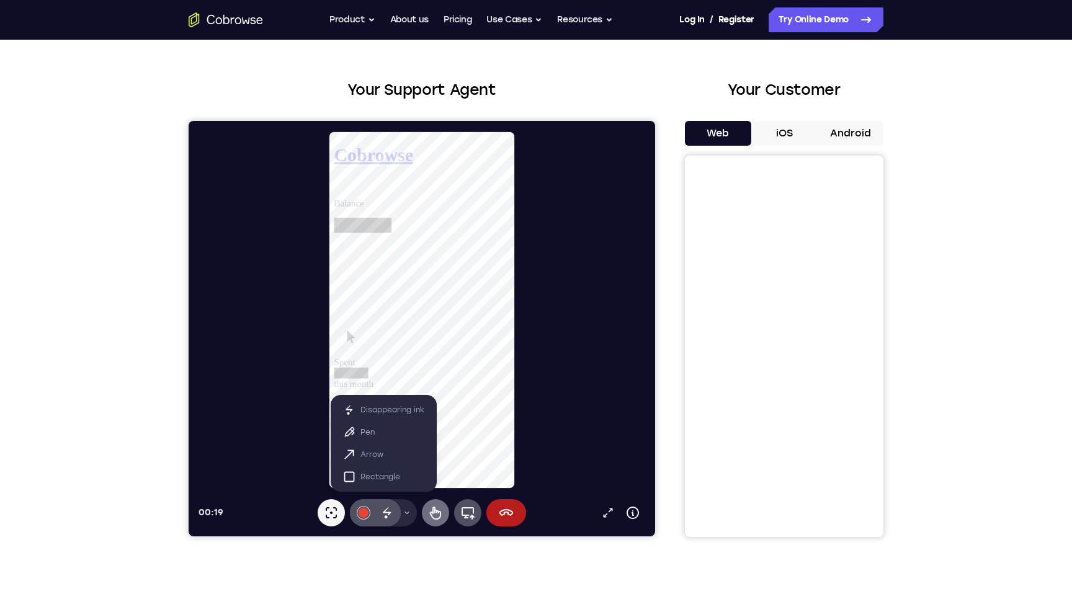
click at [434, 512] on icon at bounding box center [435, 513] width 11 height 13
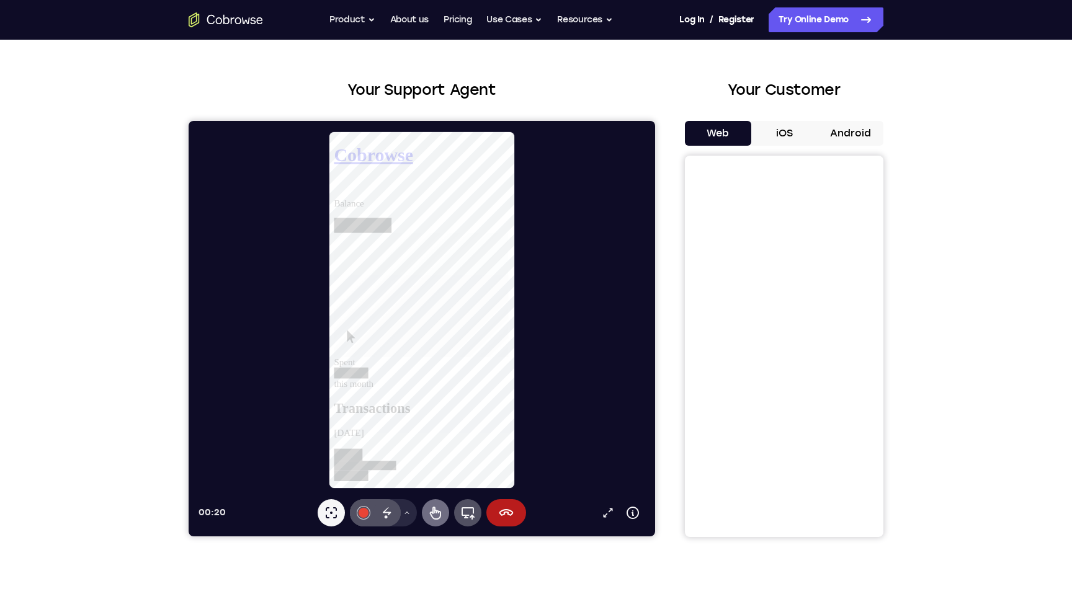
click at [435, 511] on icon at bounding box center [435, 513] width 11 height 13
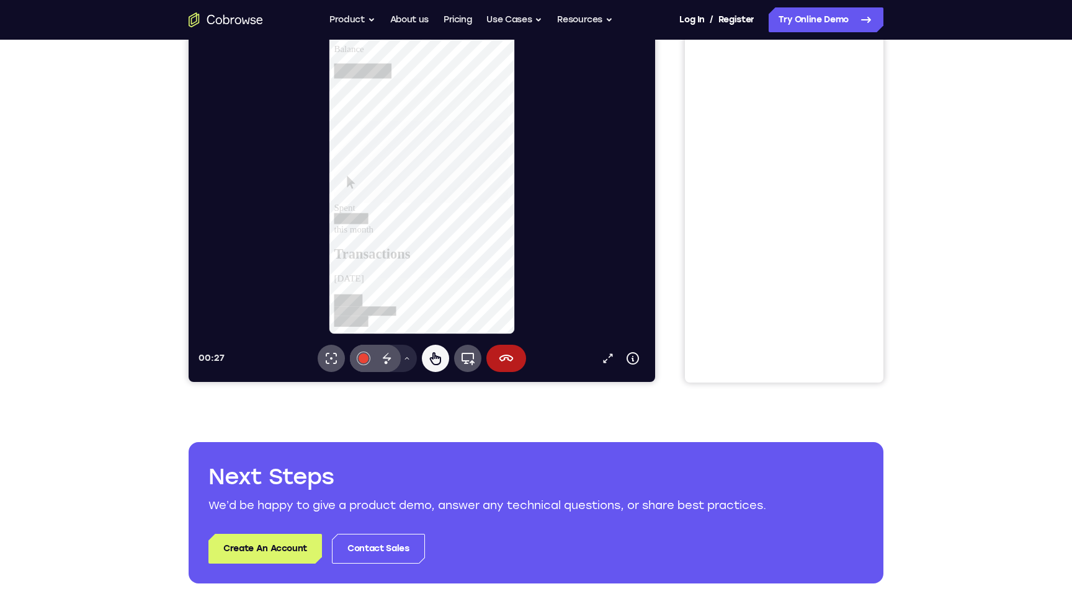
scroll to position [200, 0]
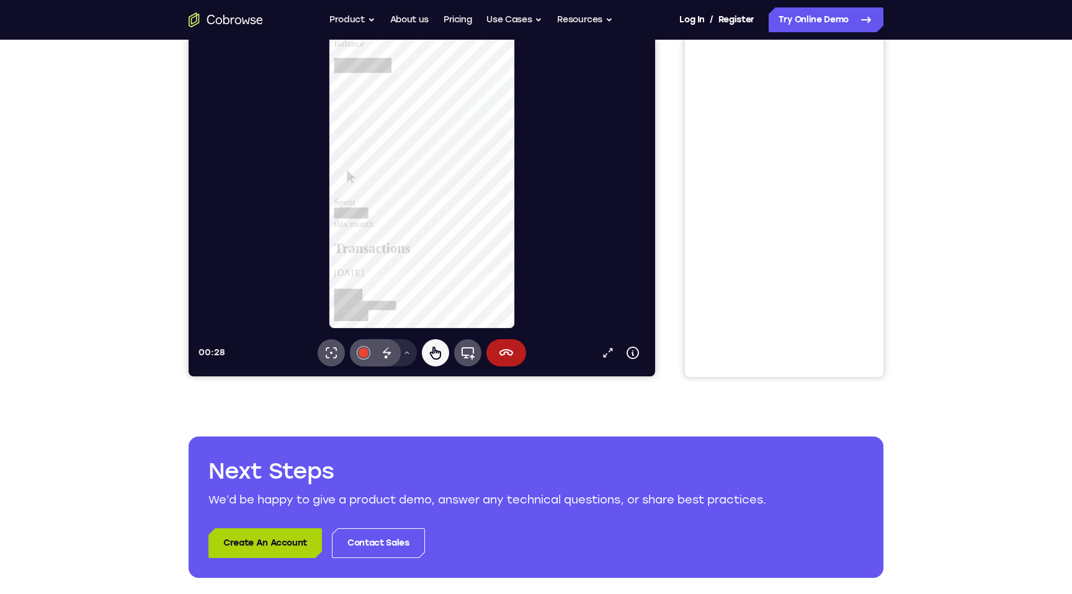
click at [306, 545] on link "Create An Account" at bounding box center [265, 544] width 114 height 30
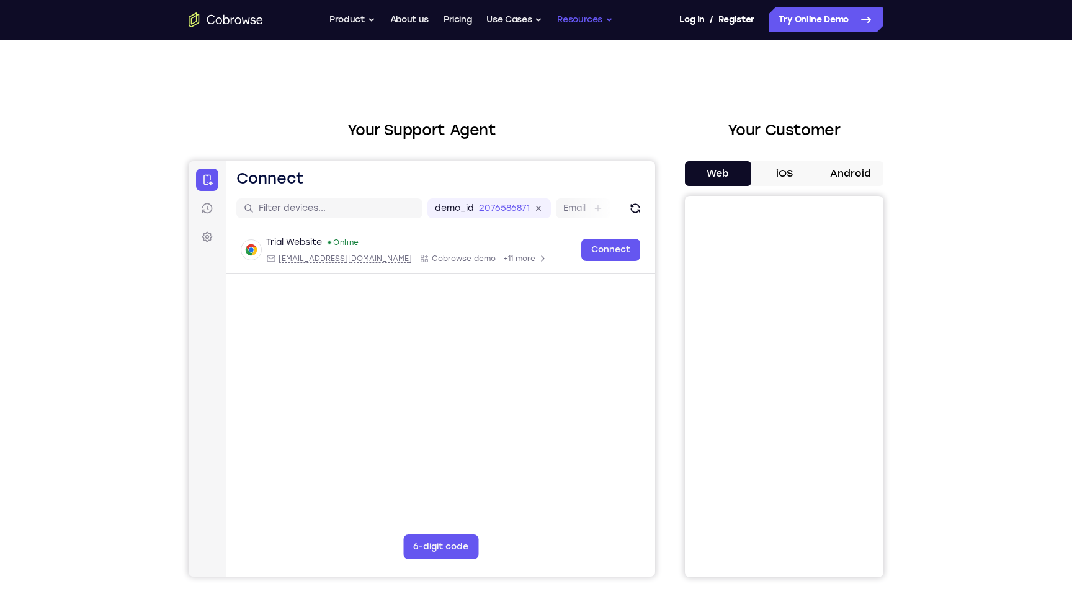
click at [578, 17] on button "Resources" at bounding box center [585, 19] width 56 height 25
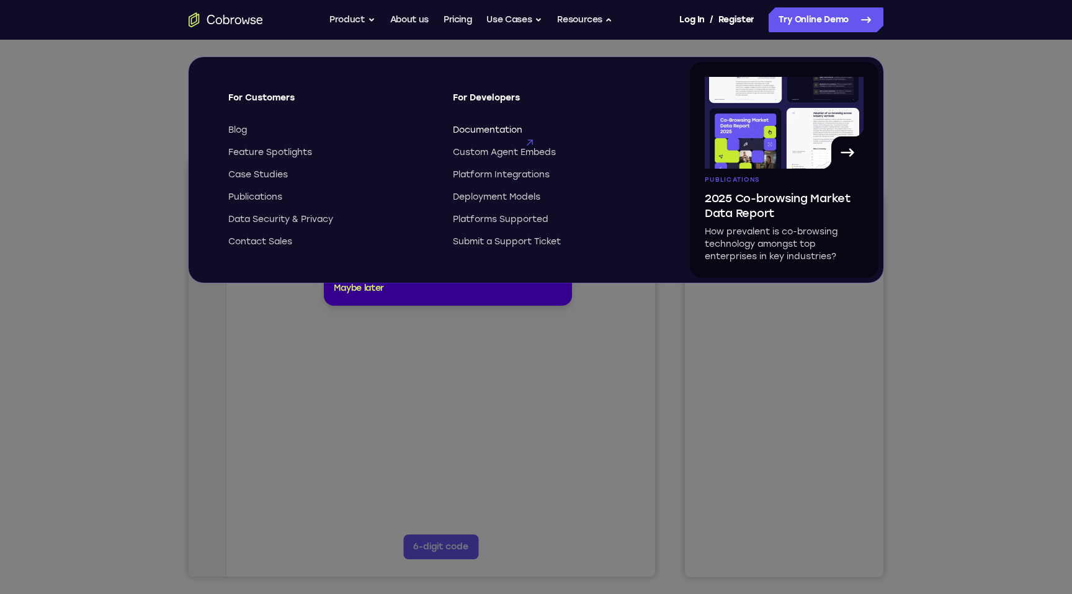
click at [469, 128] on span "Documentation" at bounding box center [487, 130] width 69 height 12
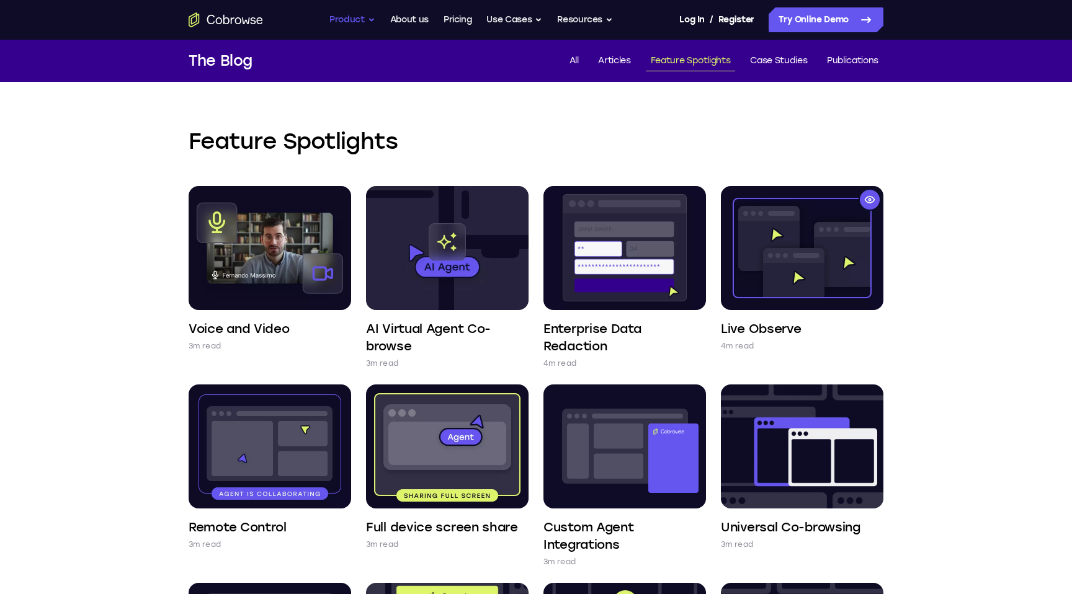
click at [361, 20] on button "Product" at bounding box center [352, 19] width 46 height 25
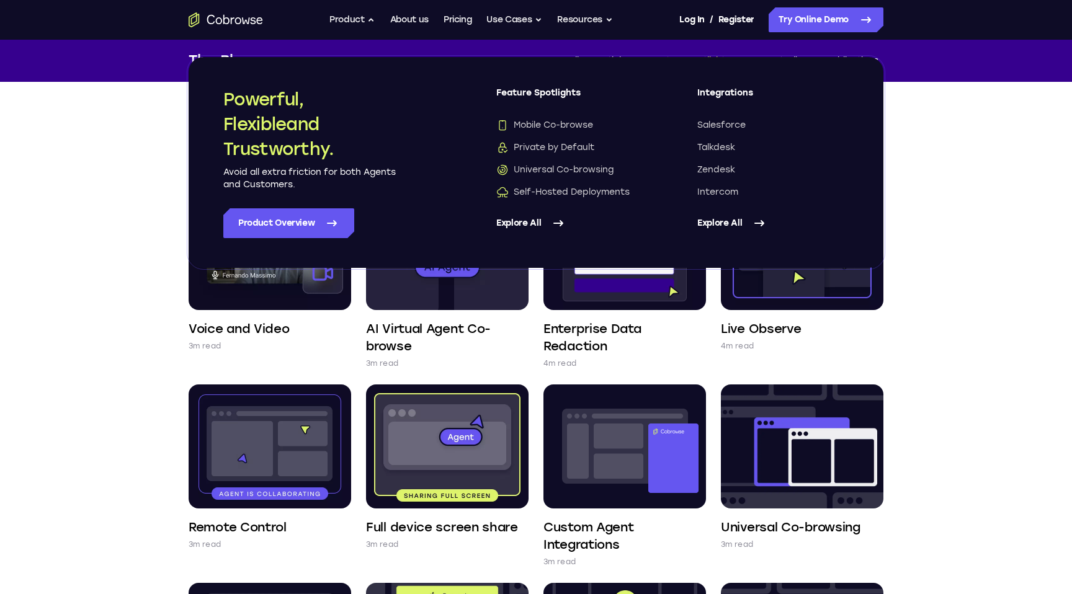
click at [565, 220] on icon at bounding box center [558, 223] width 15 height 15
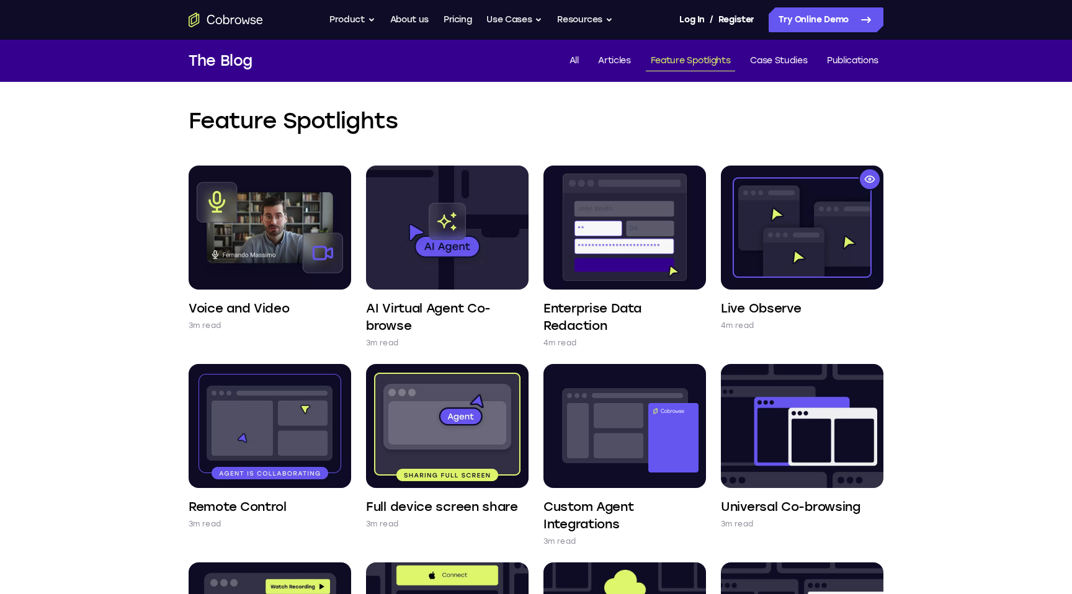
scroll to position [40, 0]
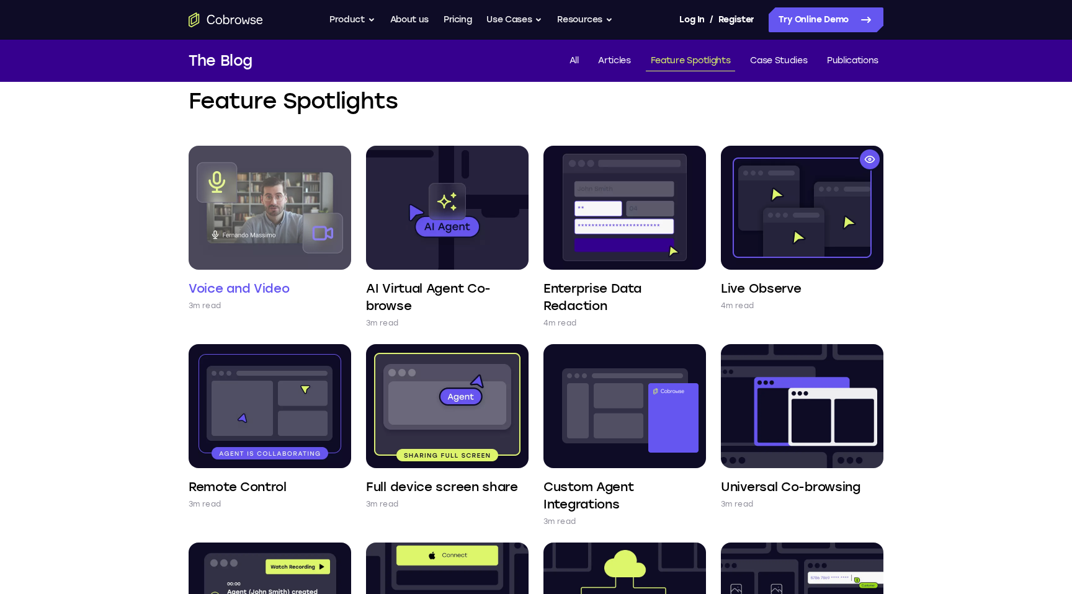
click at [273, 223] on img at bounding box center [270, 208] width 163 height 124
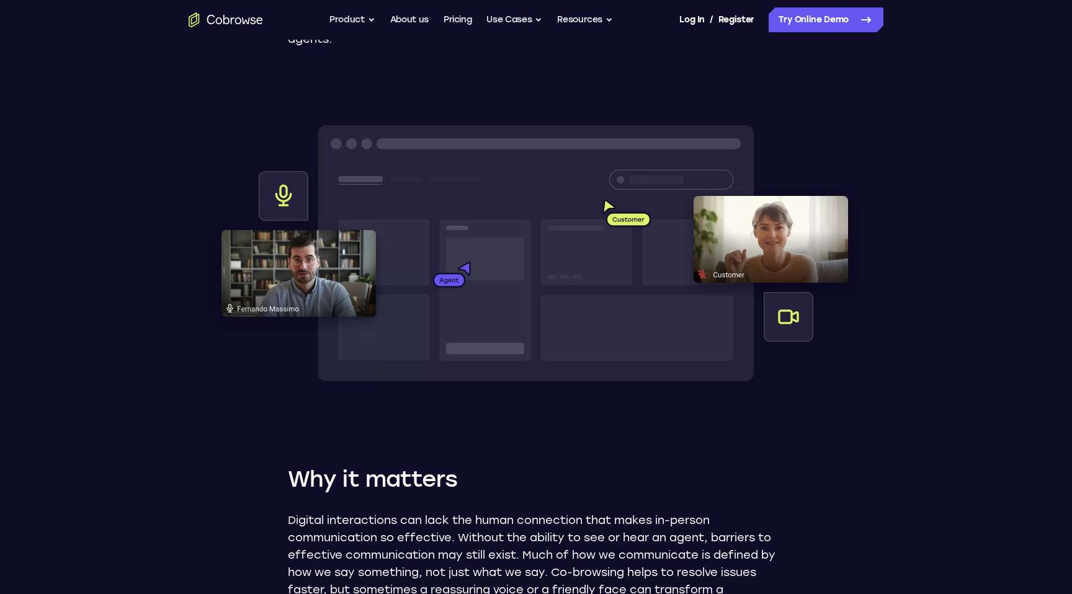
scroll to position [388, 0]
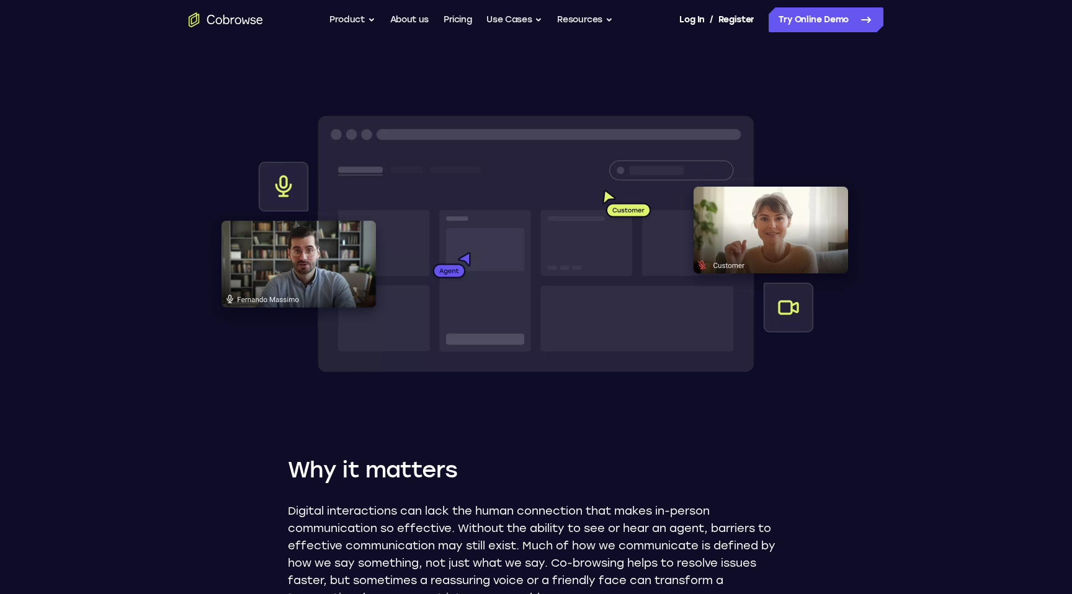
click at [414, 288] on img at bounding box center [536, 247] width 695 height 298
click at [801, 296] on img at bounding box center [536, 247] width 695 height 298
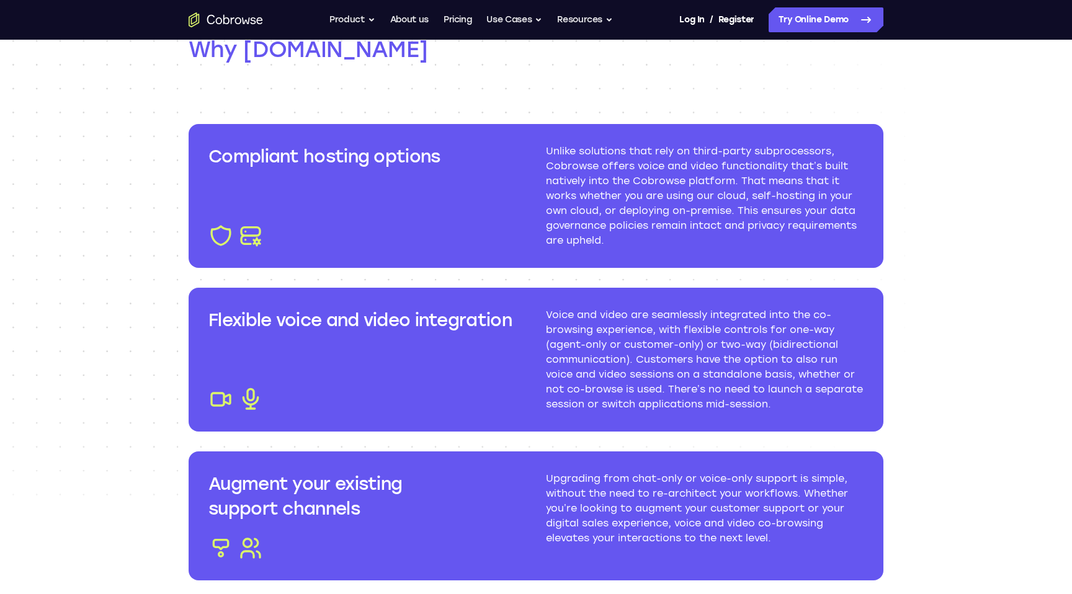
scroll to position [1388, 0]
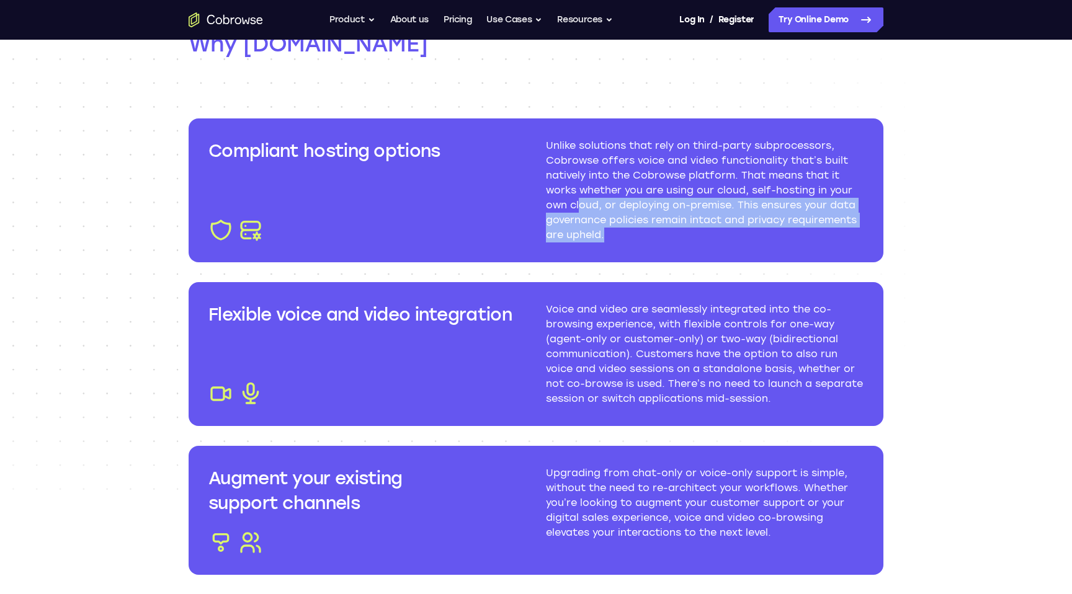
drag, startPoint x: 579, startPoint y: 198, endPoint x: 657, endPoint y: 235, distance: 86.6
click at [657, 235] on p "Unlike solutions that rely on third-party subprocessors, Cobrowse offers voice …" at bounding box center [705, 190] width 318 height 104
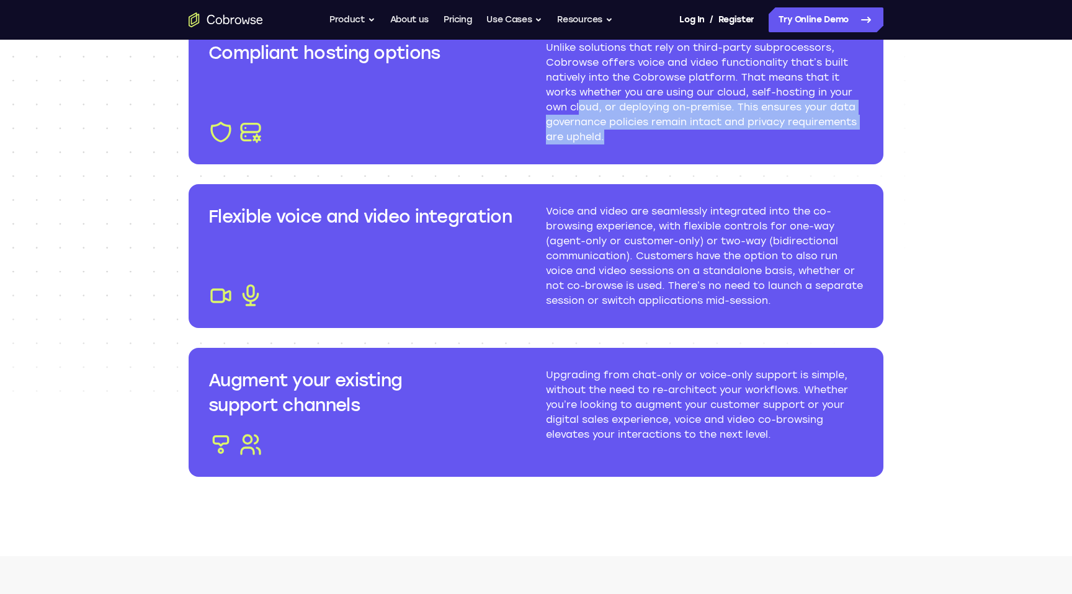
scroll to position [1488, 0]
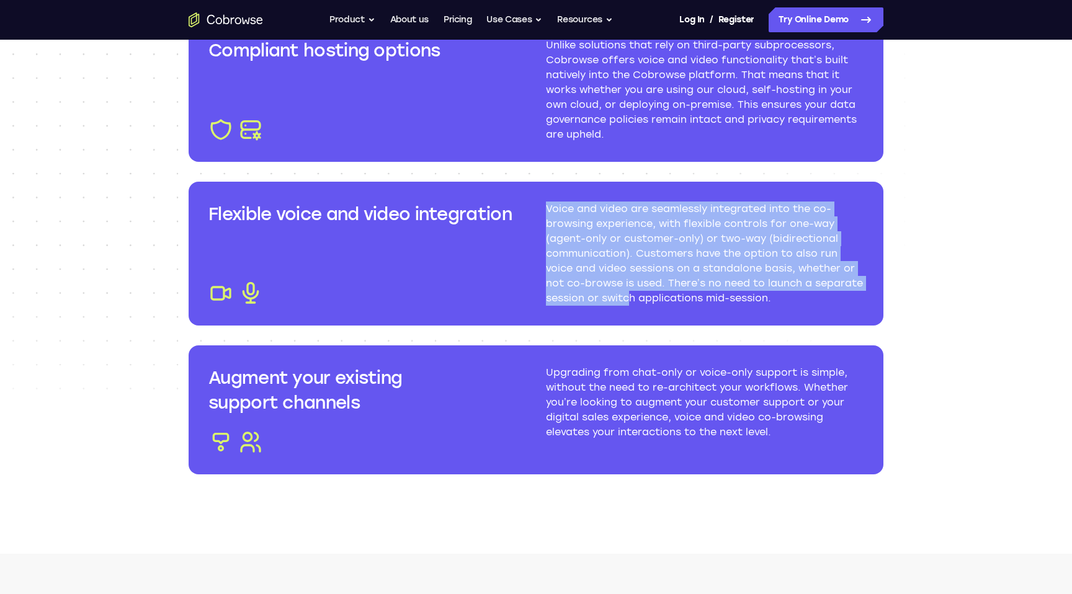
drag, startPoint x: 548, startPoint y: 211, endPoint x: 628, endPoint y: 302, distance: 120.9
click at [628, 302] on p "Voice and video are seamlessly integrated into the co-browsing experience, with…" at bounding box center [705, 254] width 318 height 104
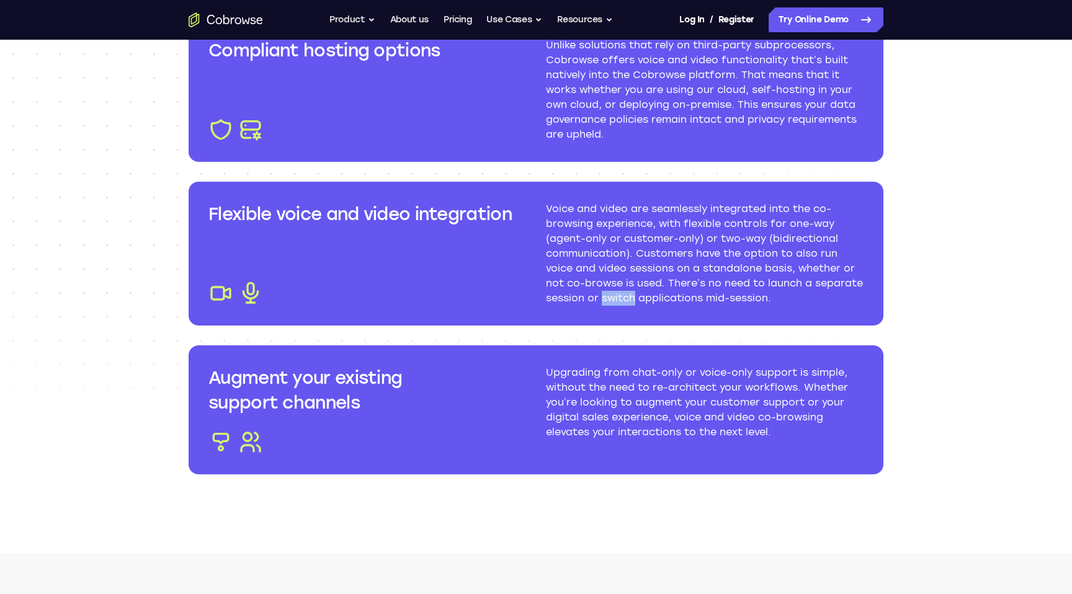
click at [628, 302] on p "Voice and video are seamlessly integrated into the co-browsing experience, with…" at bounding box center [705, 254] width 318 height 104
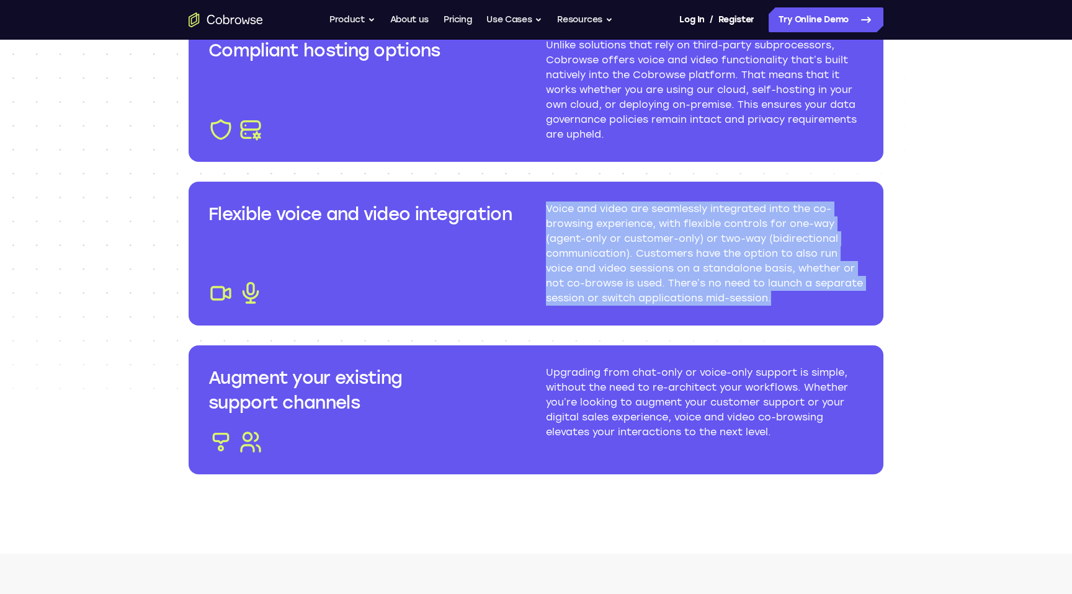
click at [628, 302] on p "Voice and video are seamlessly integrated into the co-browsing experience, with…" at bounding box center [705, 254] width 318 height 104
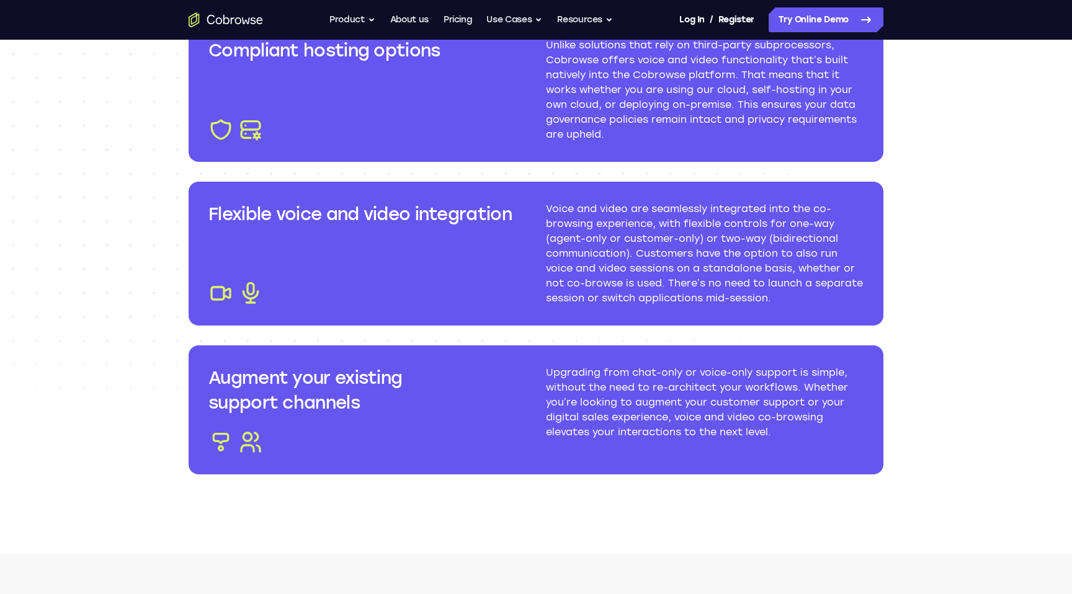
click at [609, 365] on p "Upgrading from chat-only or voice-only support is simple, without the need to r…" at bounding box center [705, 402] width 318 height 74
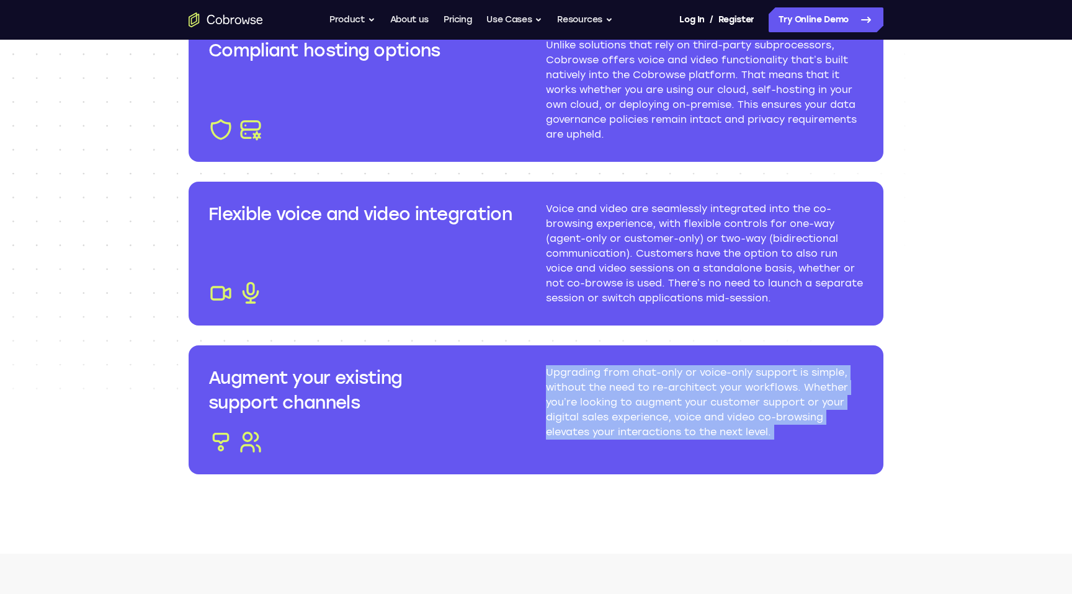
click at [609, 365] on p "Upgrading from chat-only or voice-only support is simple, without the need to r…" at bounding box center [705, 402] width 318 height 74
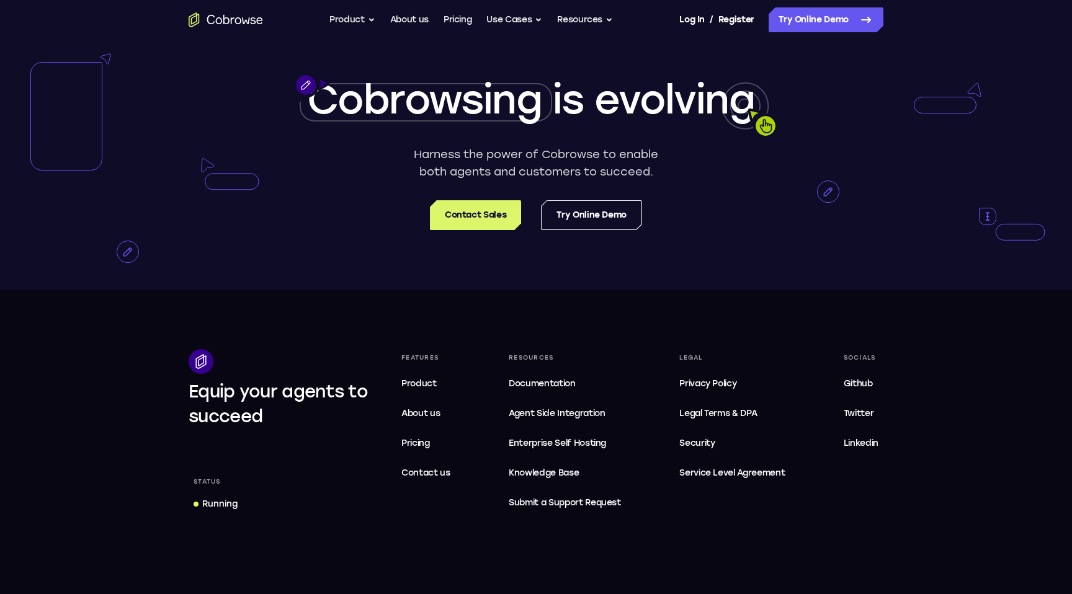
scroll to position [2555, 0]
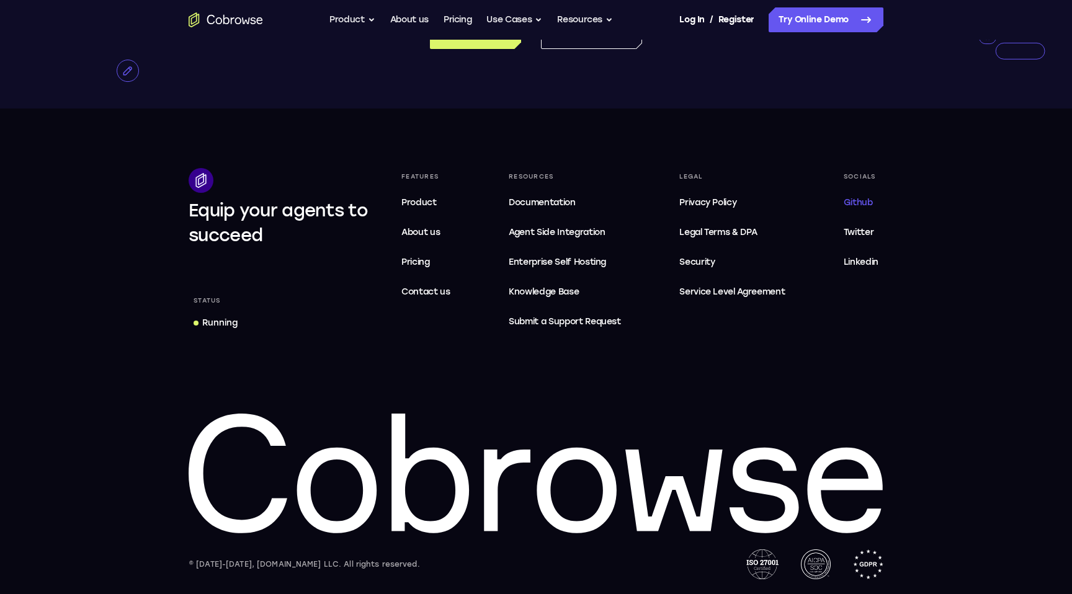
click at [861, 201] on span "Github" at bounding box center [858, 202] width 29 height 11
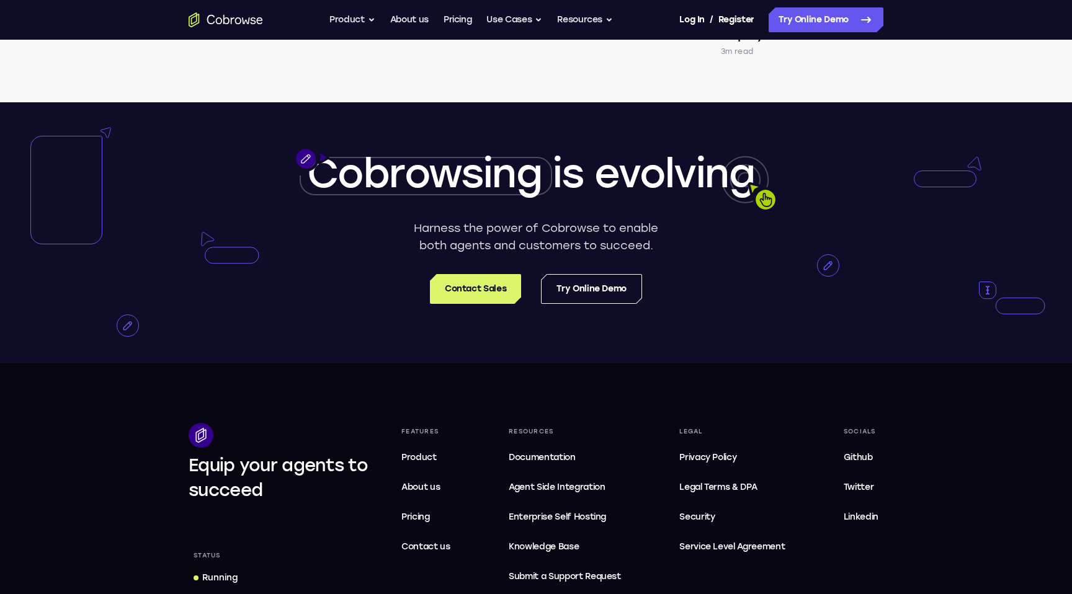
scroll to position [1995, 0]
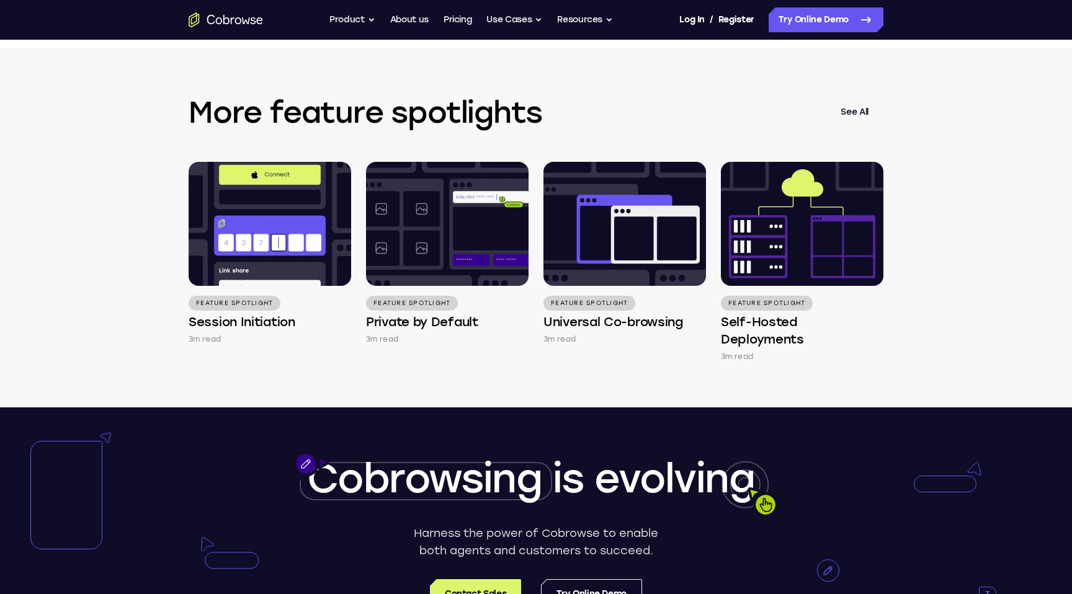
click at [231, 19] on icon "Go to the home page" at bounding box center [226, 19] width 74 height 15
